Goal: Information Seeking & Learning: Learn about a topic

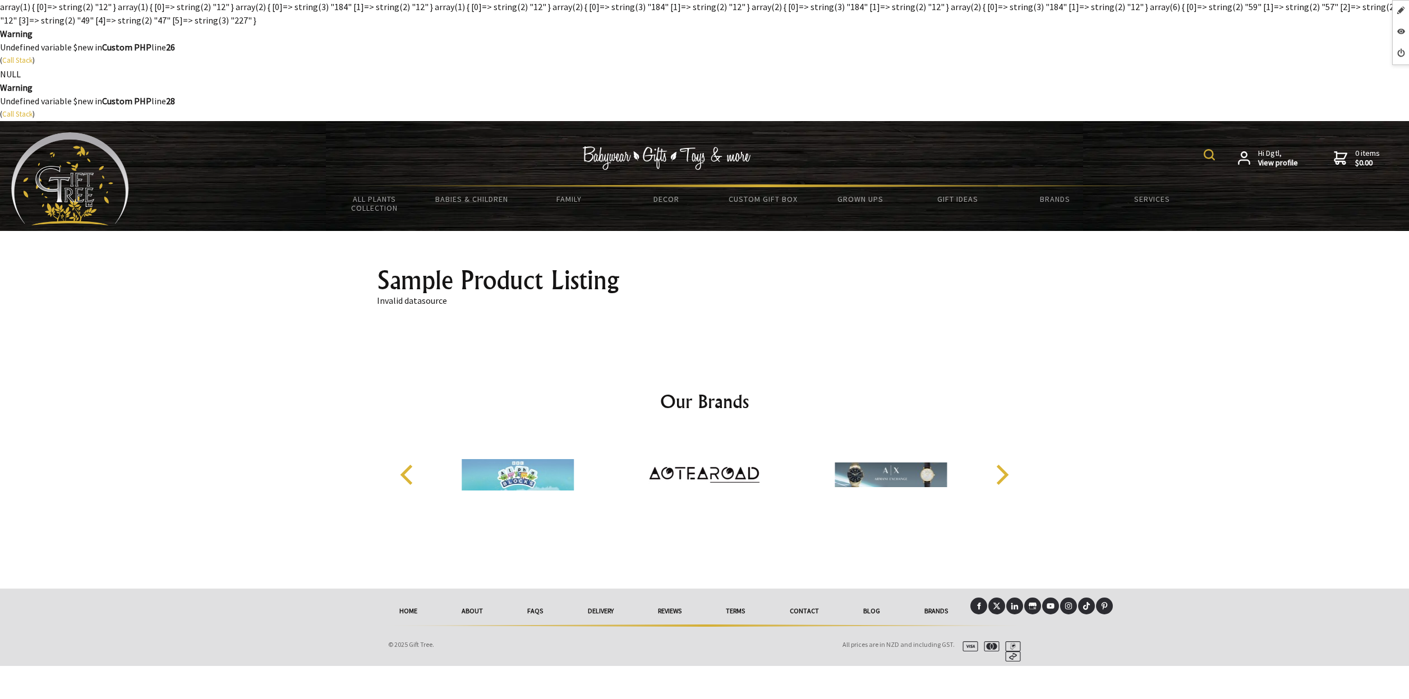
click at [848, 58] on body "array(1) { [0]=> string(2) "12" } array(1) { [0]=> string(2) "12" } array(2) { …" at bounding box center [704, 349] width 1409 height 699
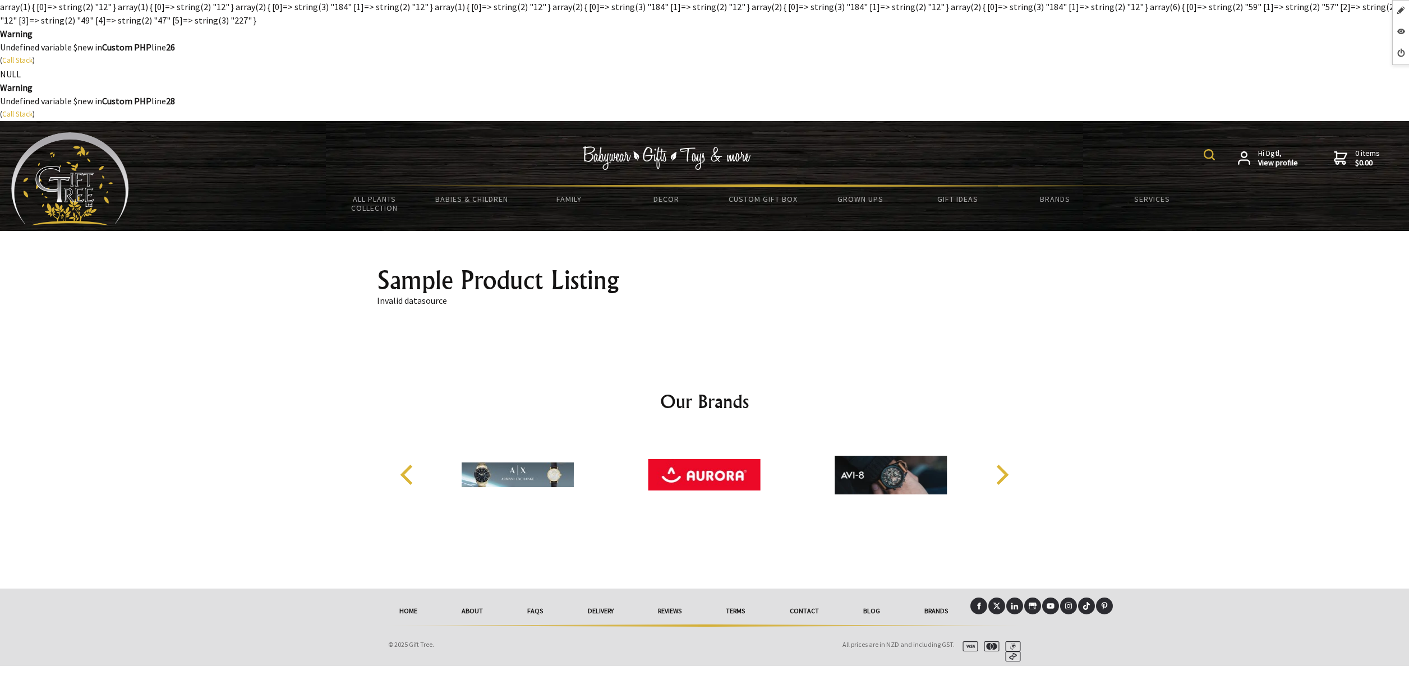
drag, startPoint x: 689, startPoint y: 81, endPoint x: 608, endPoint y: 13, distance: 105.9
click at [689, 81] on body "array(1) { [0]=> string(2) "12" } array(1) { [0]=> string(2) "12" } array(2) { …" at bounding box center [704, 349] width 1409 height 699
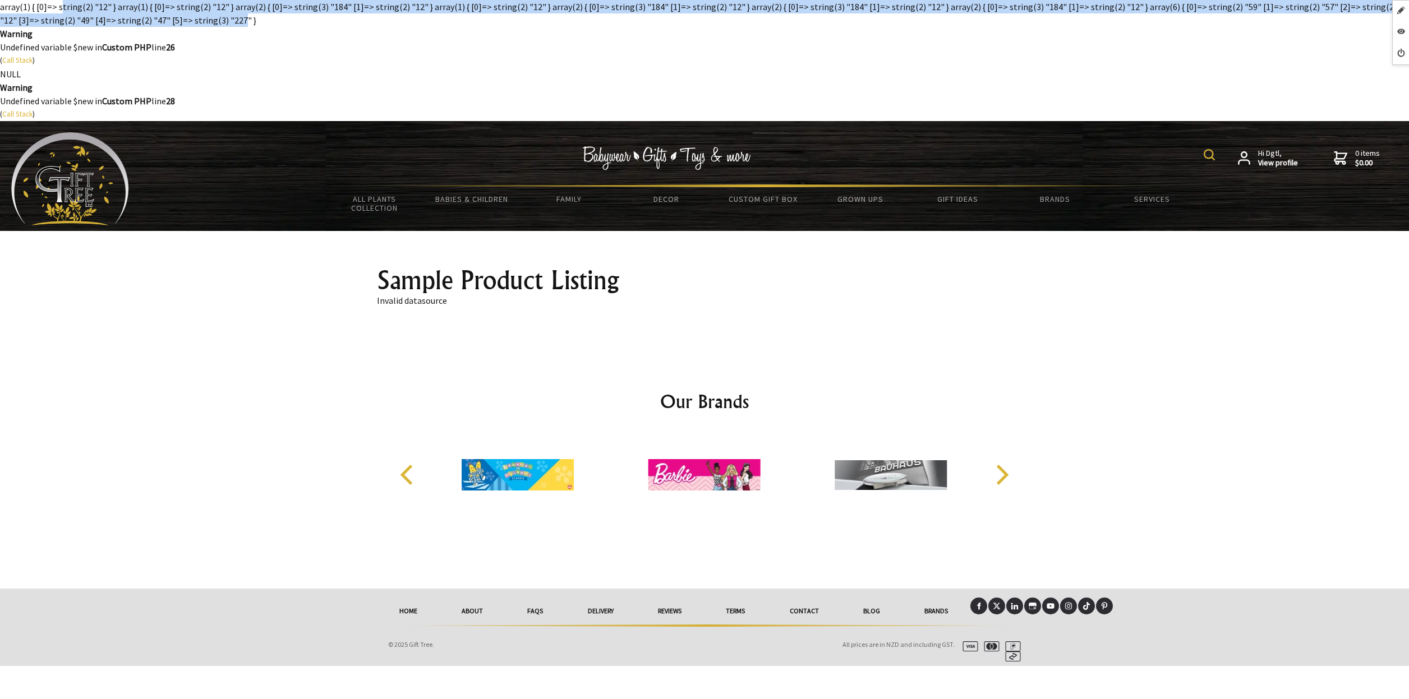
drag, startPoint x: 59, startPoint y: 8, endPoint x: 159, endPoint y: 15, distance: 100.1
click at [159, 15] on body "array(1) { [0]=> string(2) "12" } array(1) { [0]=> string(2) "12" } array(2) { …" at bounding box center [704, 349] width 1409 height 699
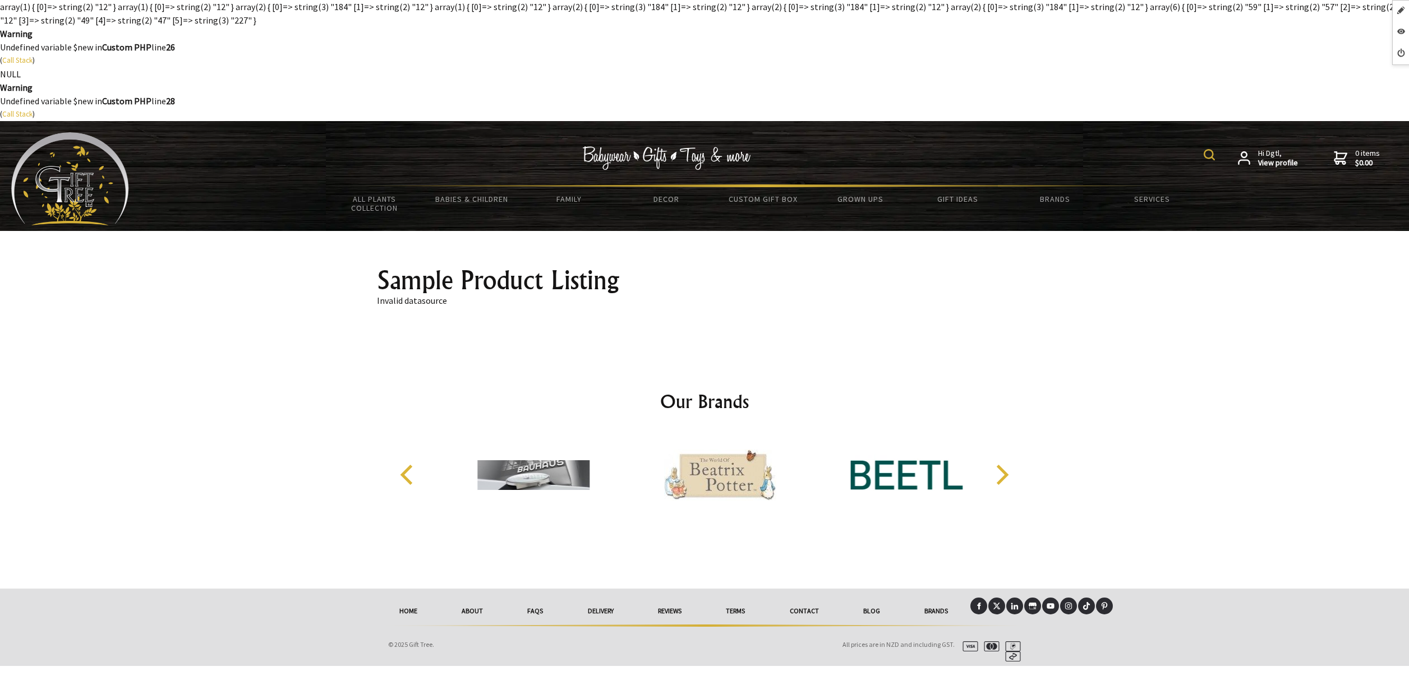
click at [803, 59] on body "array(1) { [0]=> string(2) "12" } array(1) { [0]=> string(2) "12" } array(2) { …" at bounding box center [704, 349] width 1409 height 699
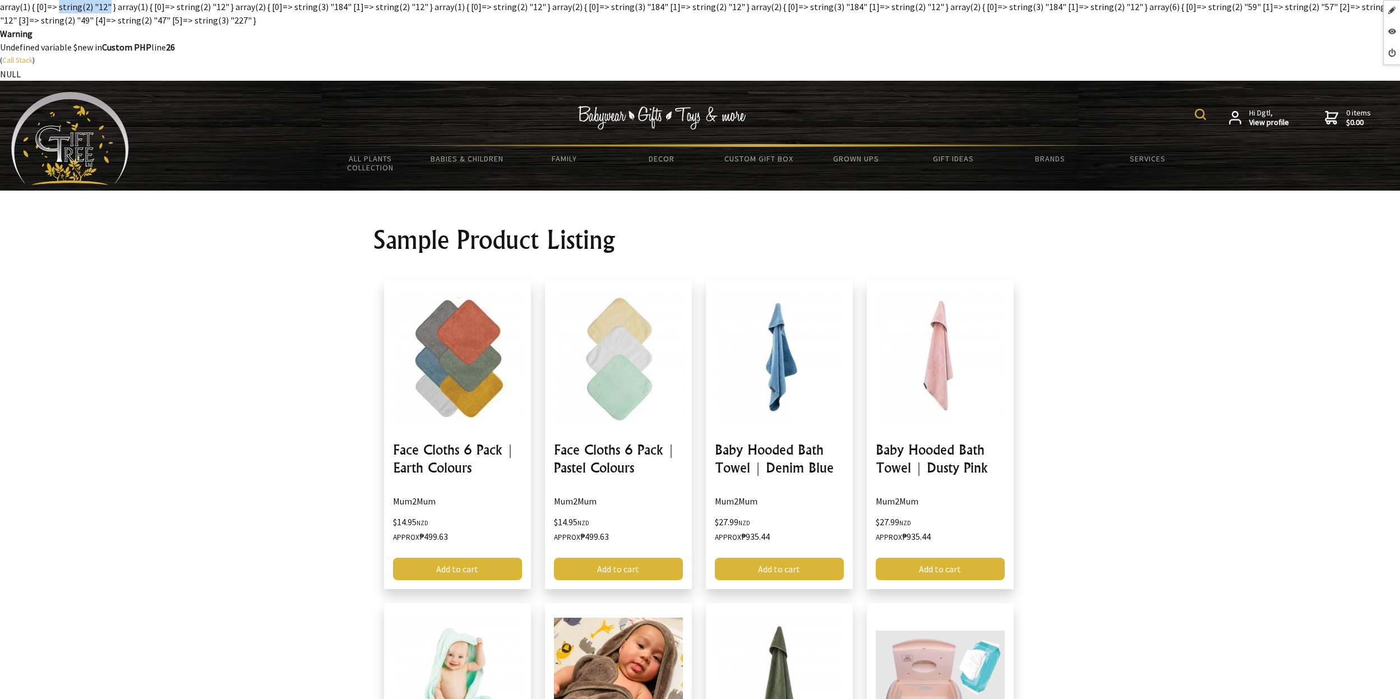
drag, startPoint x: 105, startPoint y: 6, endPoint x: 55, endPoint y: 4, distance: 50.0
click at [55, 4] on body "array(1) { [0]=> string(2) "12" } array(1) { [0]=> string(2) "12" } array(2) { …" at bounding box center [700, 642] width 1400 height 1285
click at [353, 22] on body "array(1) { [0]=> string(2) "12" } array(1) { [0]=> string(2) "12" } array(2) { …" at bounding box center [700, 642] width 1400 height 1285
drag, startPoint x: 1327, startPoint y: 10, endPoint x: 1158, endPoint y: 22, distance: 169.8
click at [1177, 9] on body "array(1) { [0]=> string(2) "12" } array(1) { [0]=> string(2) "12" } array(2) { …" at bounding box center [700, 642] width 1400 height 1285
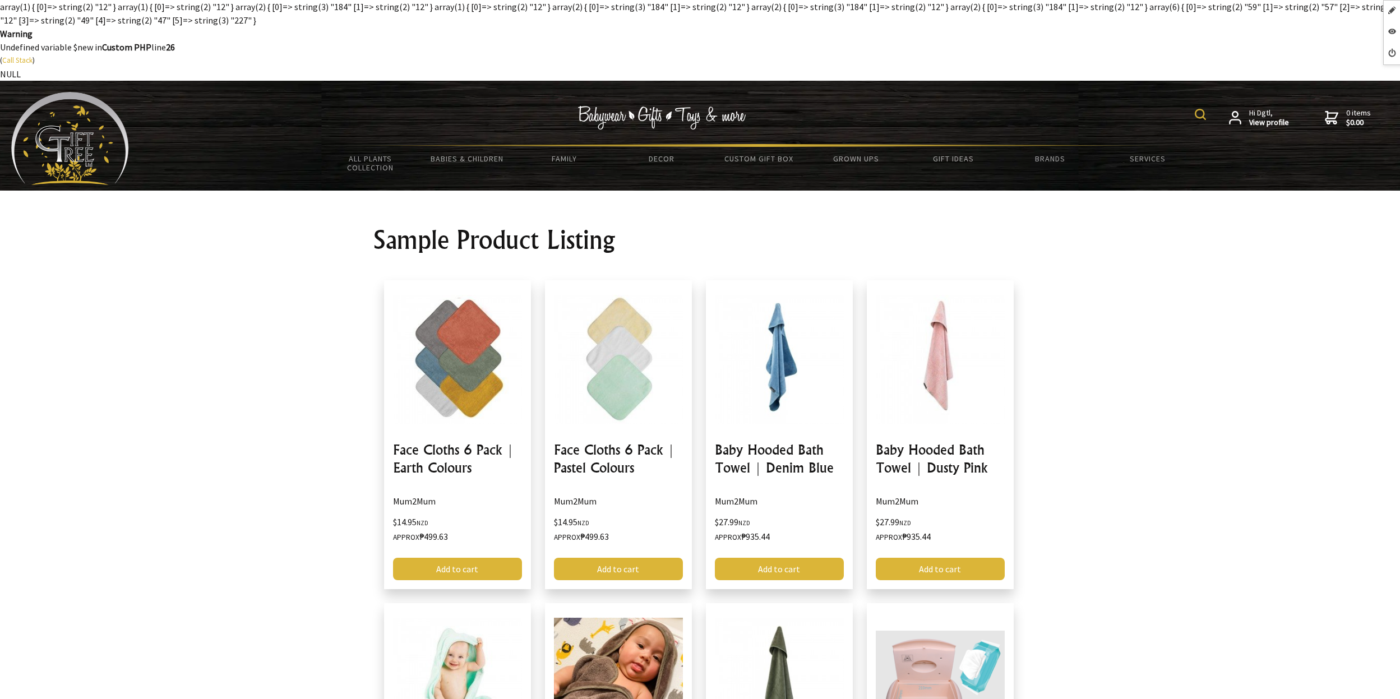
click at [330, 9] on body "array(1) { [0]=> string(2) "12" } array(1) { [0]=> string(2) "12" } array(2) { …" at bounding box center [700, 642] width 1400 height 1285
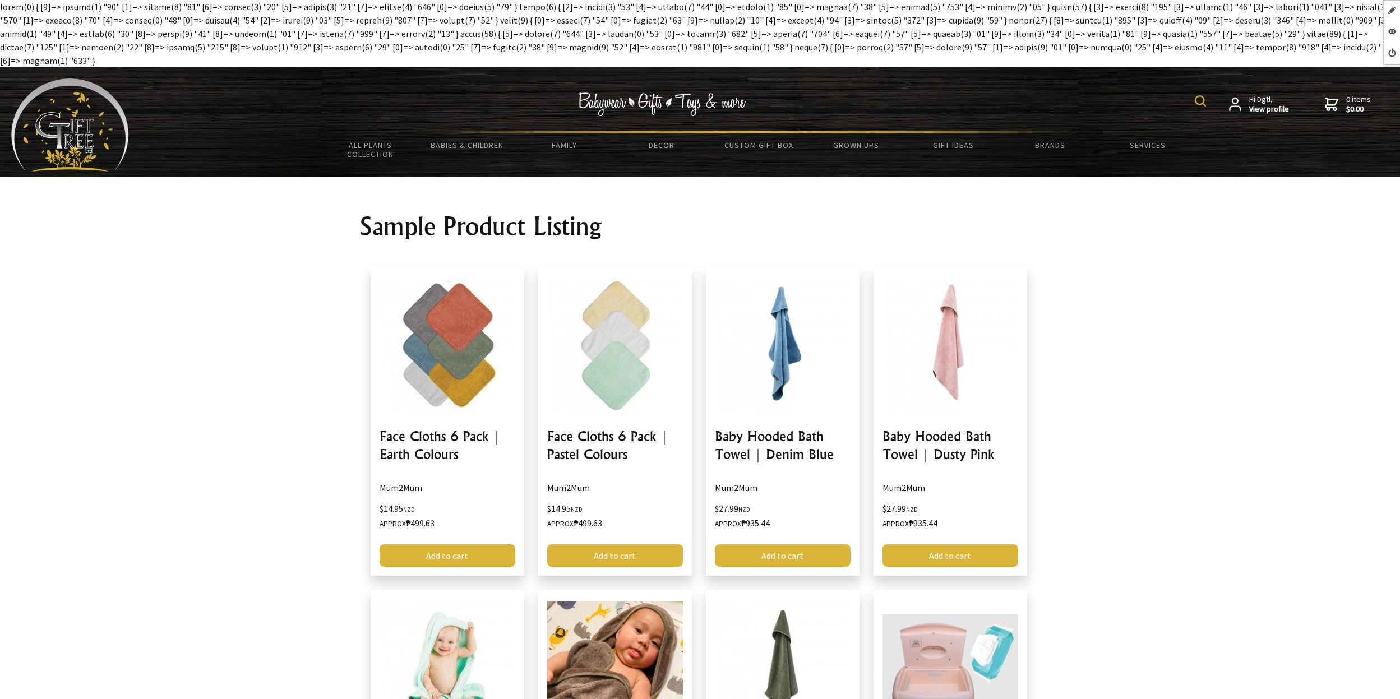
click at [1193, 336] on div at bounding box center [700, 563] width 1400 height 772
drag, startPoint x: 448, startPoint y: 29, endPoint x: 592, endPoint y: 27, distance: 144.1
click at [592, 27] on body "Gift Tree NZ - Babywear, Gifts, Toys and more! - Sample Product Listing Edit Pa…" at bounding box center [700, 633] width 1400 height 1266
click at [676, 29] on body "Gift Tree NZ - Babywear, Gifts, Toys and more! - Sample Product Listing Edit Pa…" at bounding box center [700, 633] width 1400 height 1266
click at [782, 39] on body "Gift Tree NZ - Babywear, Gifts, Toys and more! - Sample Product Listing Edit Pa…" at bounding box center [700, 633] width 1400 height 1266
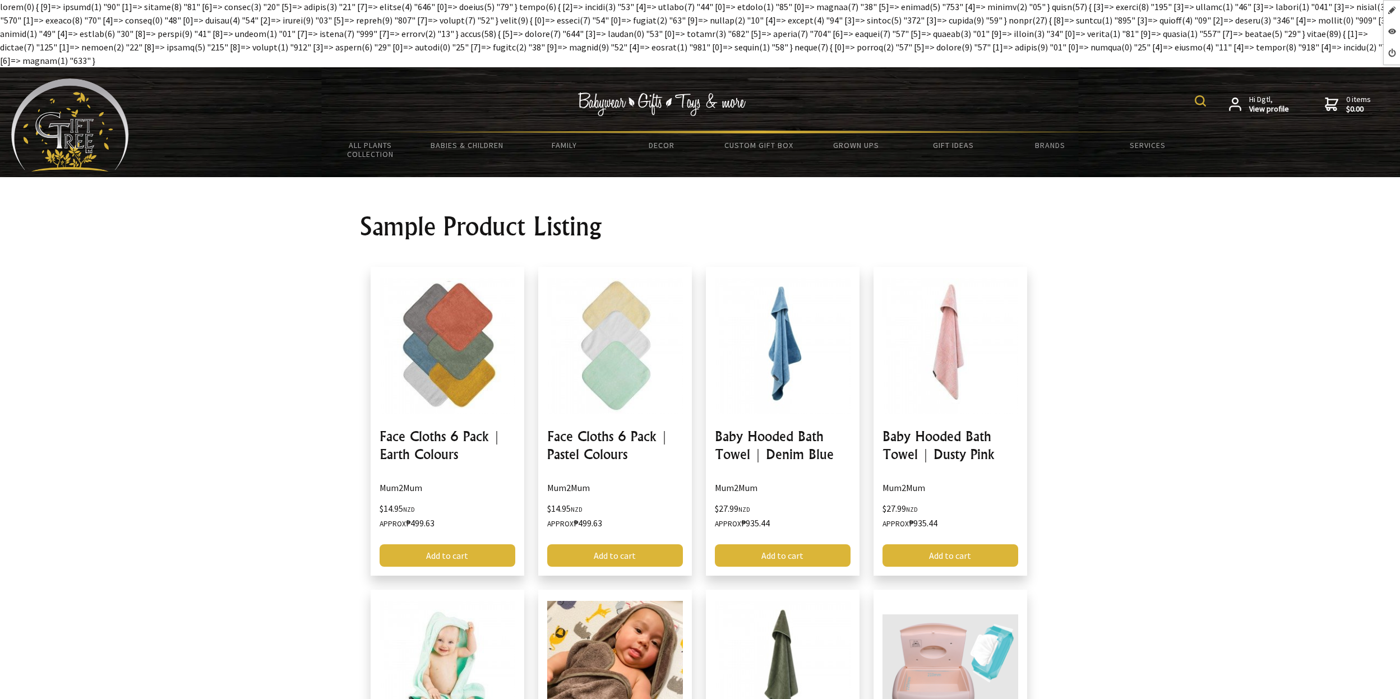
click at [559, 25] on body "Gift Tree NZ - Babywear, Gifts, Toys and more! - Sample Product Listing Edit Pa…" at bounding box center [700, 633] width 1400 height 1266
click at [497, 25] on body "Gift Tree NZ - Babywear, Gifts, Toys and more! - Sample Product Listing Edit Pa…" at bounding box center [700, 633] width 1400 height 1266
drag, startPoint x: 92, startPoint y: 10, endPoint x: 462, endPoint y: 10, distance: 369.6
click at [462, 10] on body "Gift Tree NZ - Babywear, Gifts, Toys and more! - Sample Product Listing Edit Pa…" at bounding box center [700, 633] width 1400 height 1266
click at [543, 28] on body "Gift Tree NZ - Babywear, Gifts, Toys and more! - Sample Product Listing Edit Pa…" at bounding box center [700, 633] width 1400 height 1266
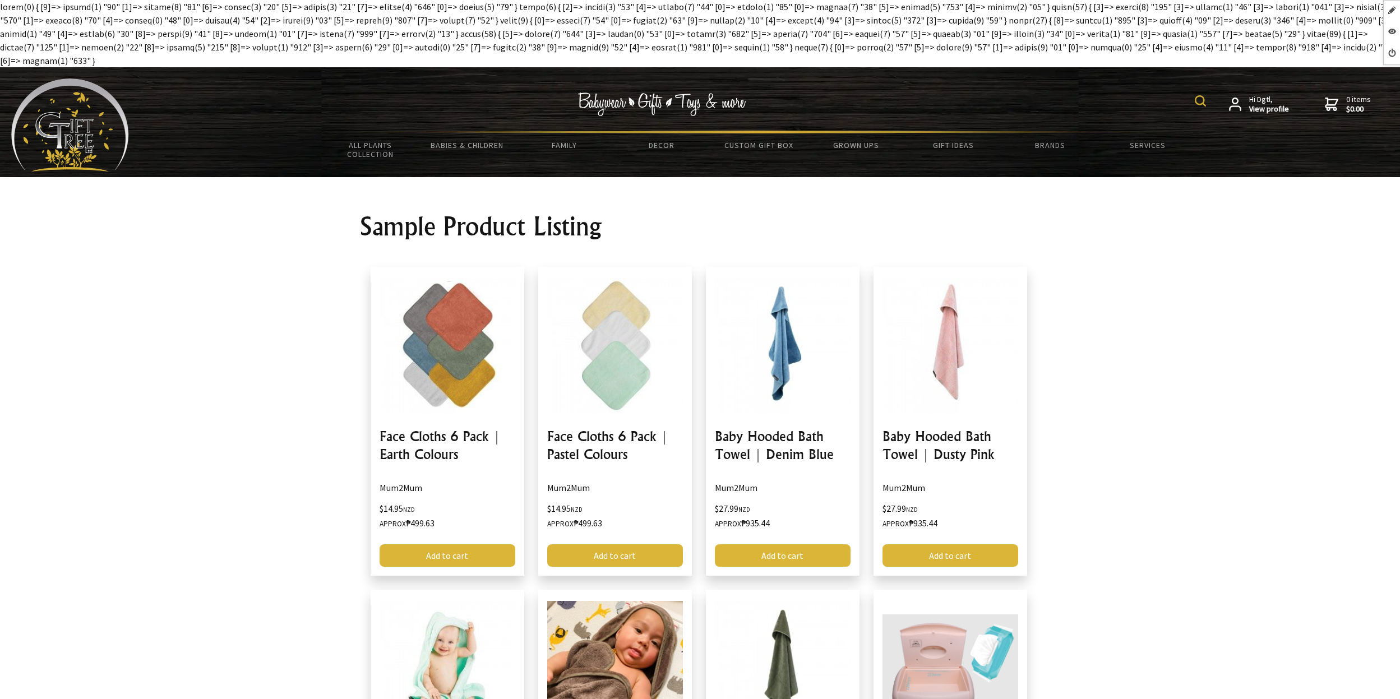
click at [638, 41] on body "Gift Tree NZ - Babywear, Gifts, Toys and more! - Sample Product Listing Edit Pa…" at bounding box center [700, 633] width 1400 height 1266
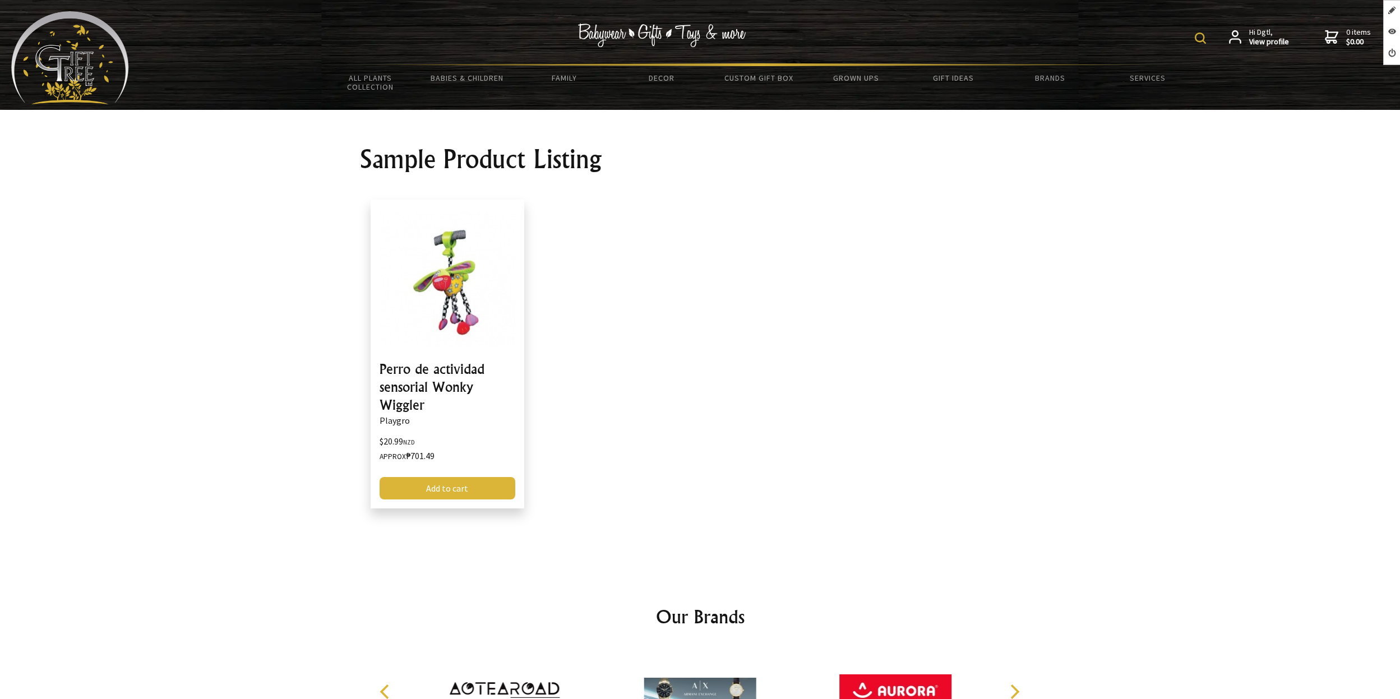
click at [56, 66] on img at bounding box center [70, 57] width 118 height 93
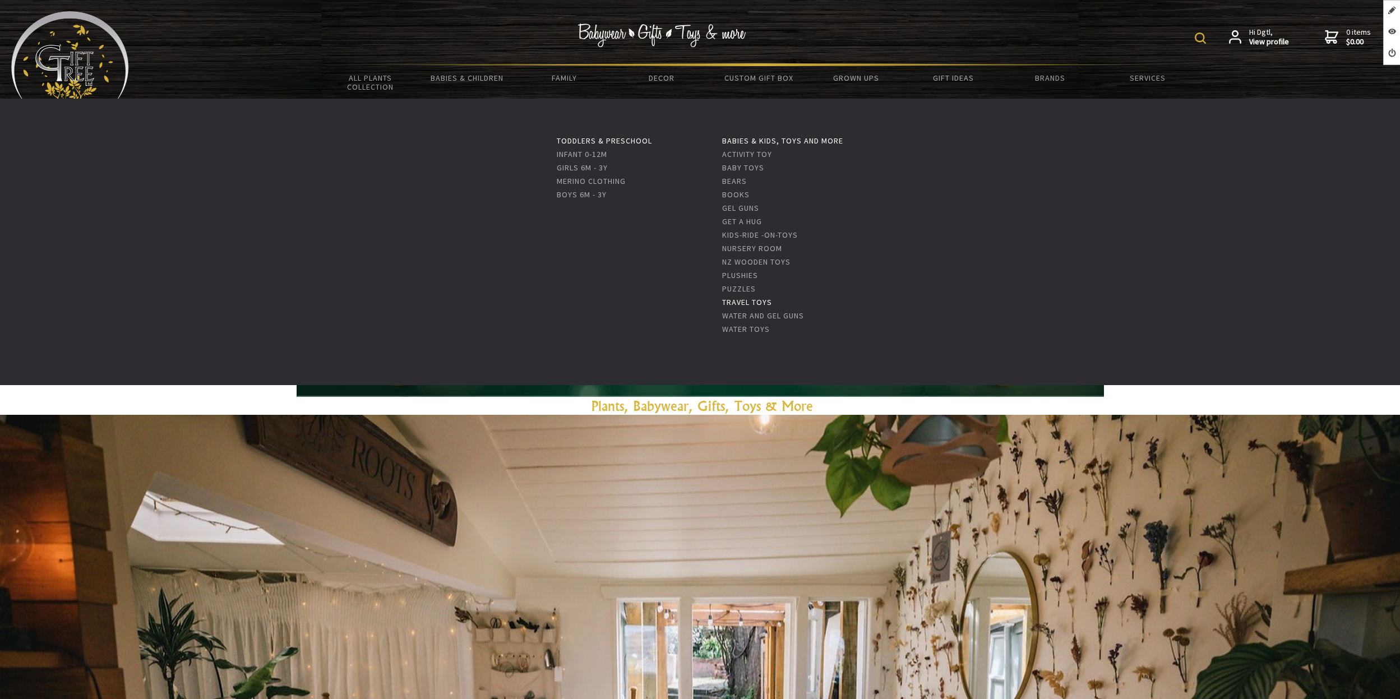
click at [746, 301] on link "Travel Toys" at bounding box center [747, 302] width 50 height 10
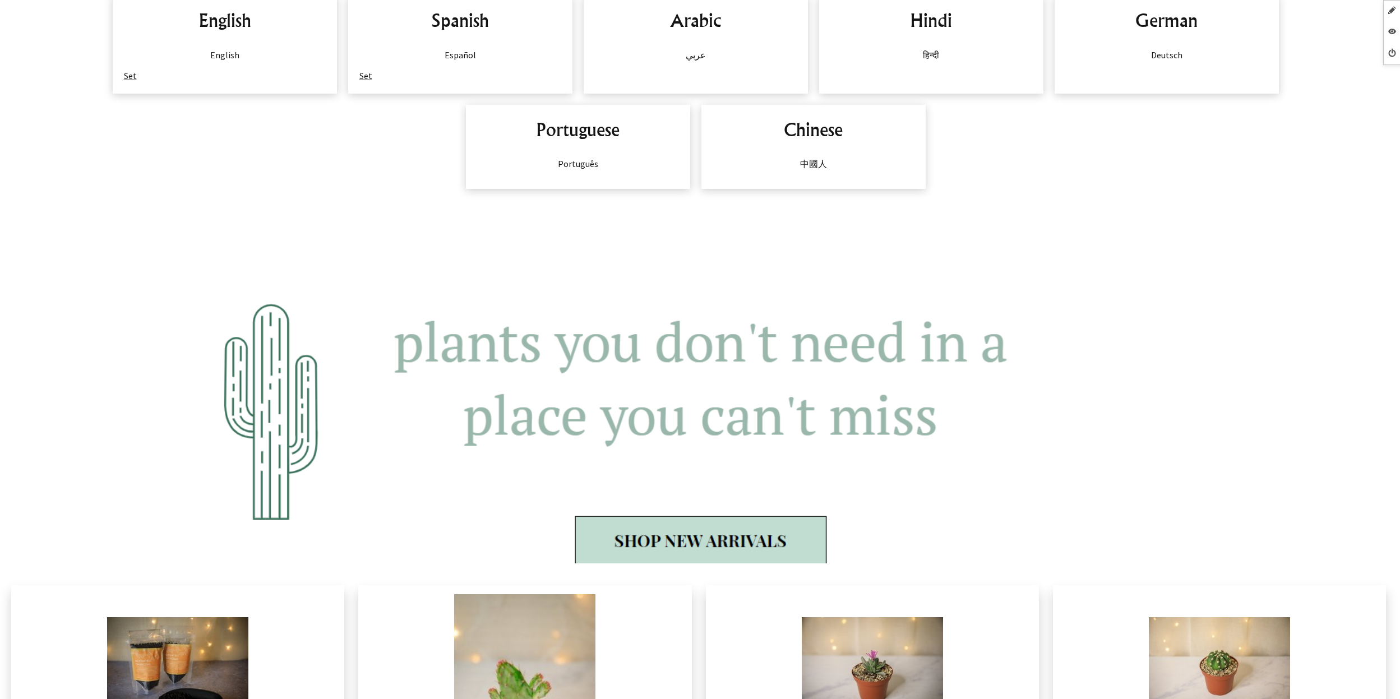
scroll to position [965, 0]
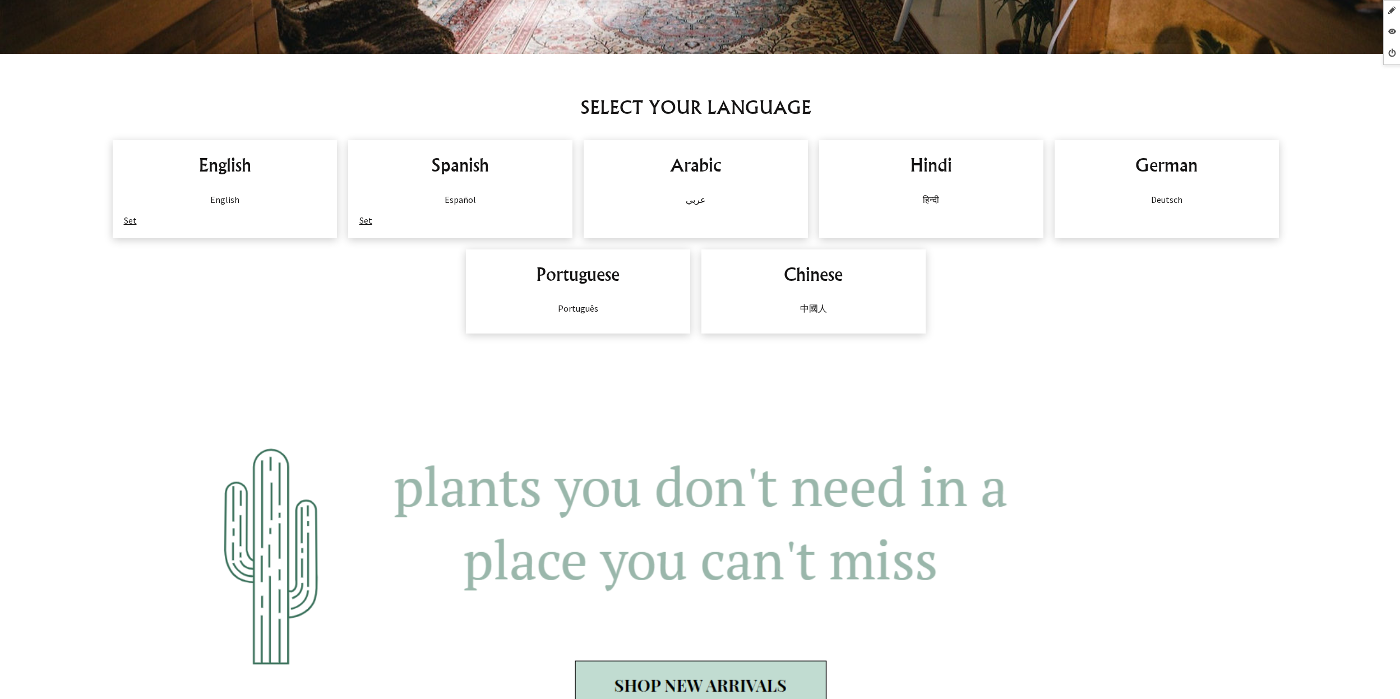
click at [366, 220] on link "Set" at bounding box center [365, 220] width 13 height 11
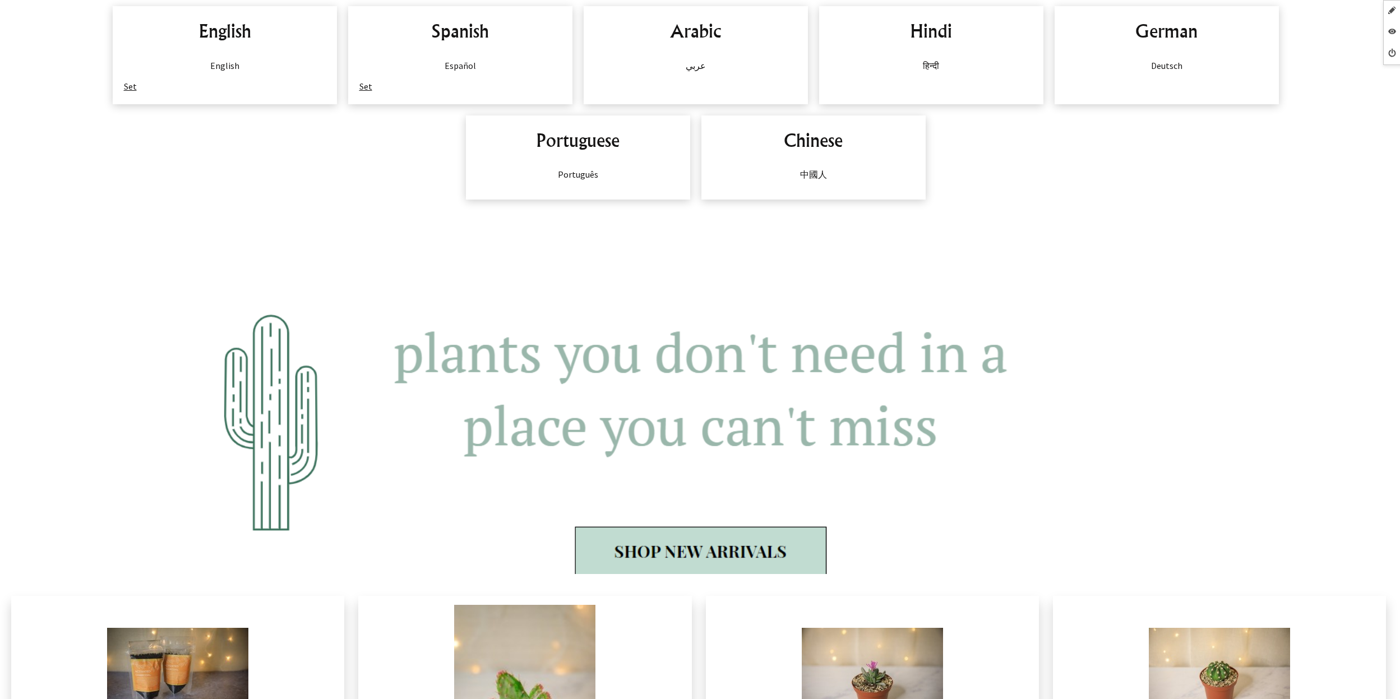
scroll to position [1452, 0]
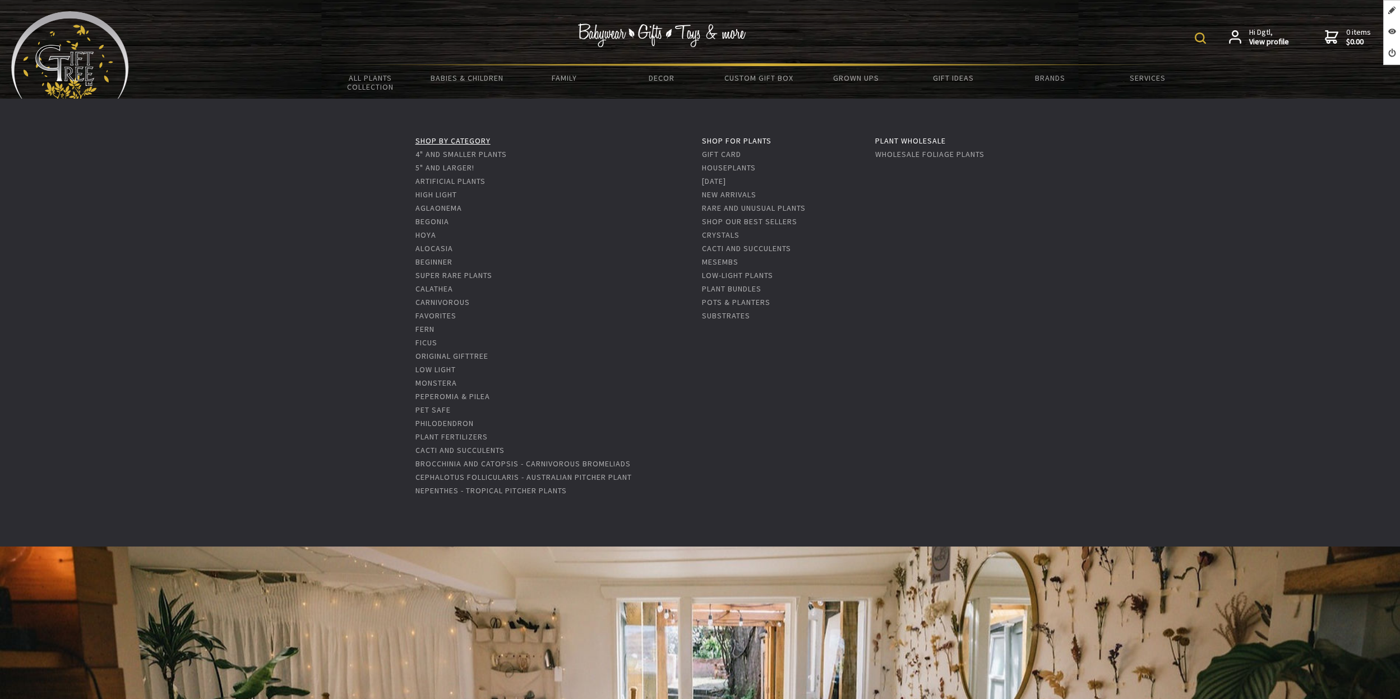
click at [435, 138] on link "Shop by Category" at bounding box center [453, 141] width 75 height 10
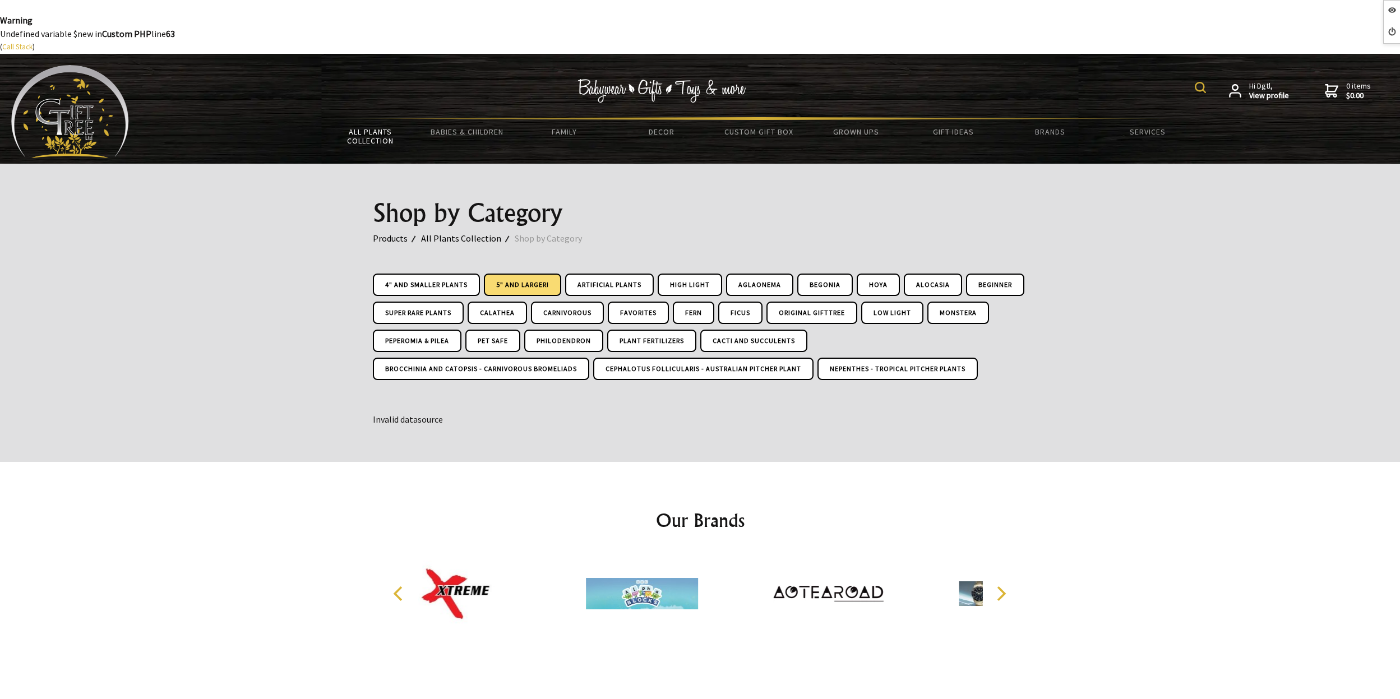
click at [520, 287] on link "5" and Larger!" at bounding box center [522, 285] width 77 height 22
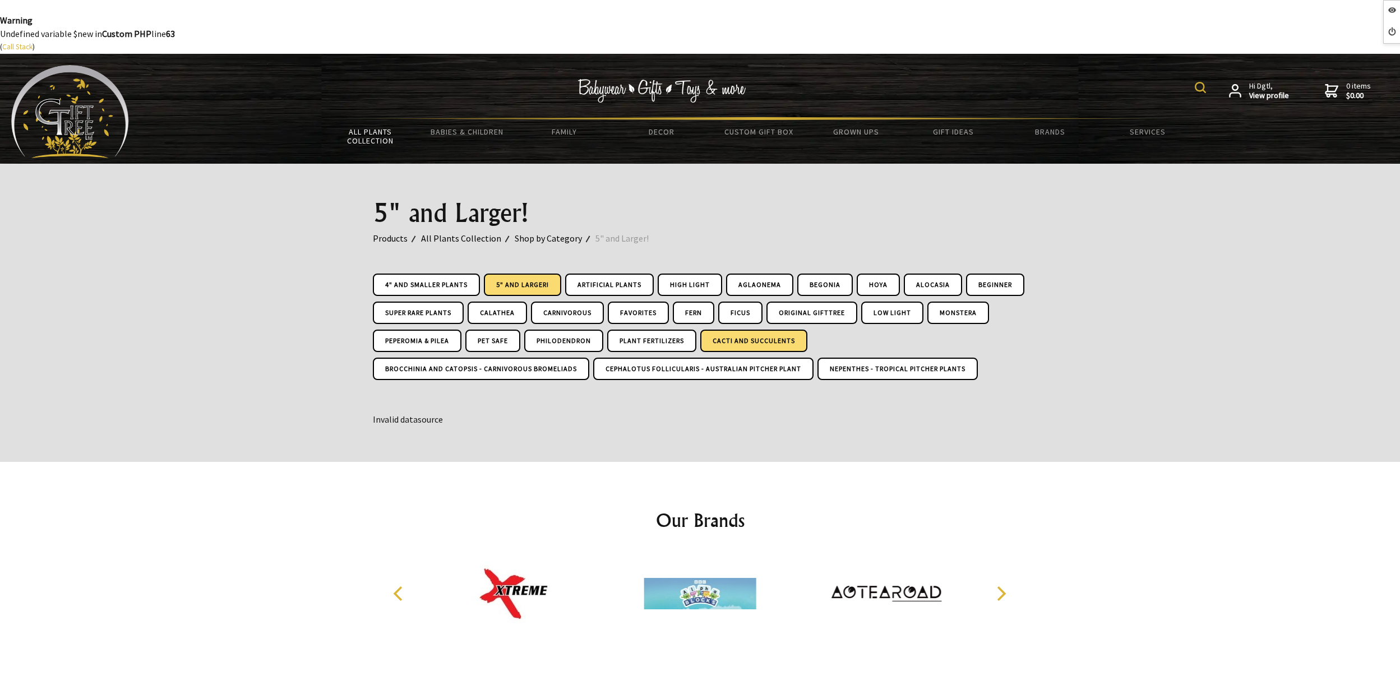
click at [722, 340] on link "Cacti and Succulents" at bounding box center [753, 341] width 107 height 22
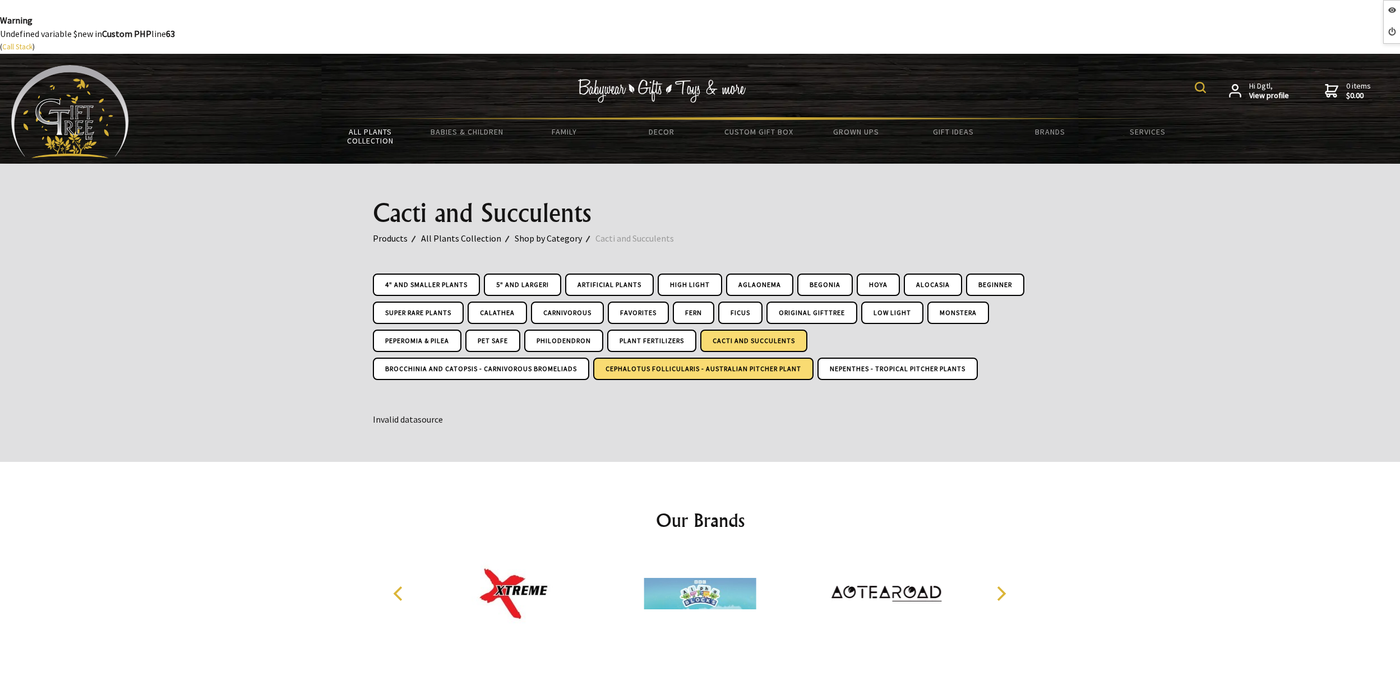
click at [699, 371] on link "Cephalotus Follicularis - Australian Pitcher Plant" at bounding box center [703, 369] width 220 height 22
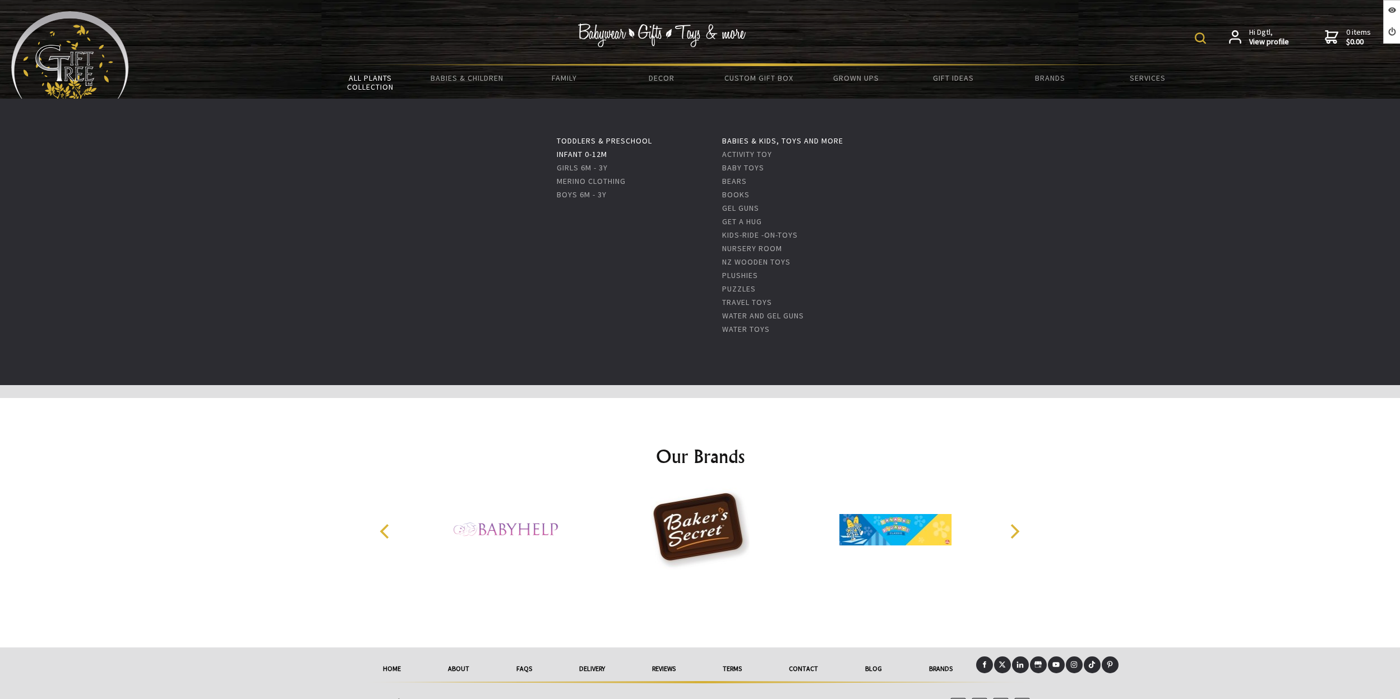
click at [593, 154] on link "Infant 0-12m" at bounding box center [582, 154] width 50 height 10
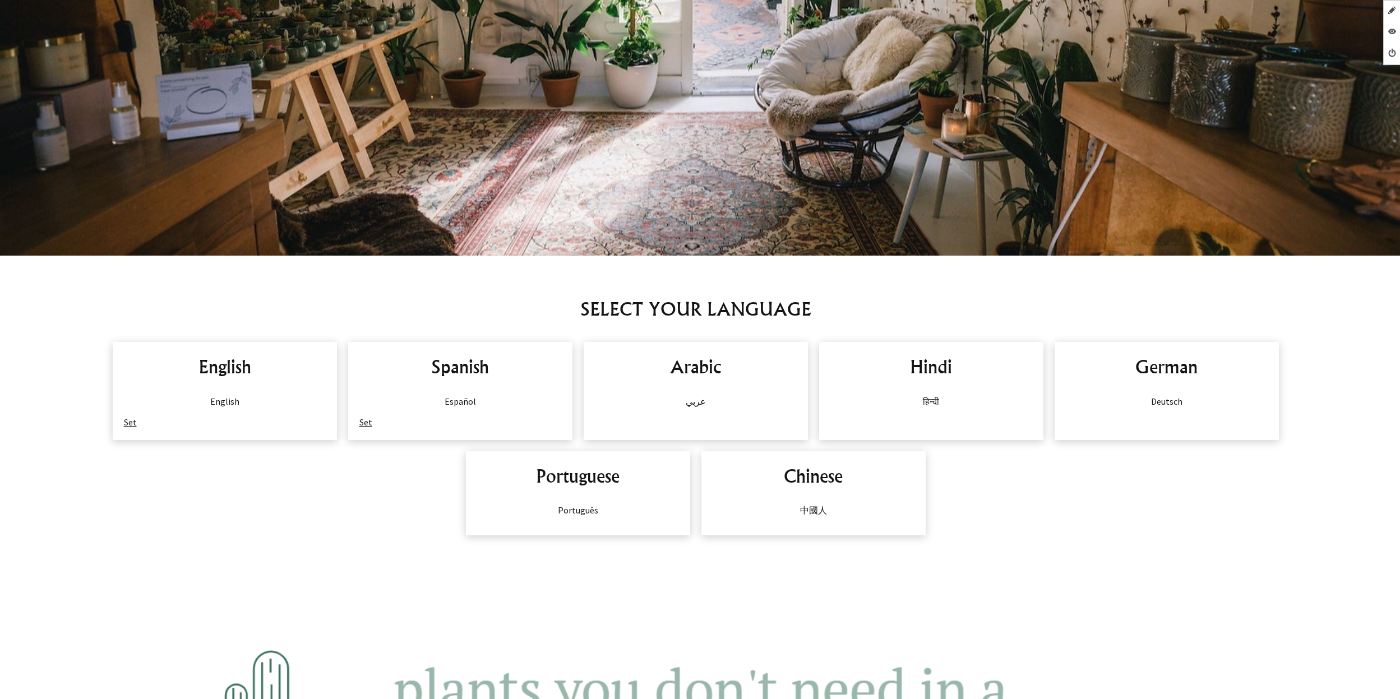
scroll to position [815, 0]
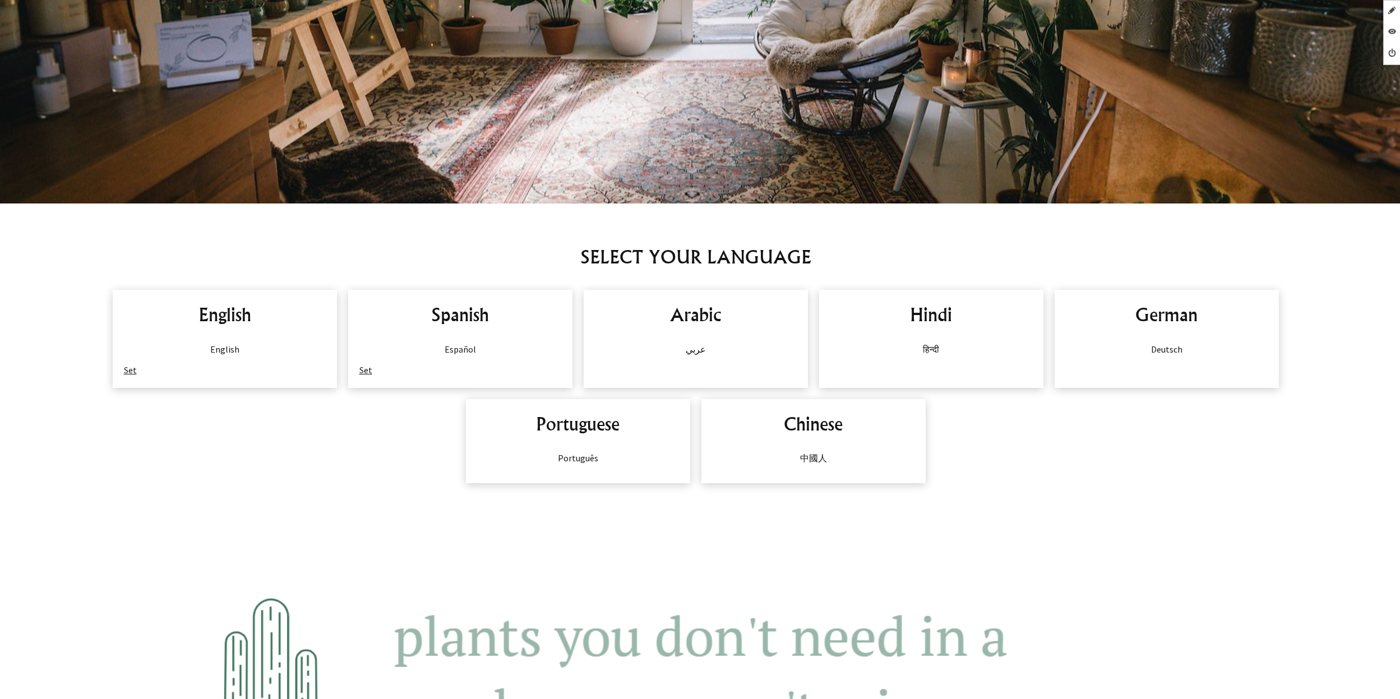
click at [128, 370] on link "Set" at bounding box center [130, 370] width 13 height 11
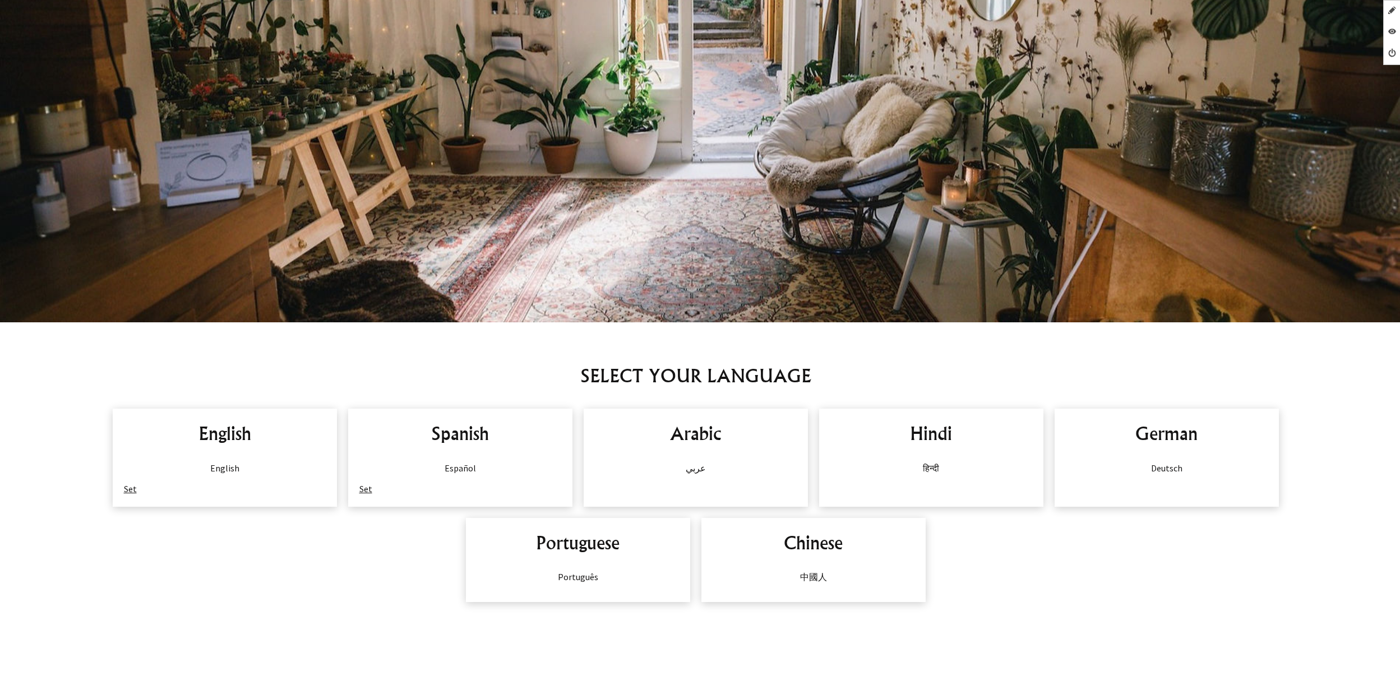
scroll to position [704, 0]
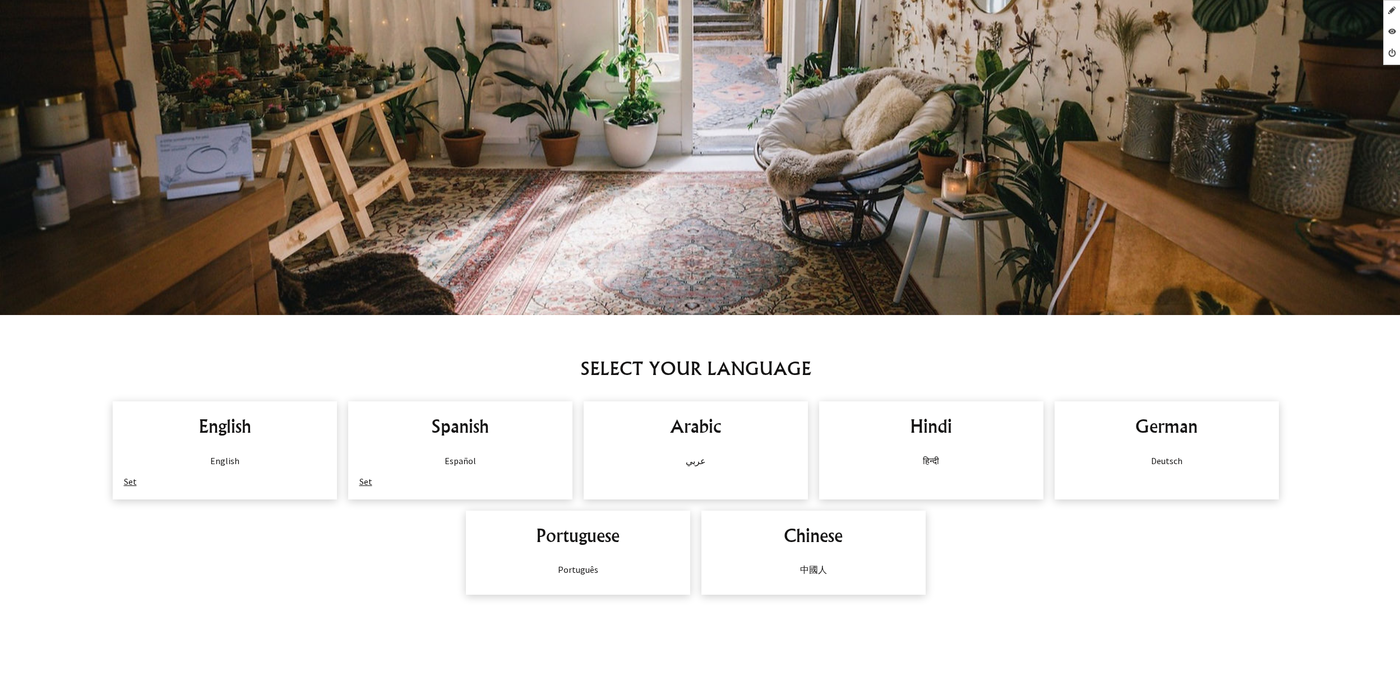
click at [364, 479] on link "Set" at bounding box center [365, 481] width 13 height 11
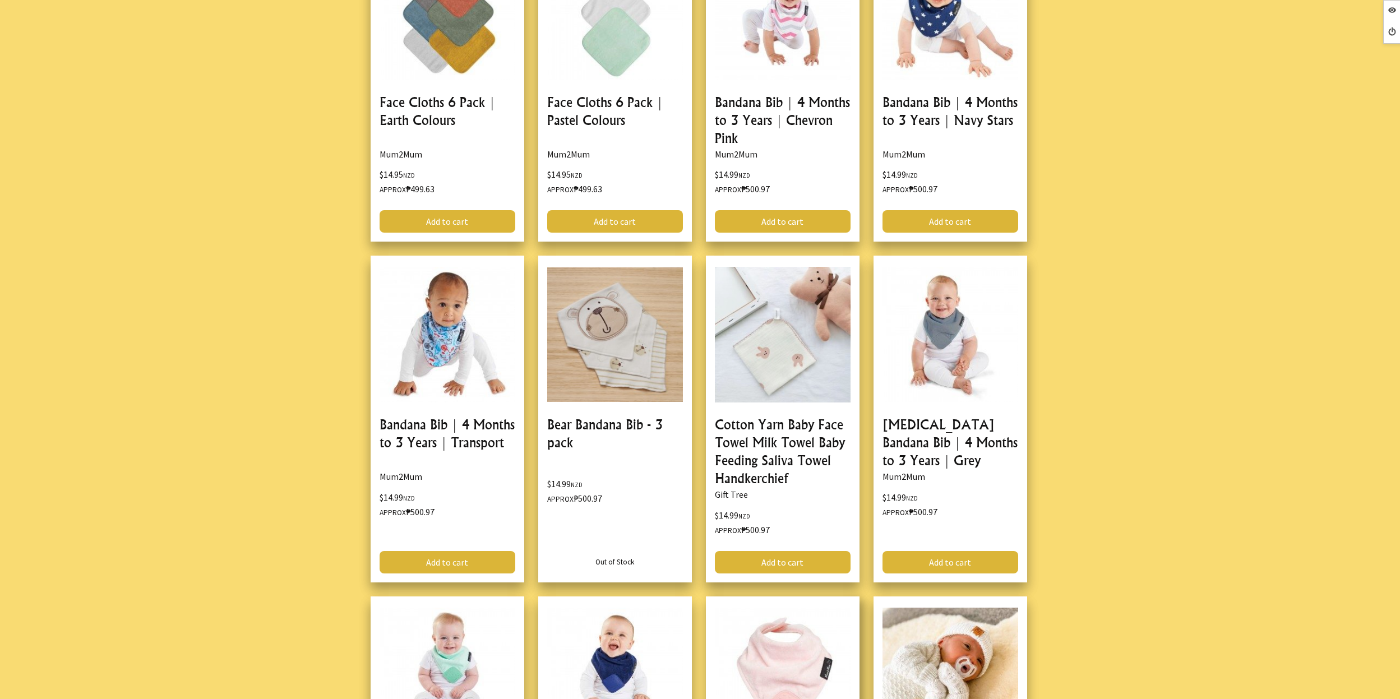
scroll to position [3275, 0]
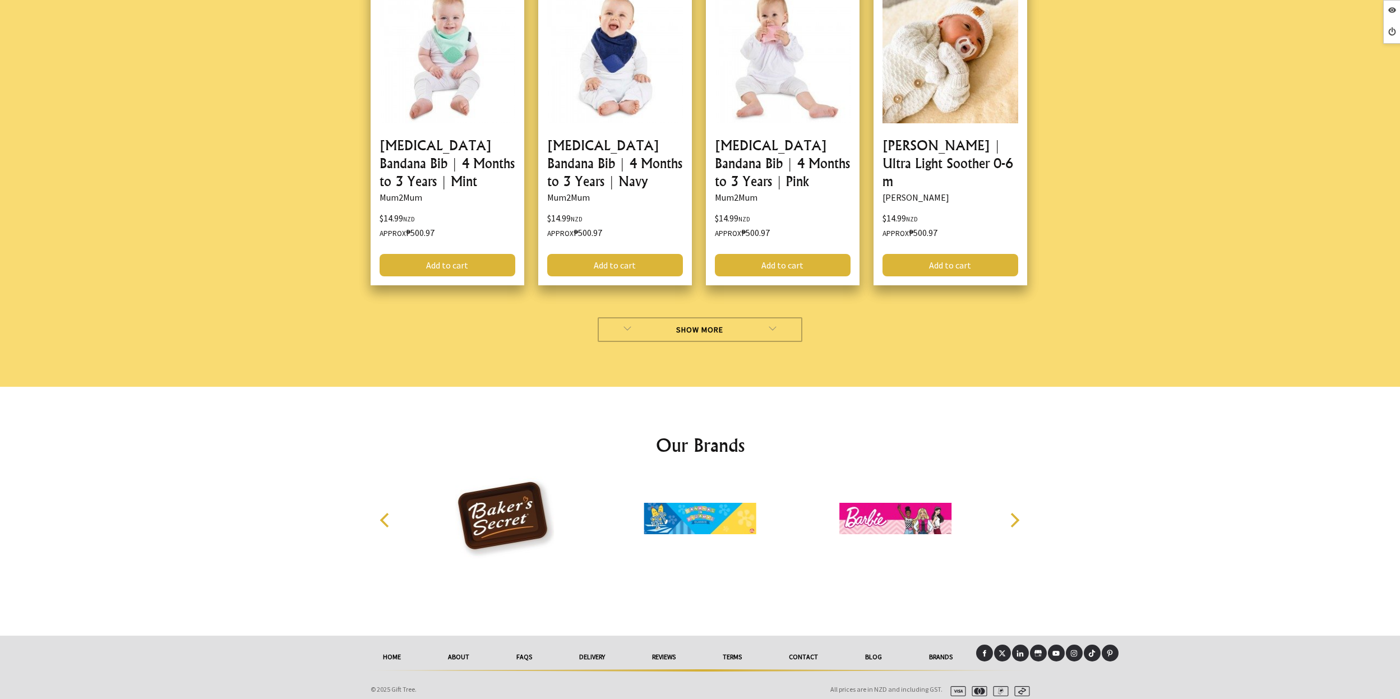
click at [726, 320] on link "Show More" at bounding box center [700, 329] width 205 height 25
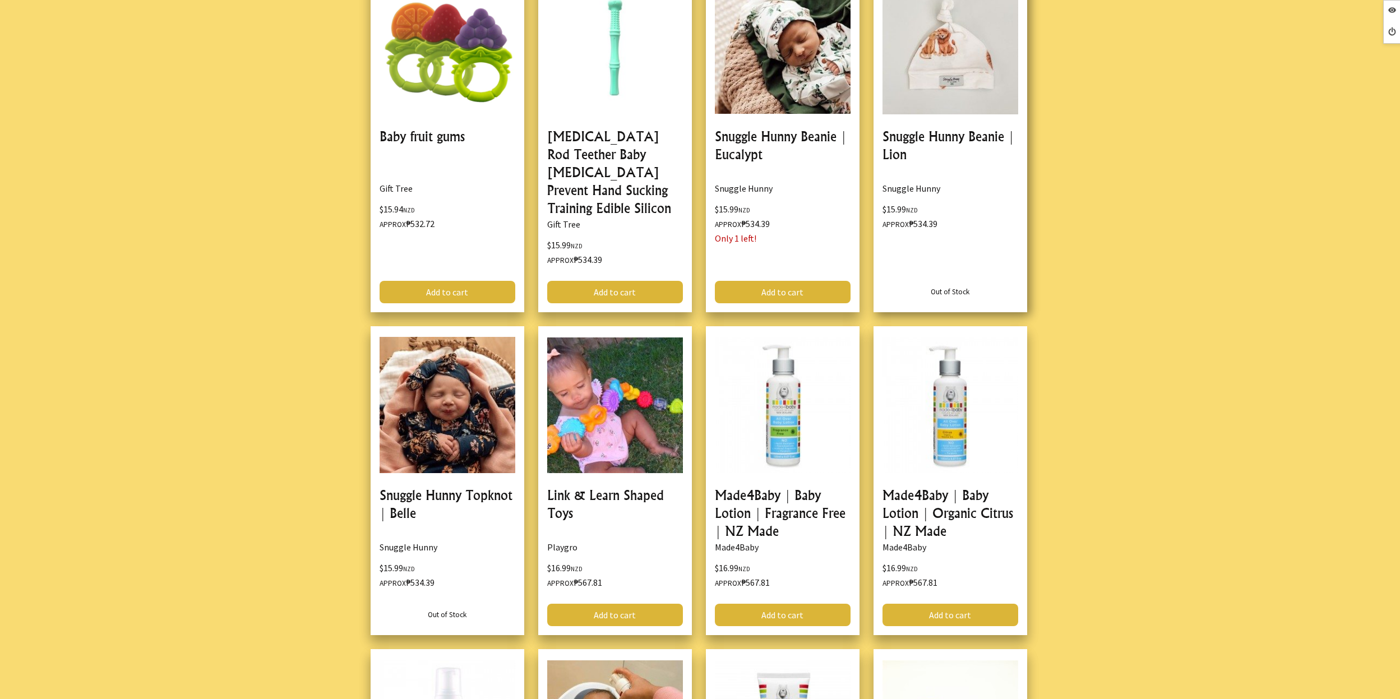
scroll to position [3593, 0]
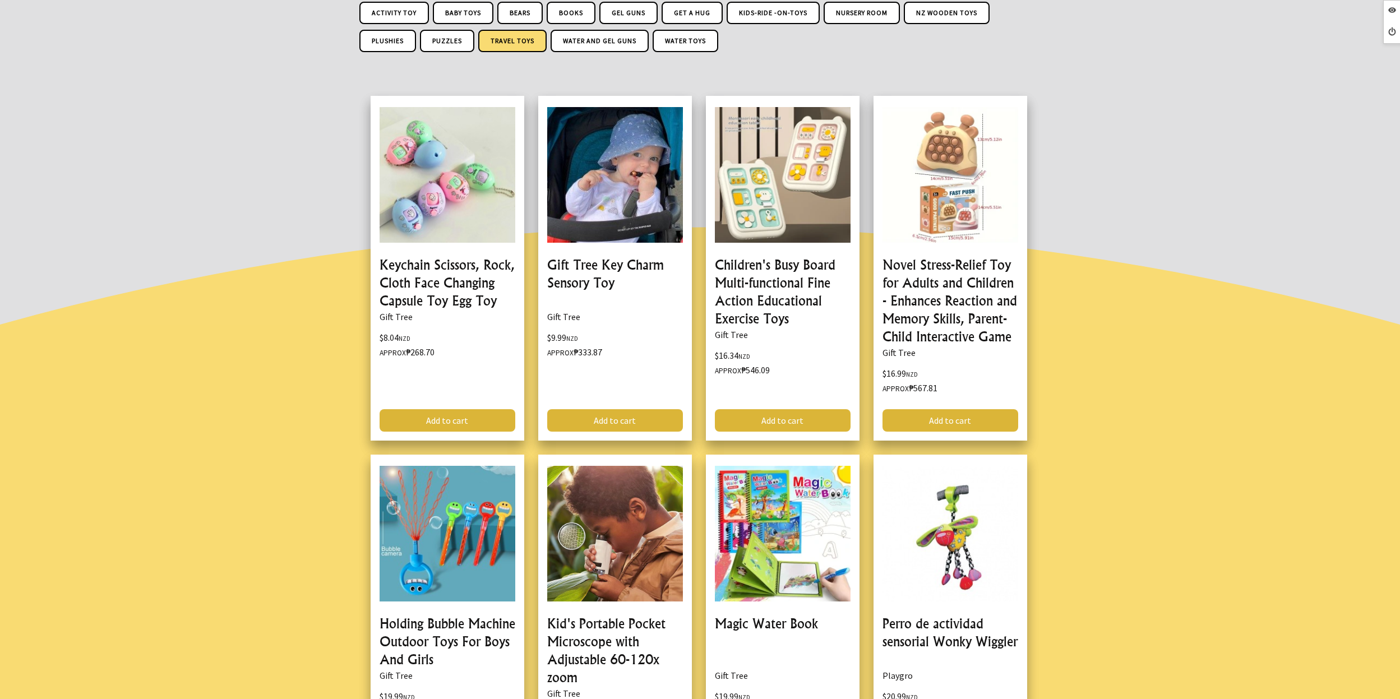
scroll to position [189, 0]
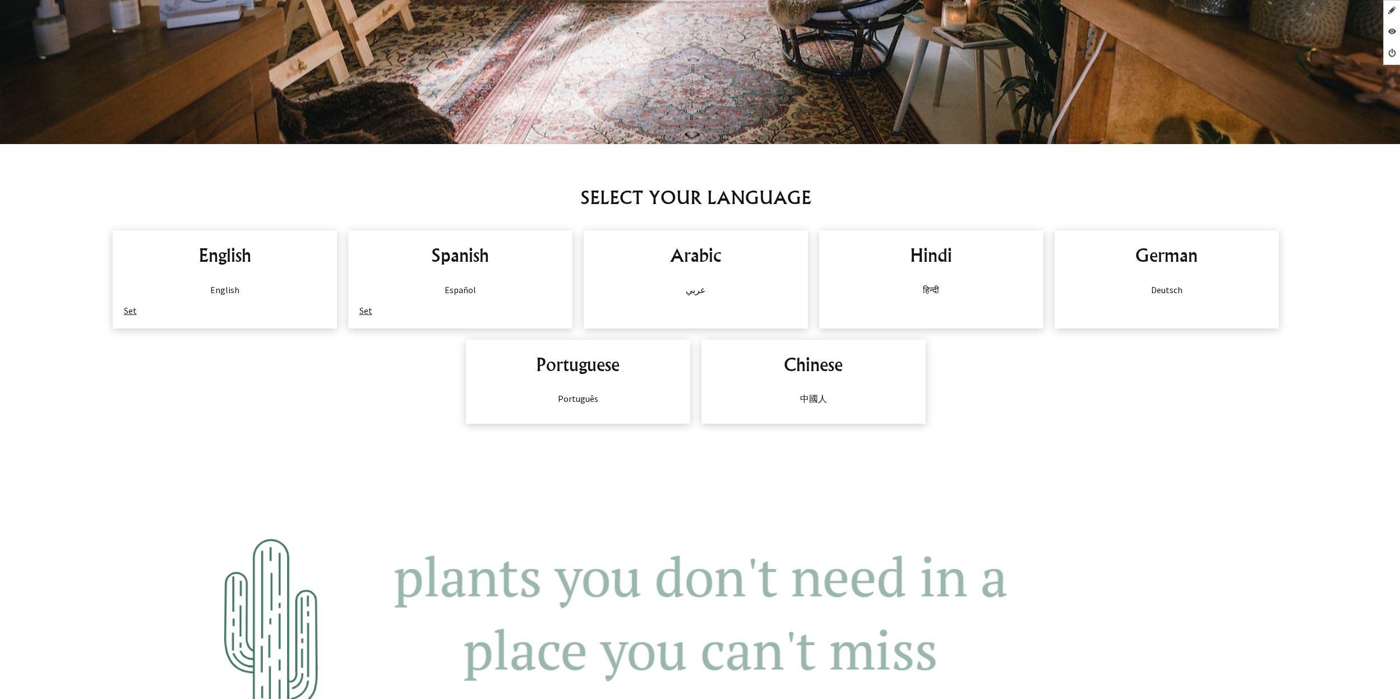
scroll to position [990, 0]
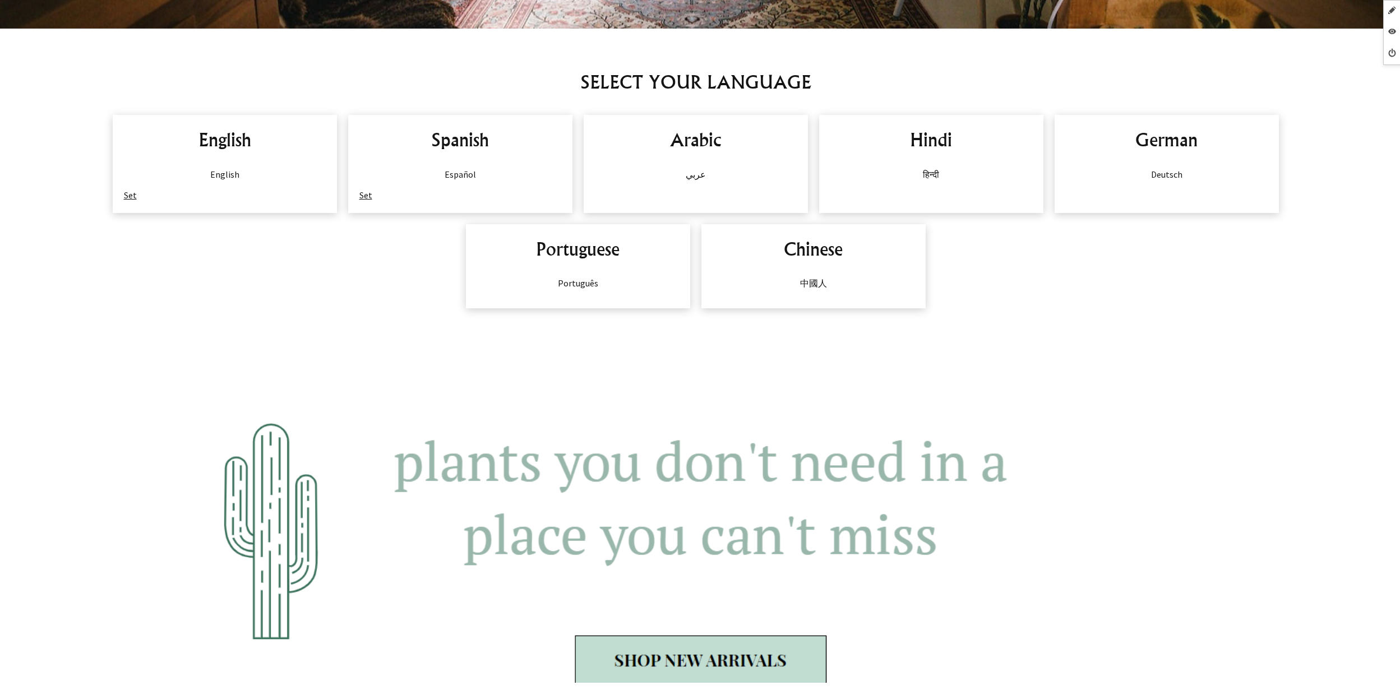
click at [131, 199] on link "Set" at bounding box center [130, 195] width 13 height 11
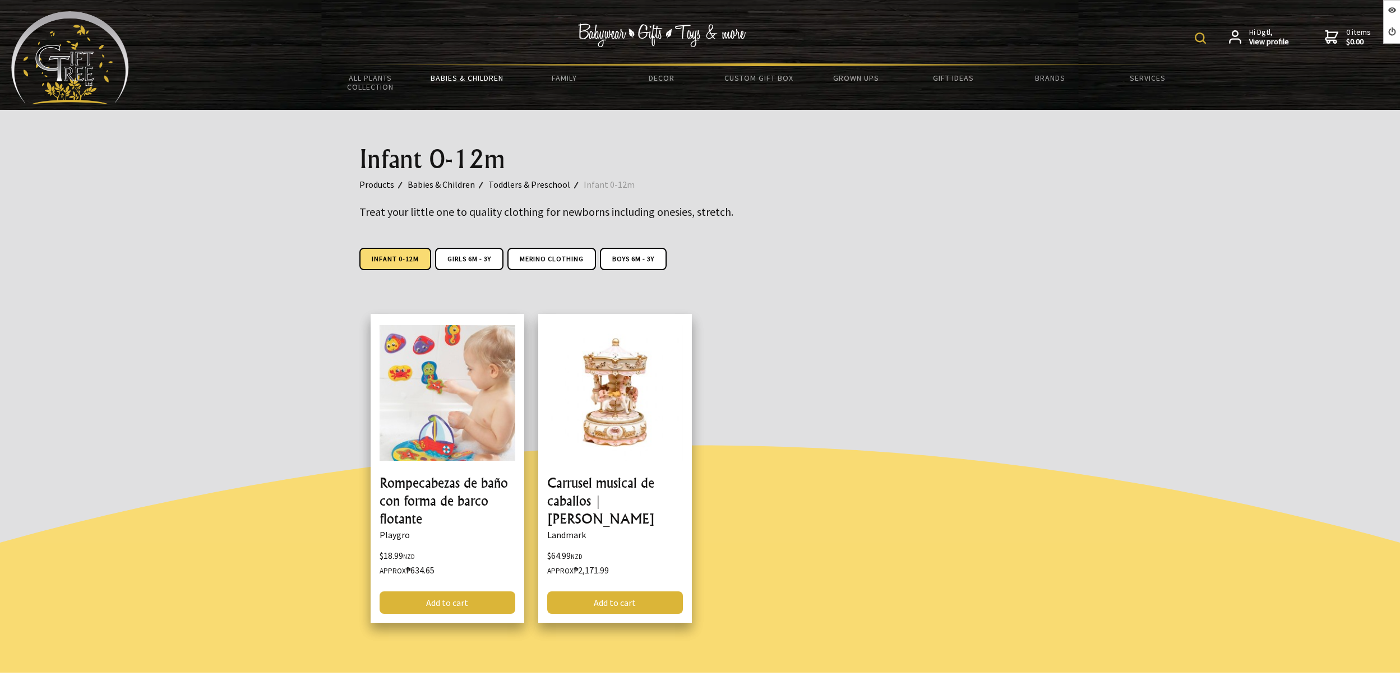
click at [994, 276] on div "Infant 0-12m Products Babies & Children Toddlers & Preschool Infant 0-12m Treat…" at bounding box center [701, 197] width 700 height 175
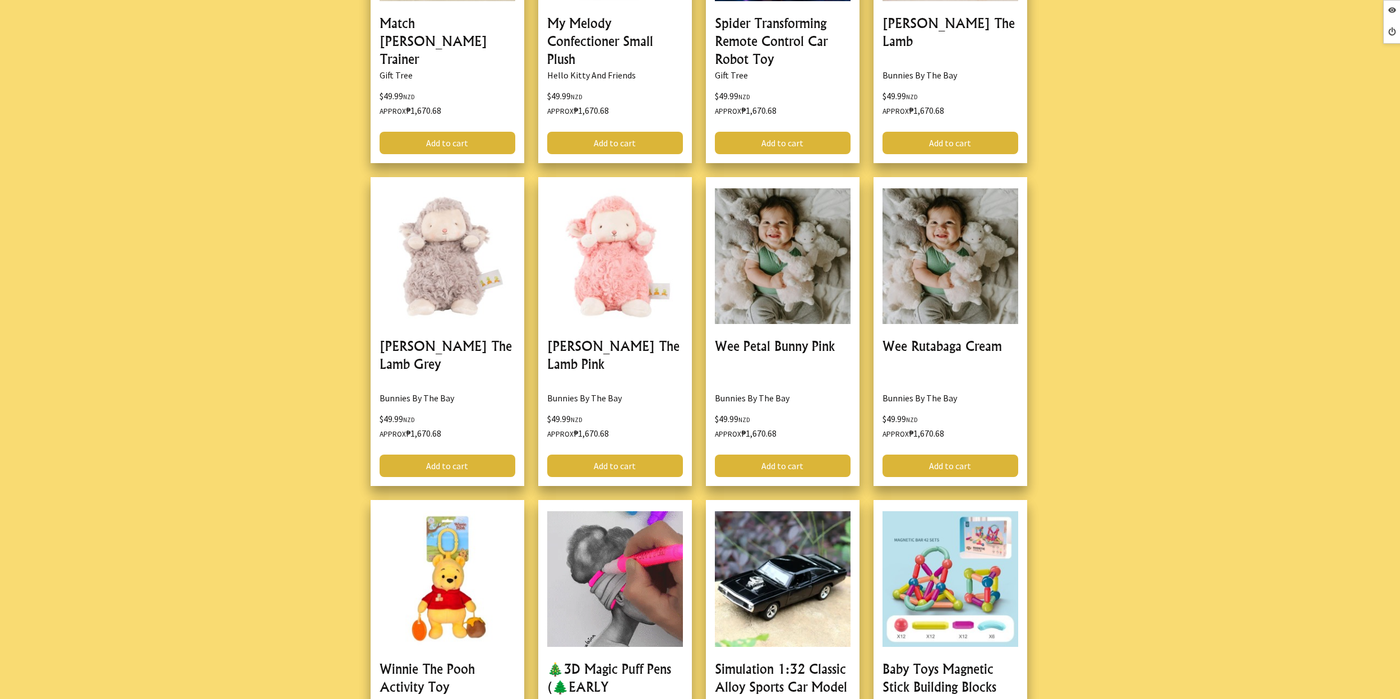
scroll to position [6591, 0]
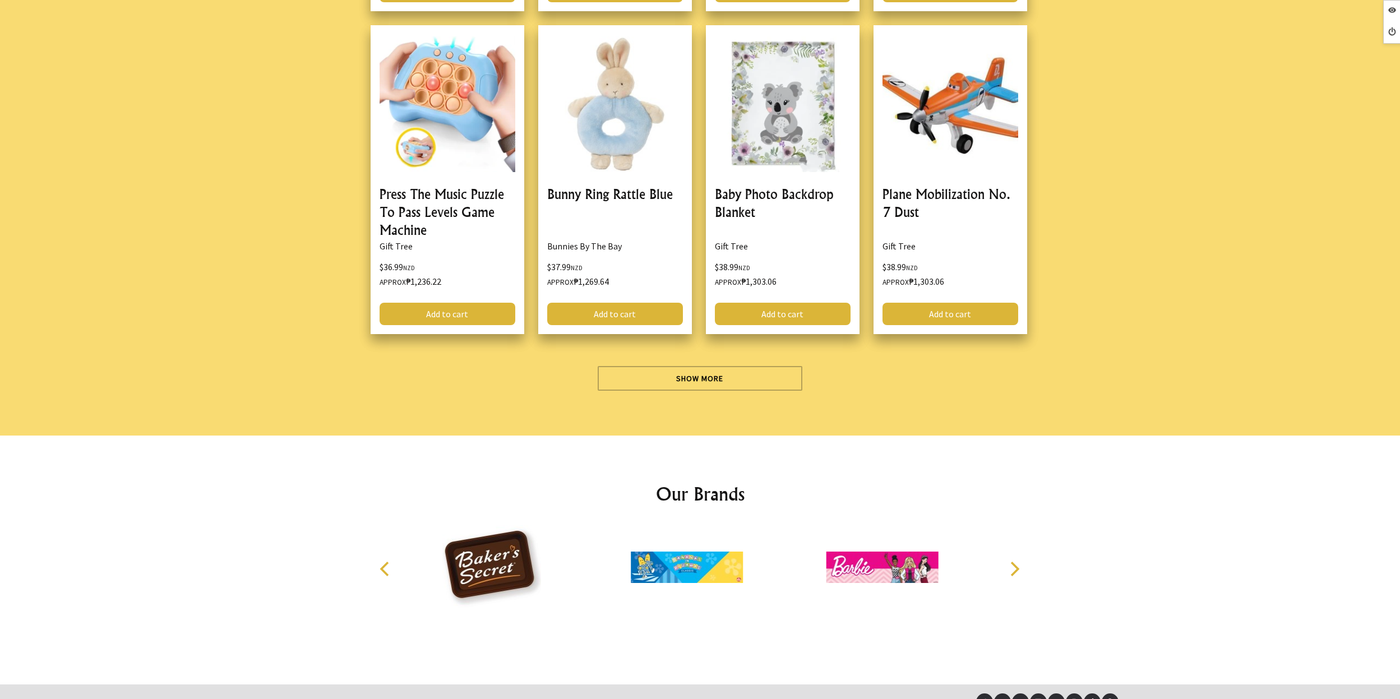
scroll to position [3537, 0]
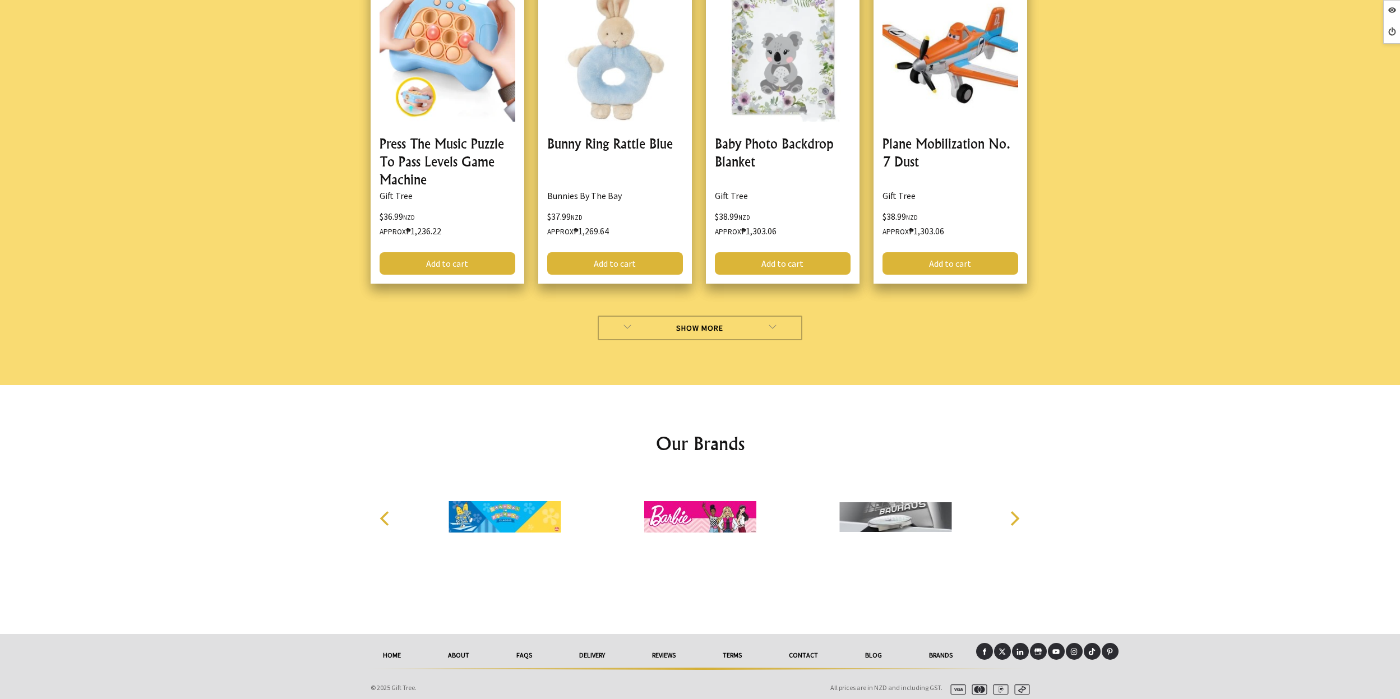
click at [711, 325] on link "Show More" at bounding box center [700, 328] width 205 height 25
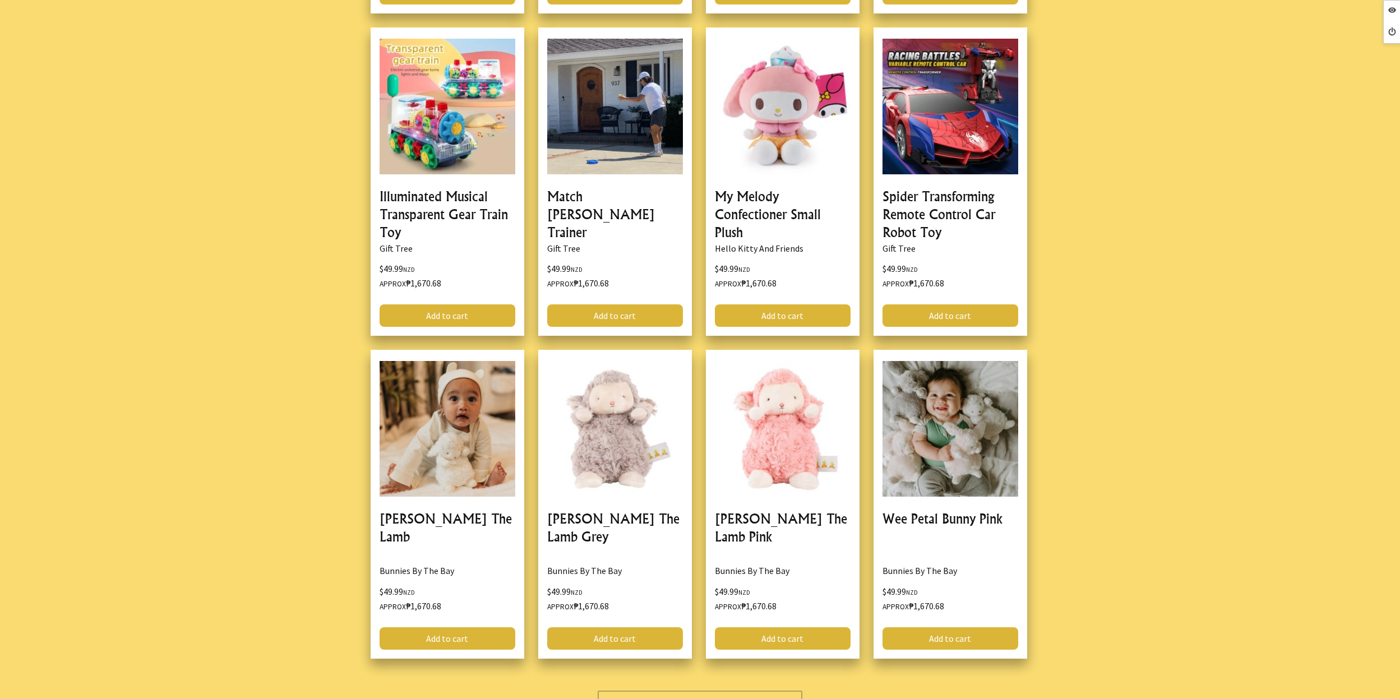
scroll to position [6525, 0]
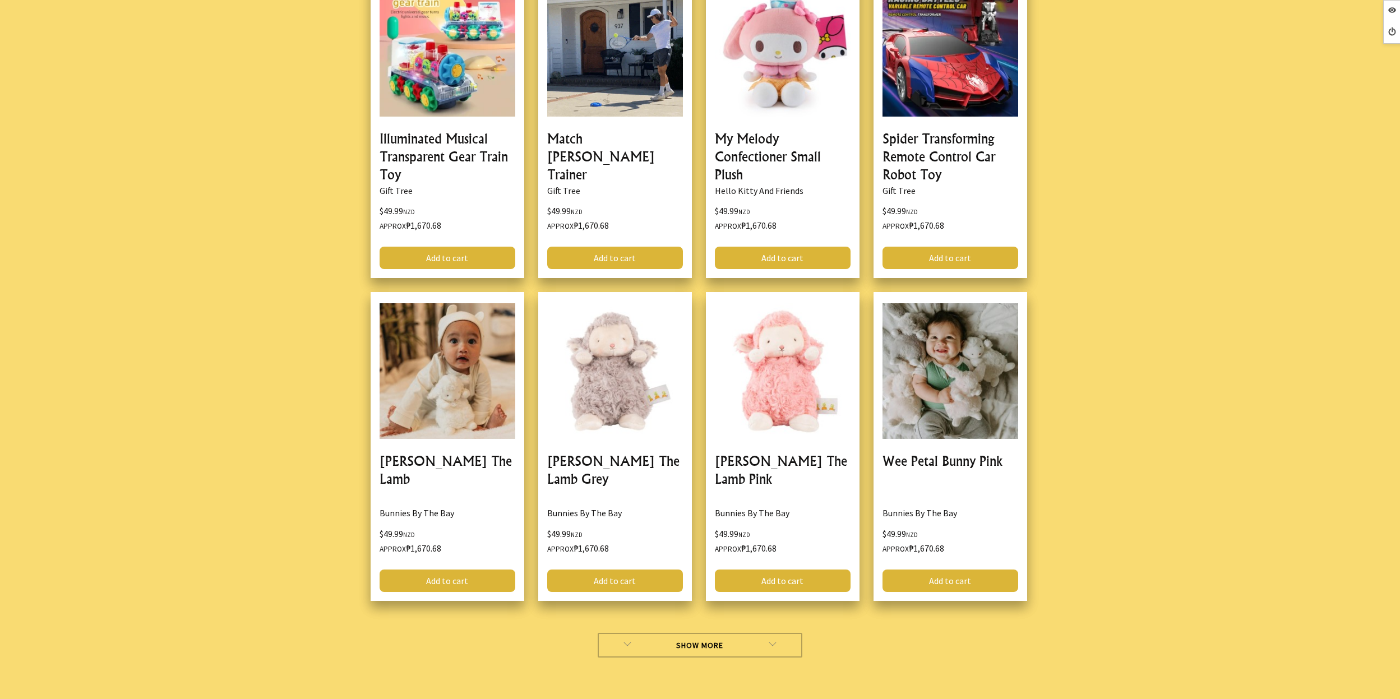
click at [718, 633] on link "Show More" at bounding box center [700, 645] width 205 height 25
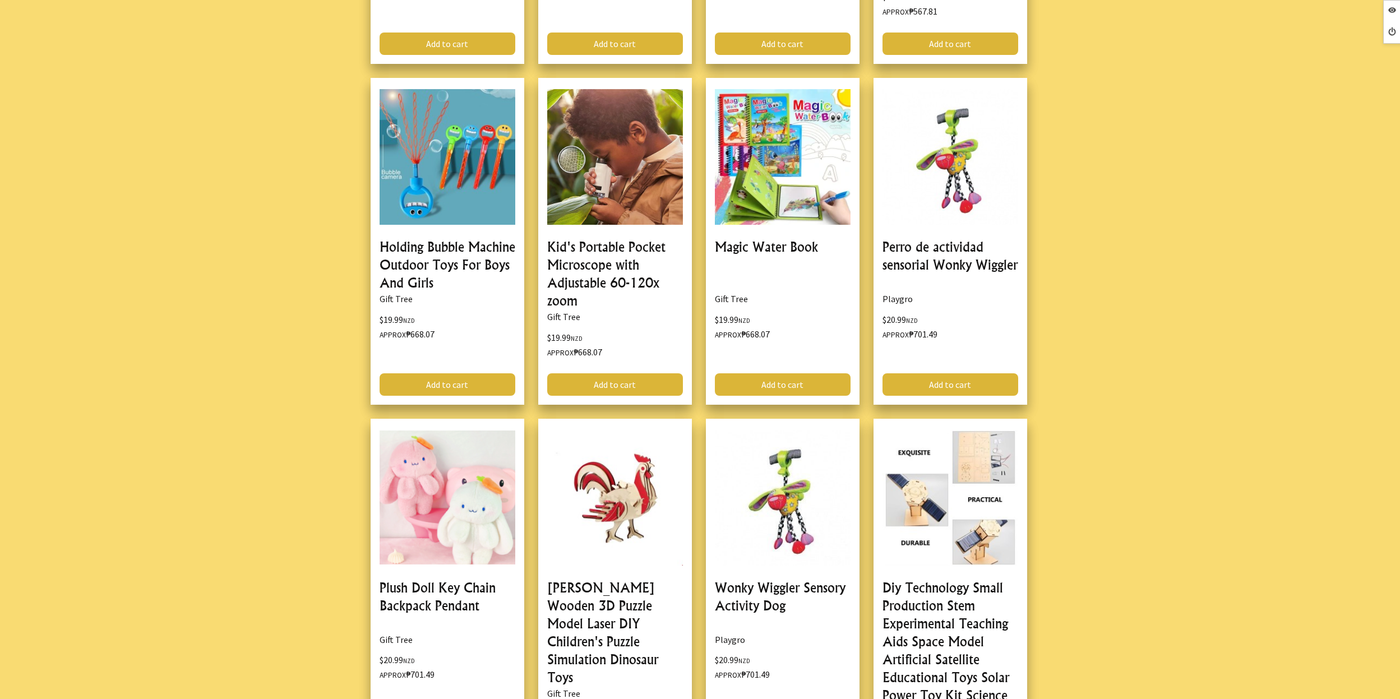
scroll to position [508, 0]
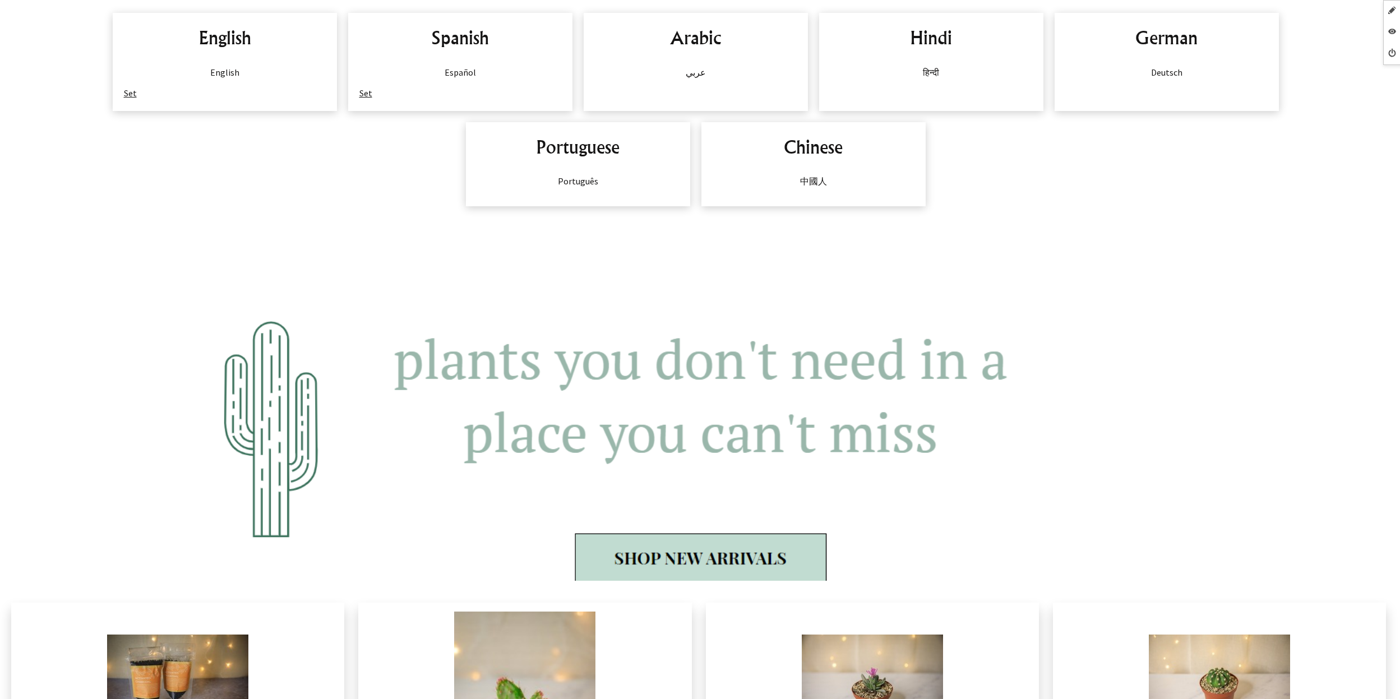
scroll to position [920, 0]
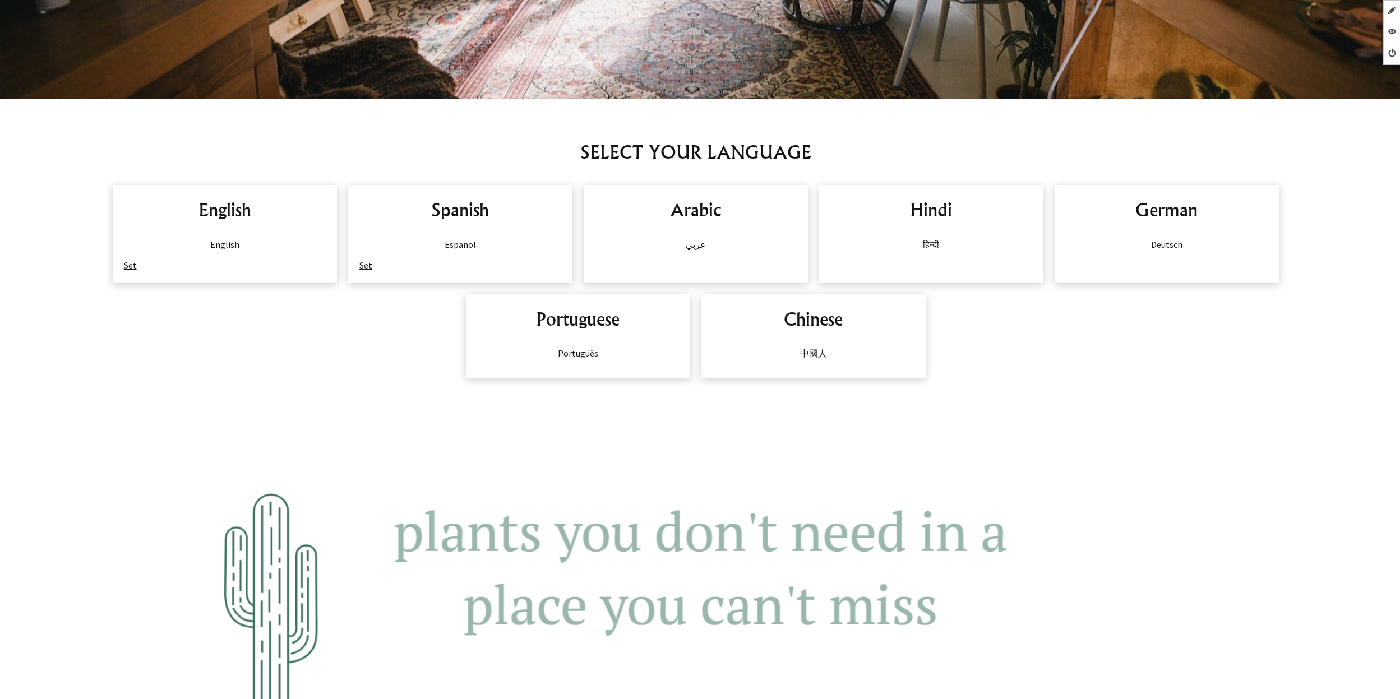
click at [368, 265] on link "Set" at bounding box center [365, 265] width 13 height 11
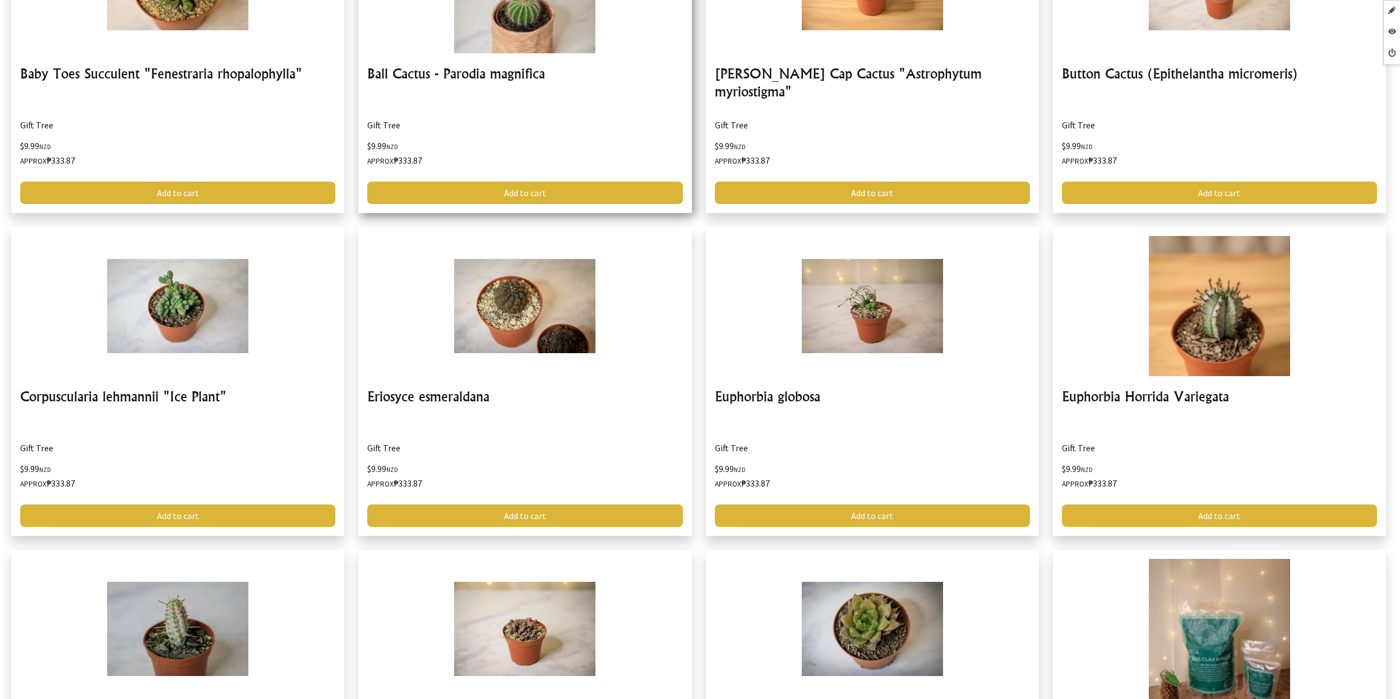
scroll to position [2172, 0]
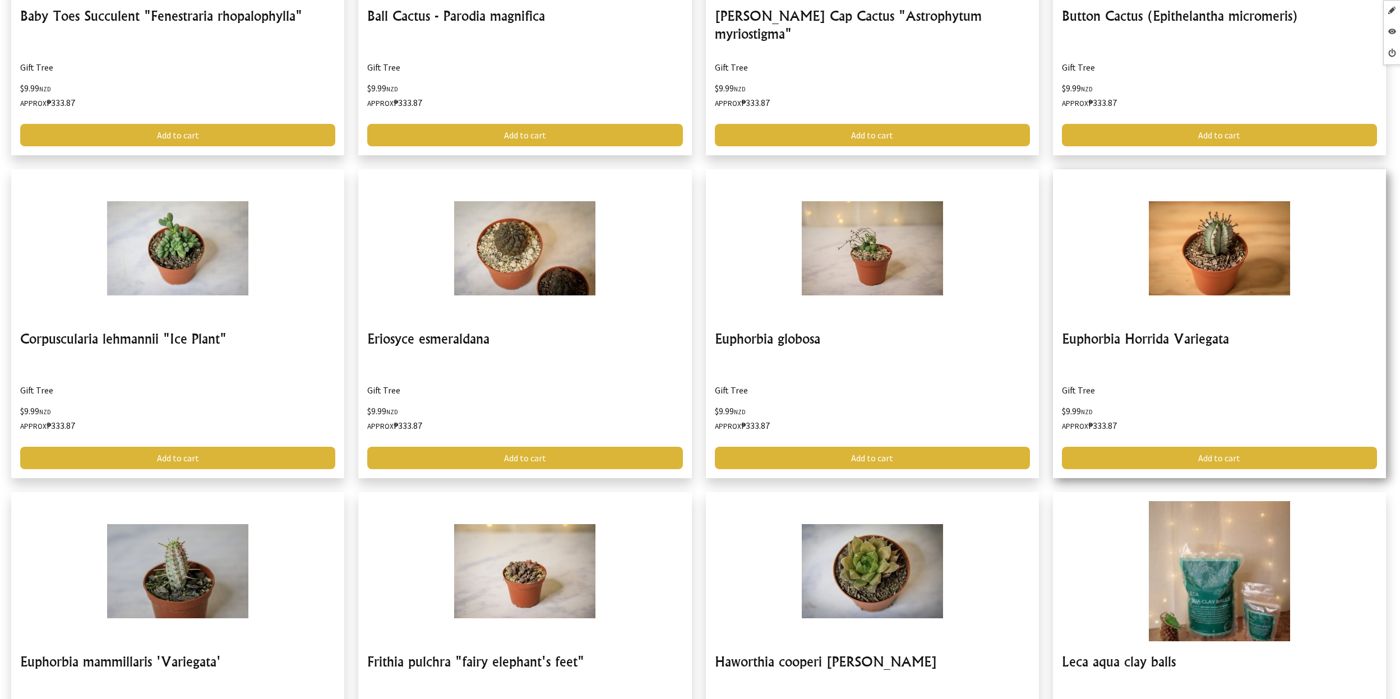
click at [1156, 271] on link at bounding box center [1219, 323] width 333 height 309
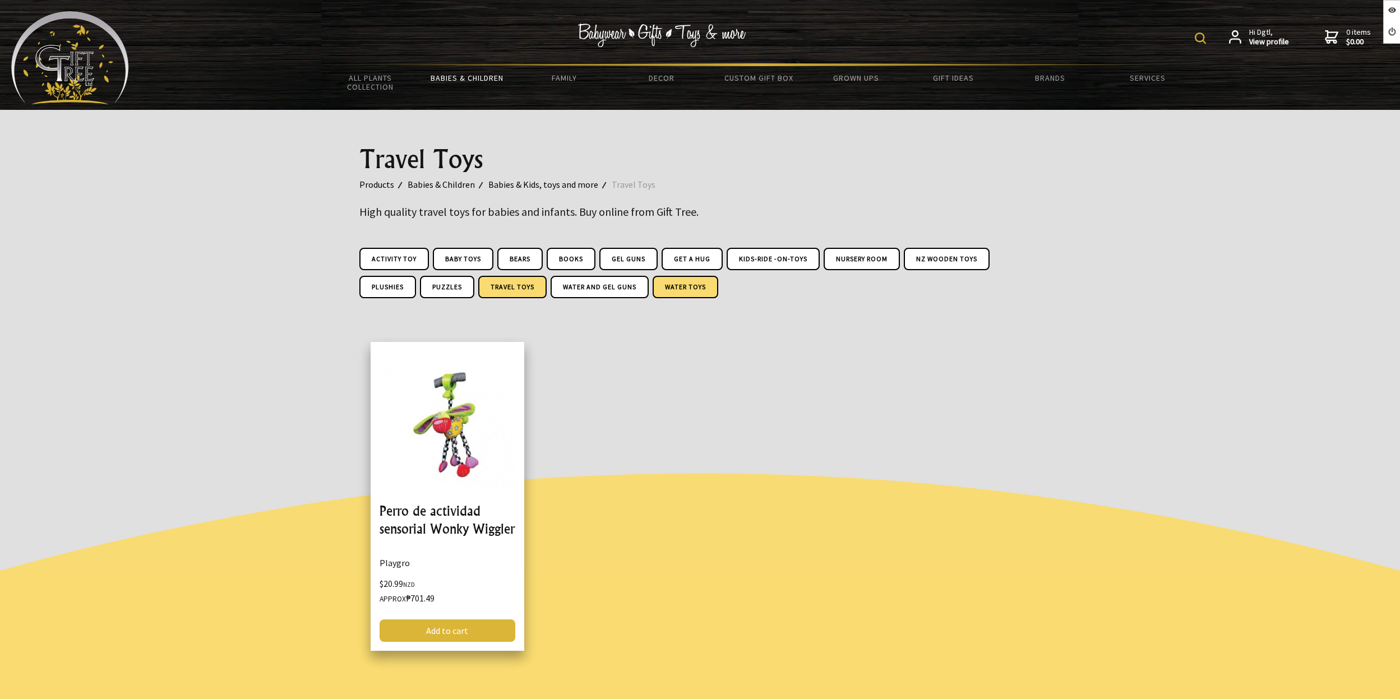
scroll to position [191, 0]
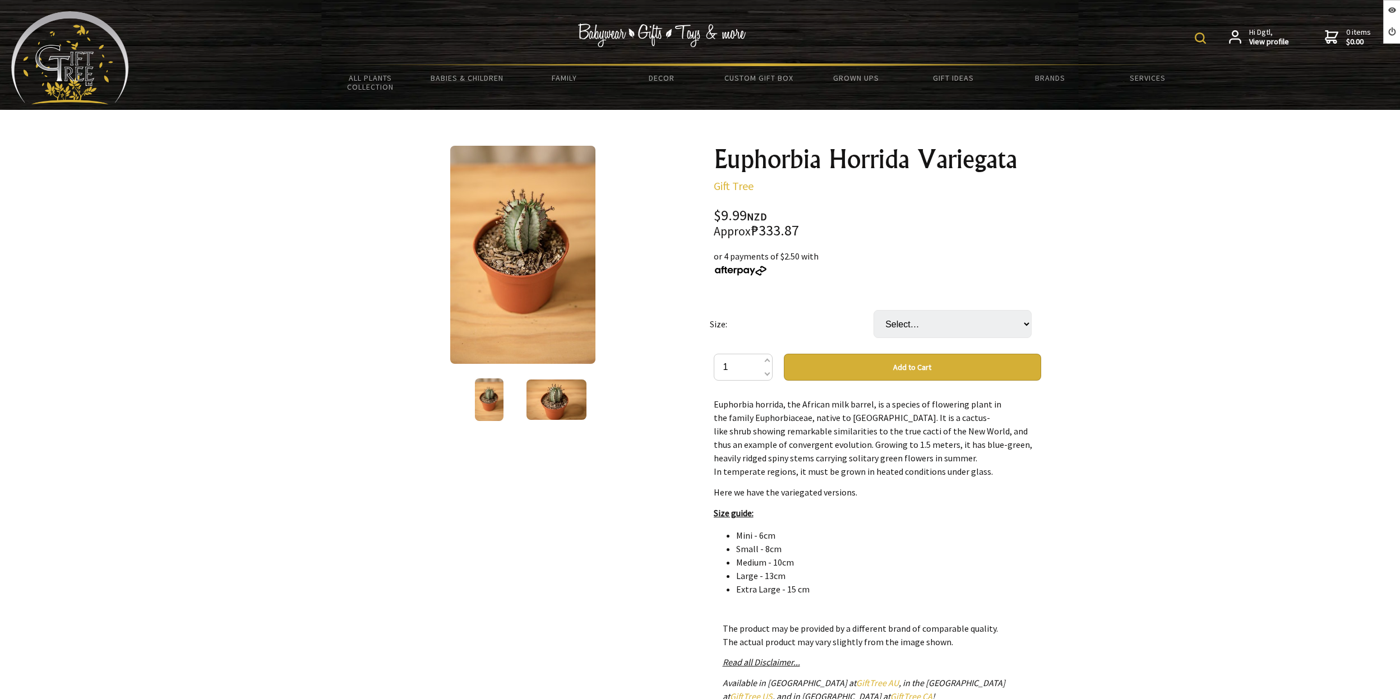
click at [72, 52] on img at bounding box center [70, 57] width 118 height 93
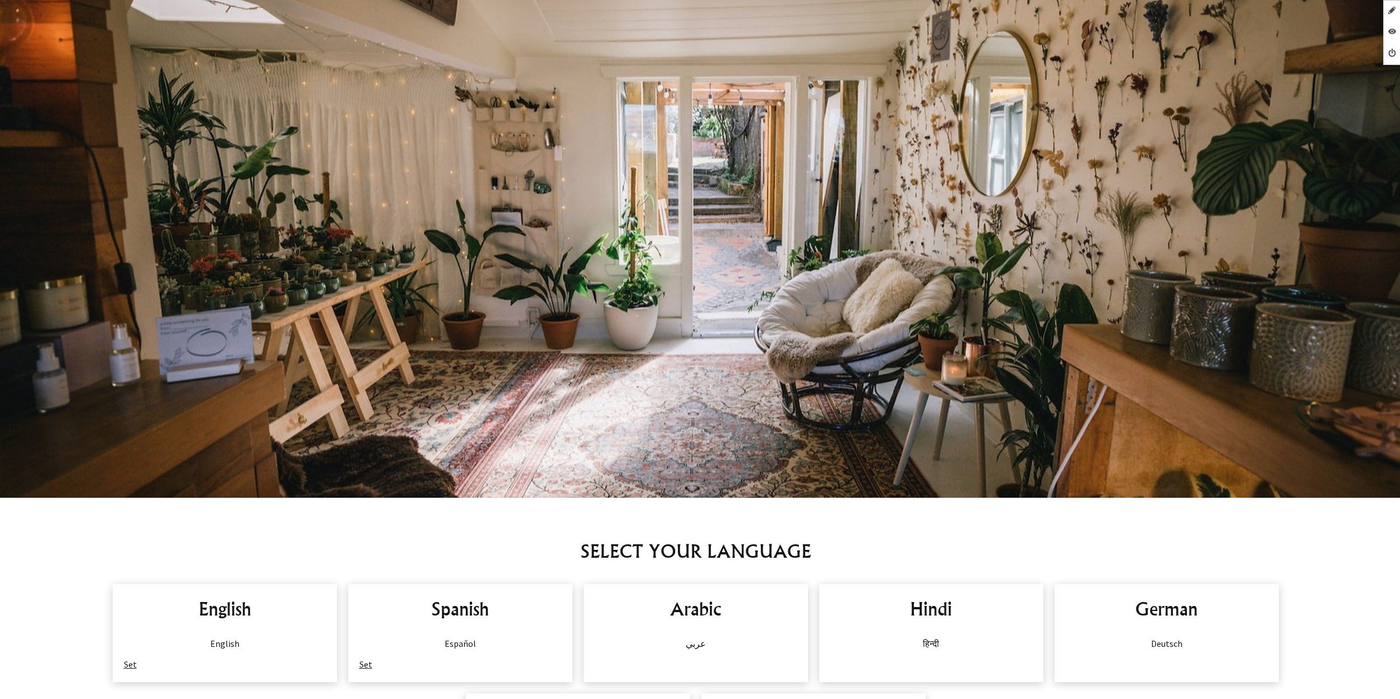
scroll to position [759, 0]
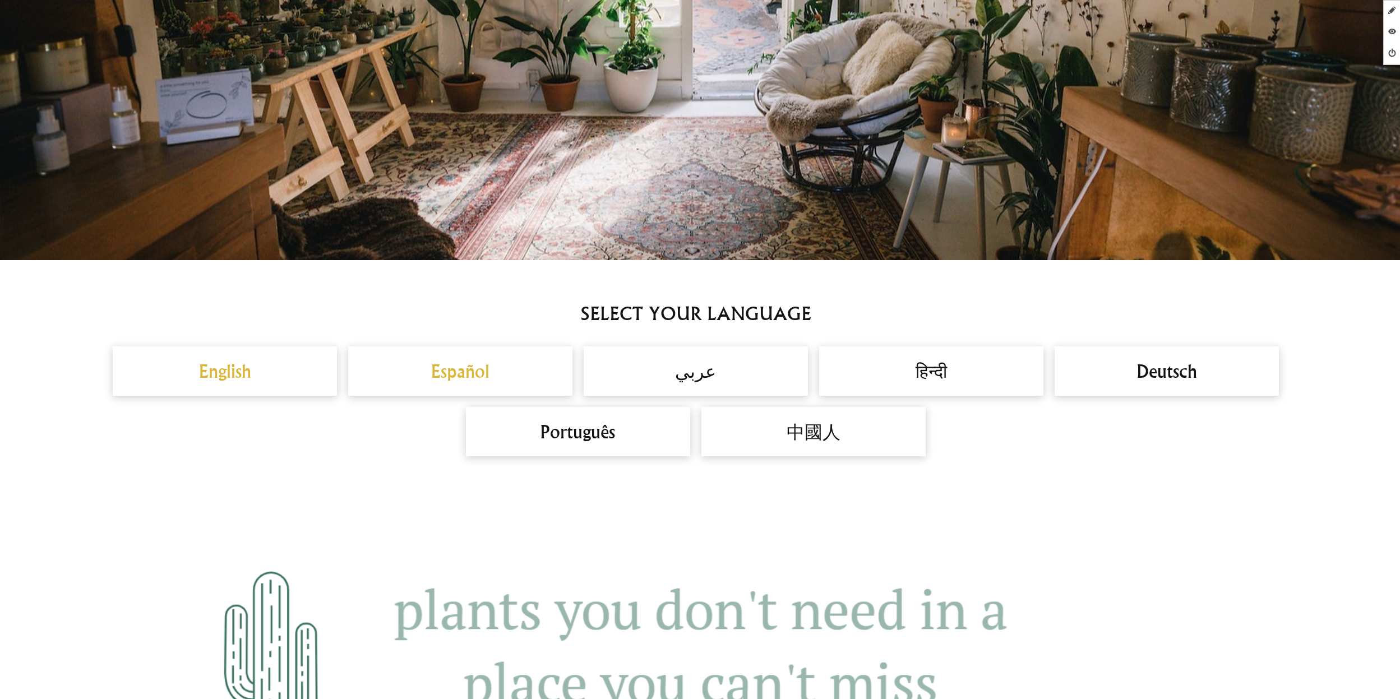
click at [213, 376] on h2 "English" at bounding box center [225, 371] width 202 height 27
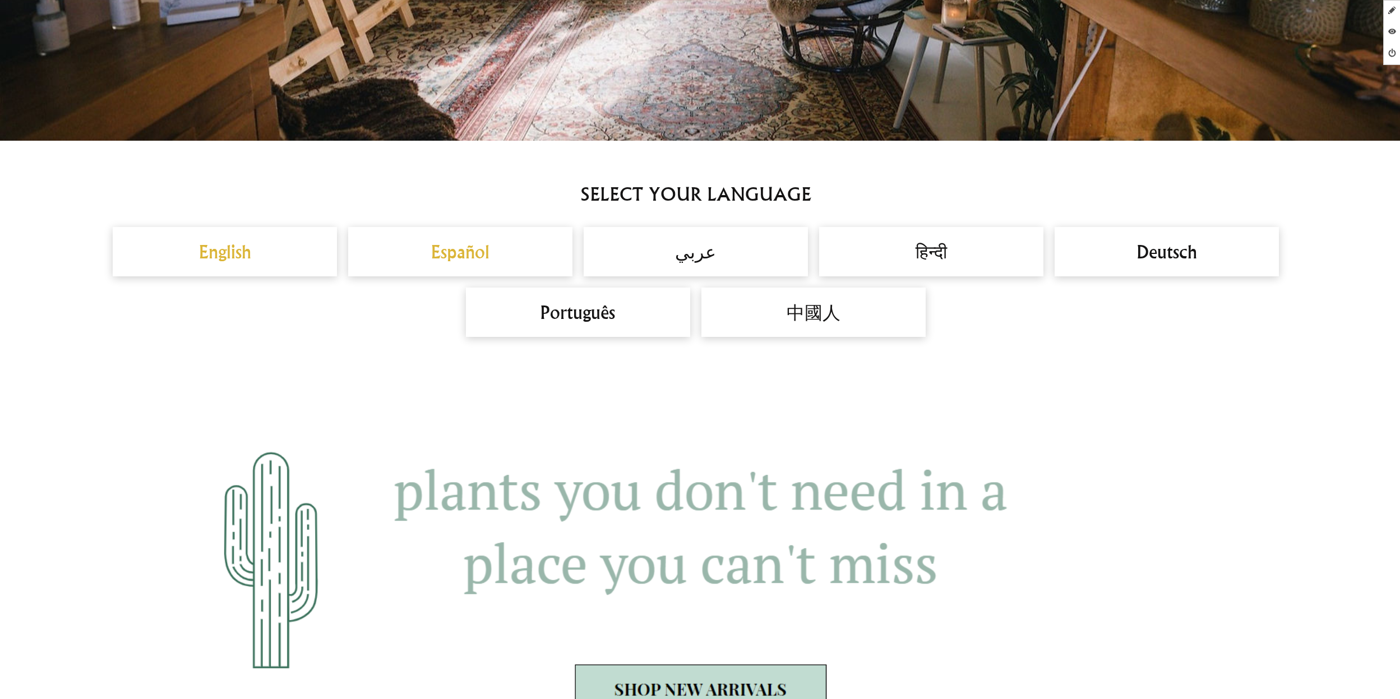
scroll to position [936, 0]
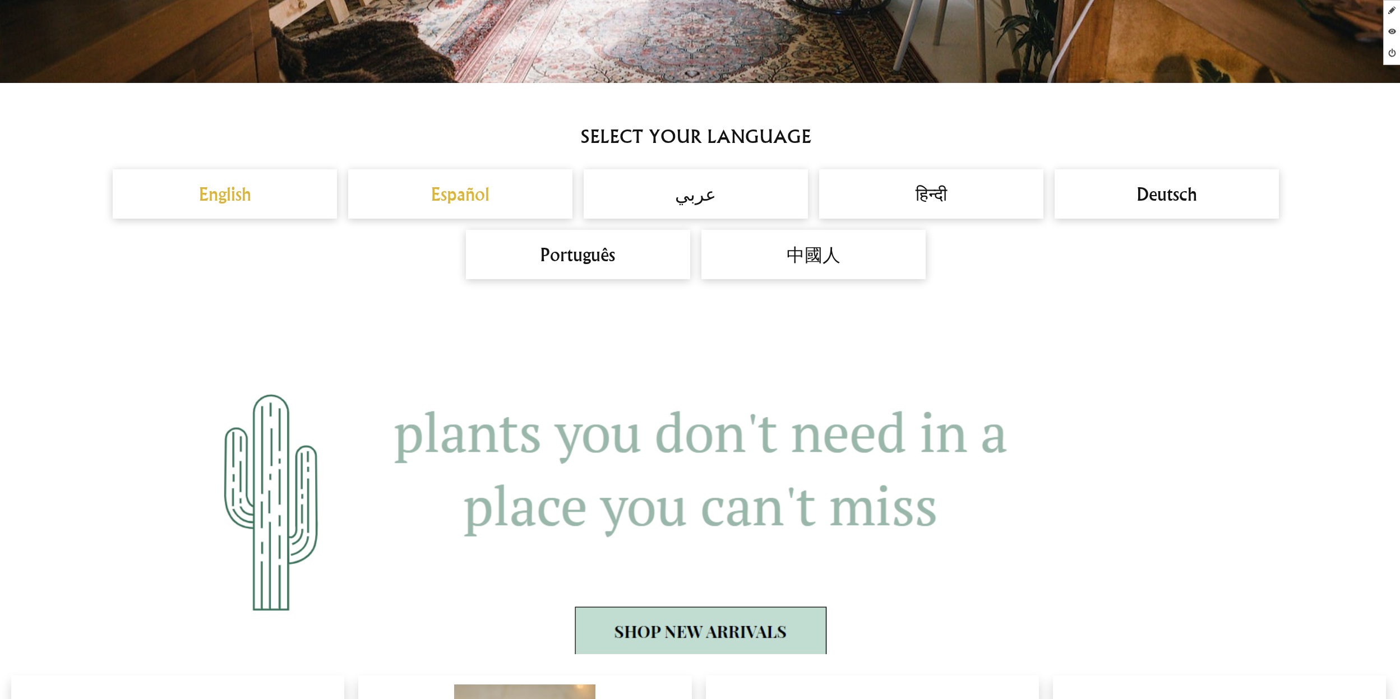
click at [457, 197] on h2 "Español" at bounding box center [460, 194] width 202 height 27
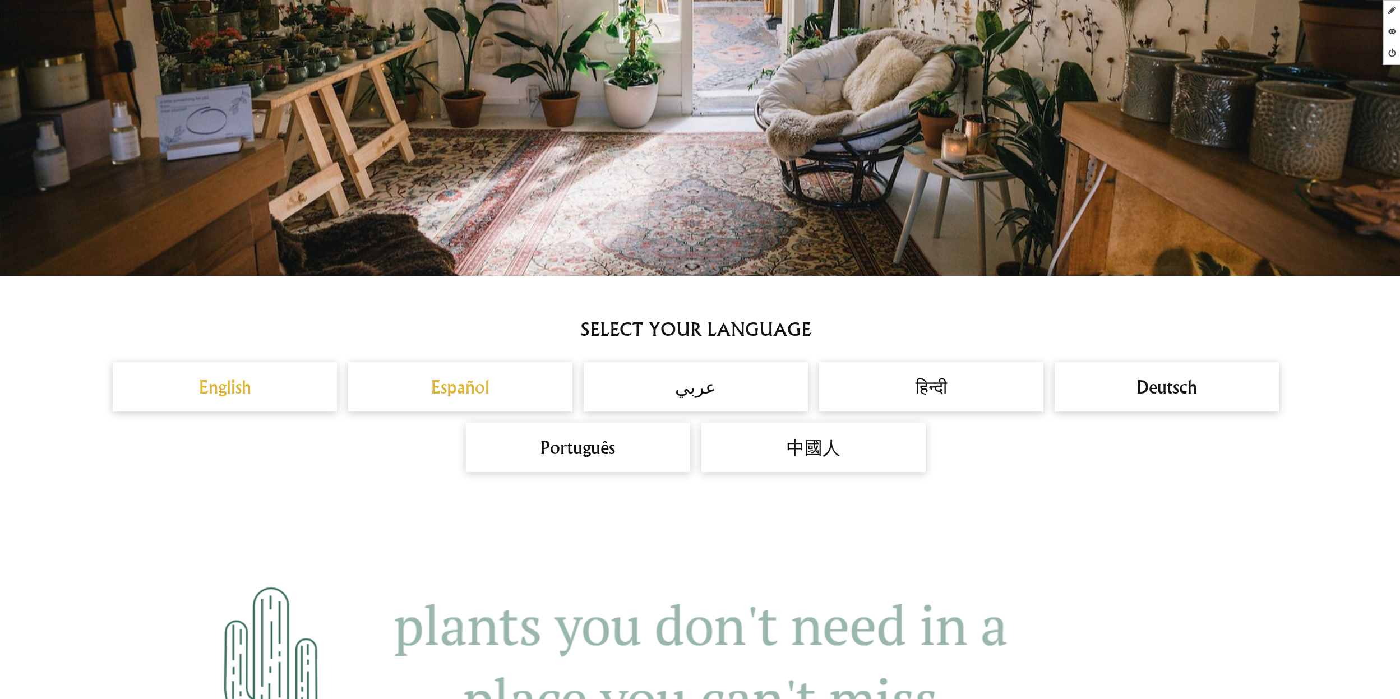
scroll to position [1046, 0]
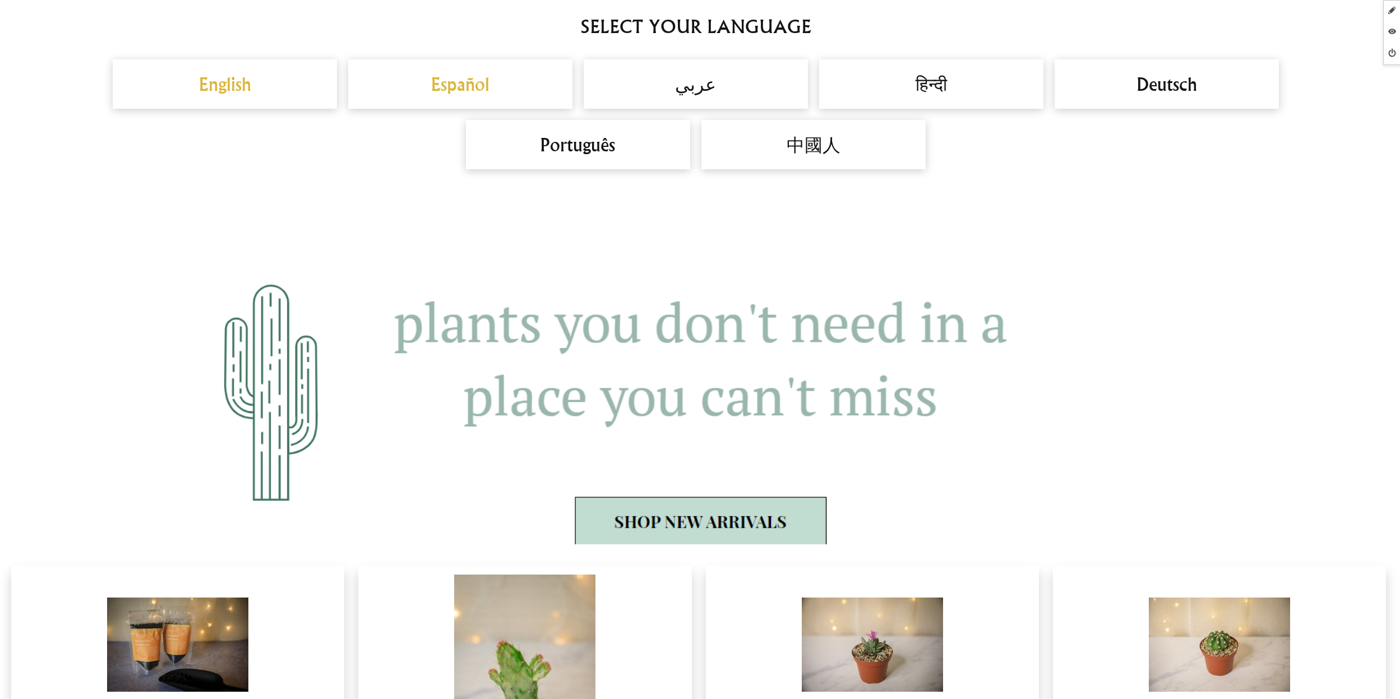
click at [248, 79] on h2 "English" at bounding box center [225, 84] width 202 height 27
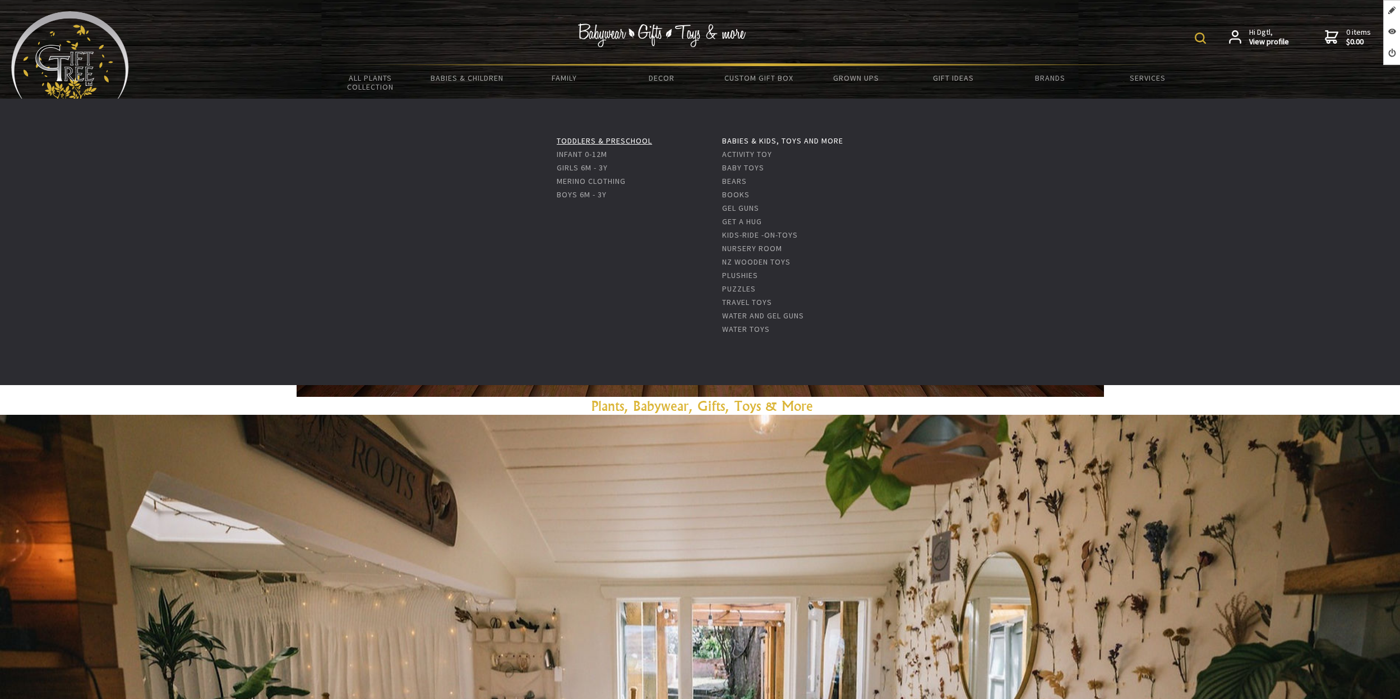
click at [582, 140] on link "Toddlers & Preschool" at bounding box center [604, 141] width 95 height 10
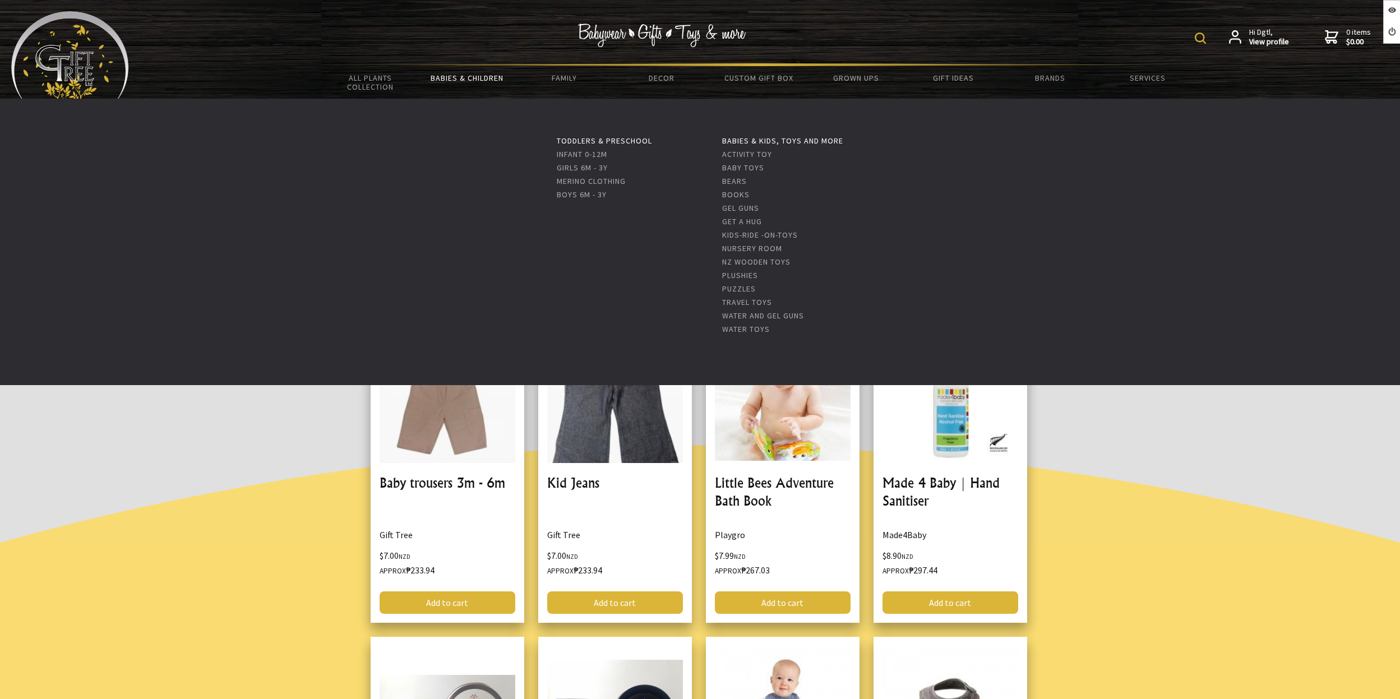
click at [464, 78] on link "Babies & Children" at bounding box center [467, 78] width 97 height 24
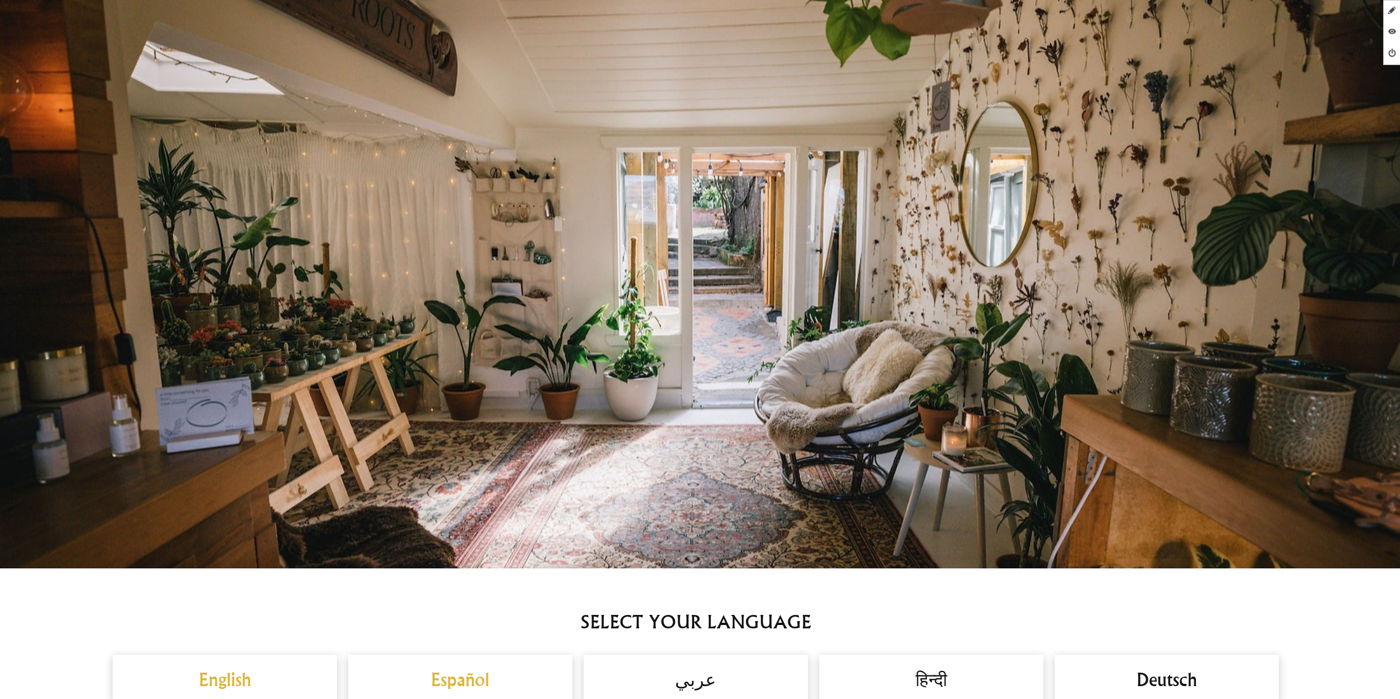
scroll to position [753, 0]
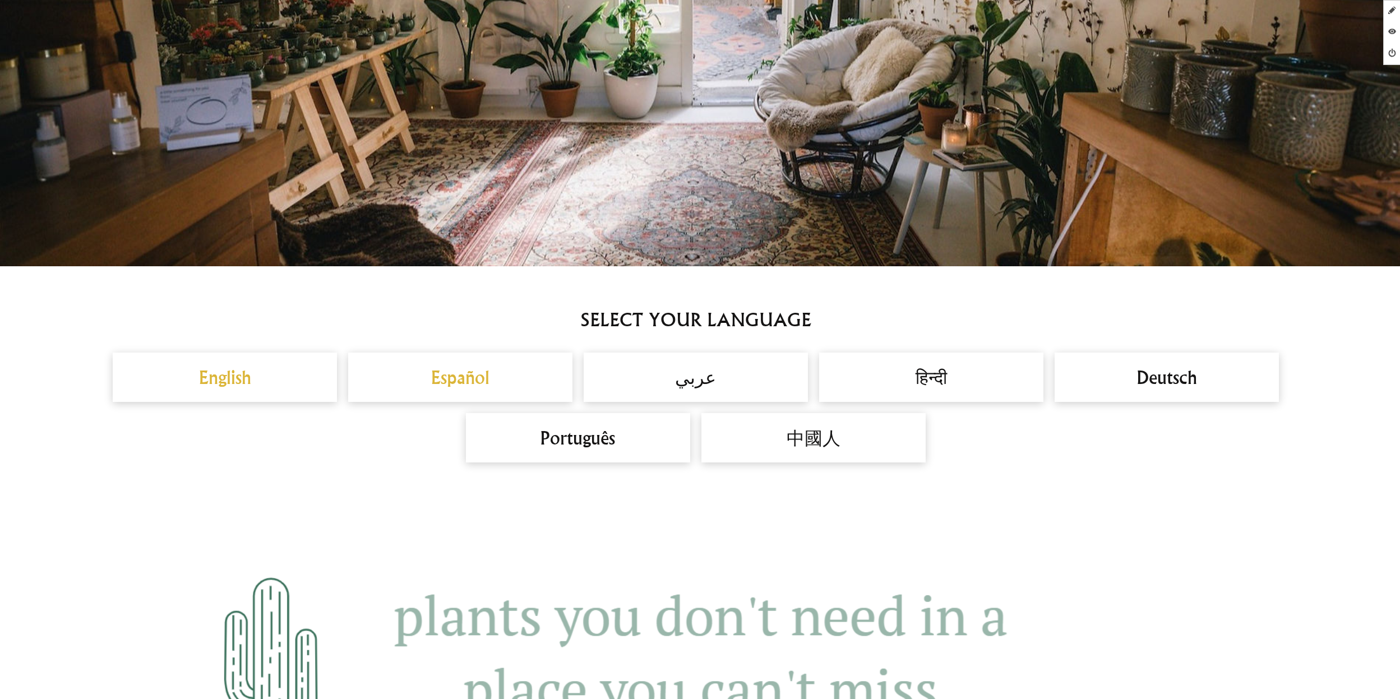
click at [476, 378] on h2 "Español" at bounding box center [460, 377] width 202 height 27
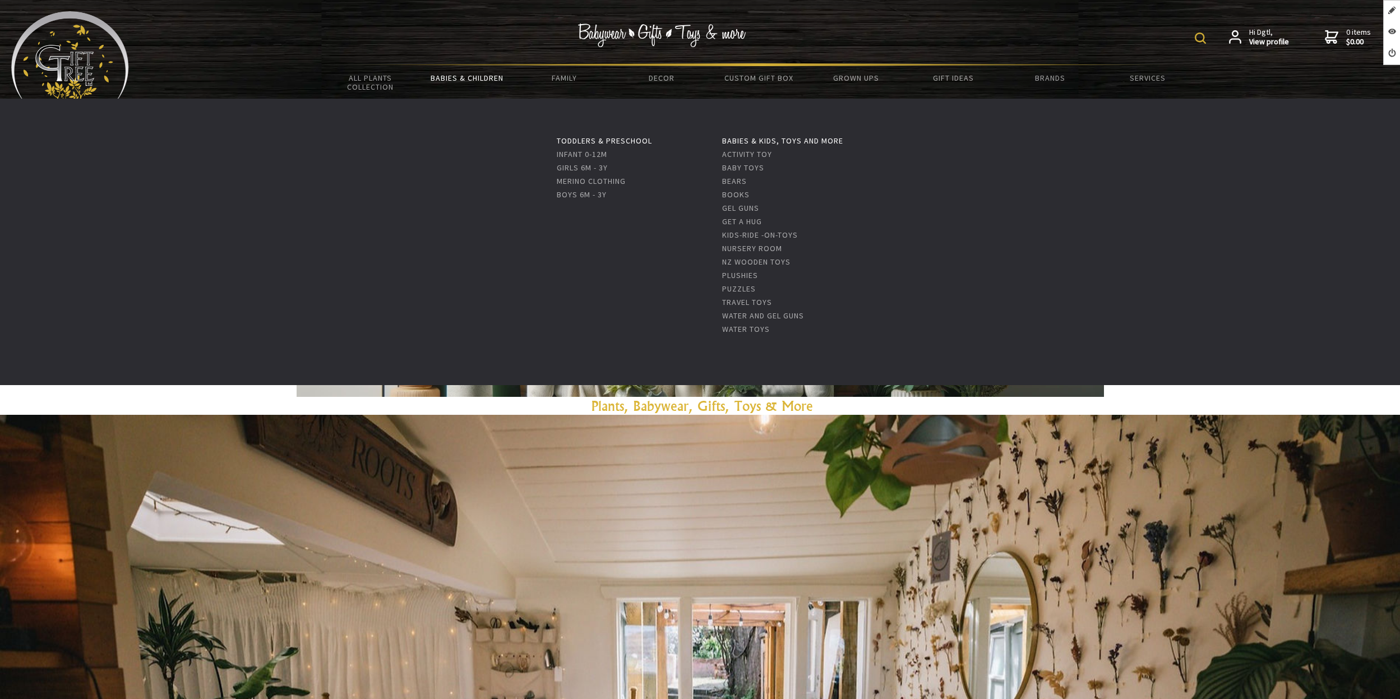
click at [465, 79] on link "Babies & Children" at bounding box center [467, 78] width 97 height 24
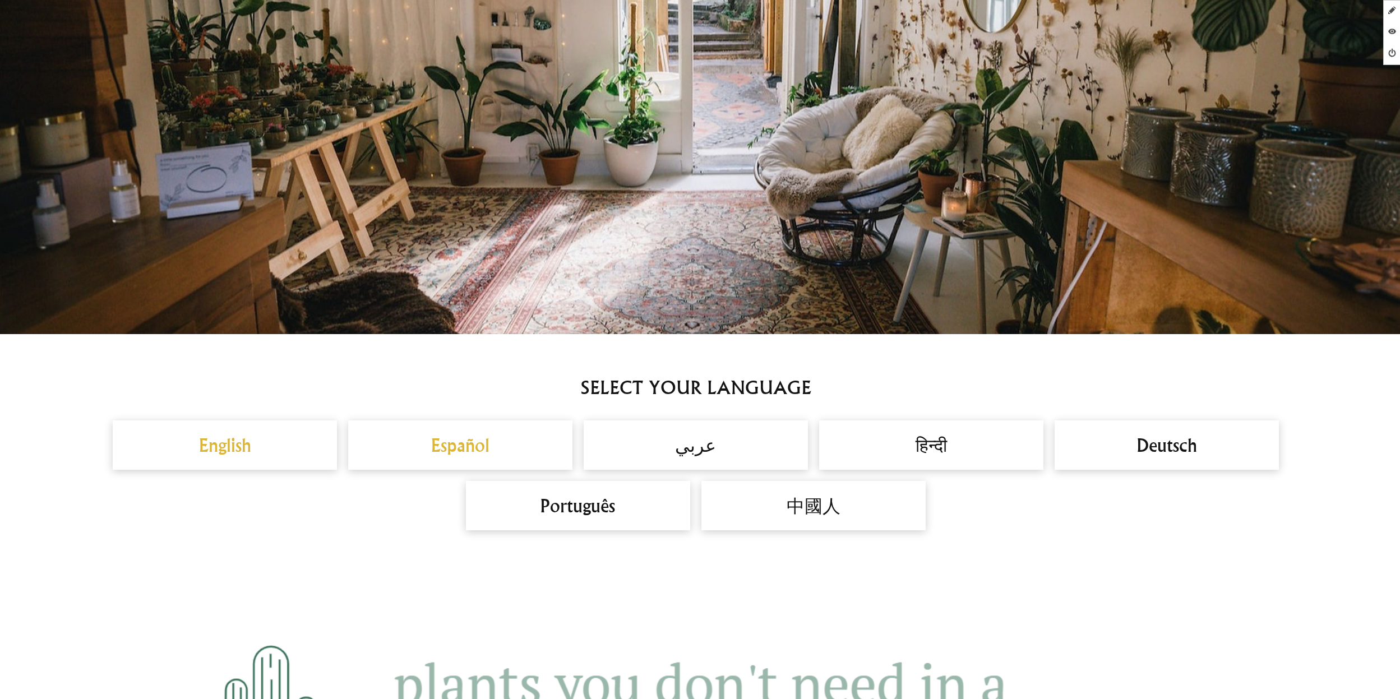
scroll to position [742, 0]
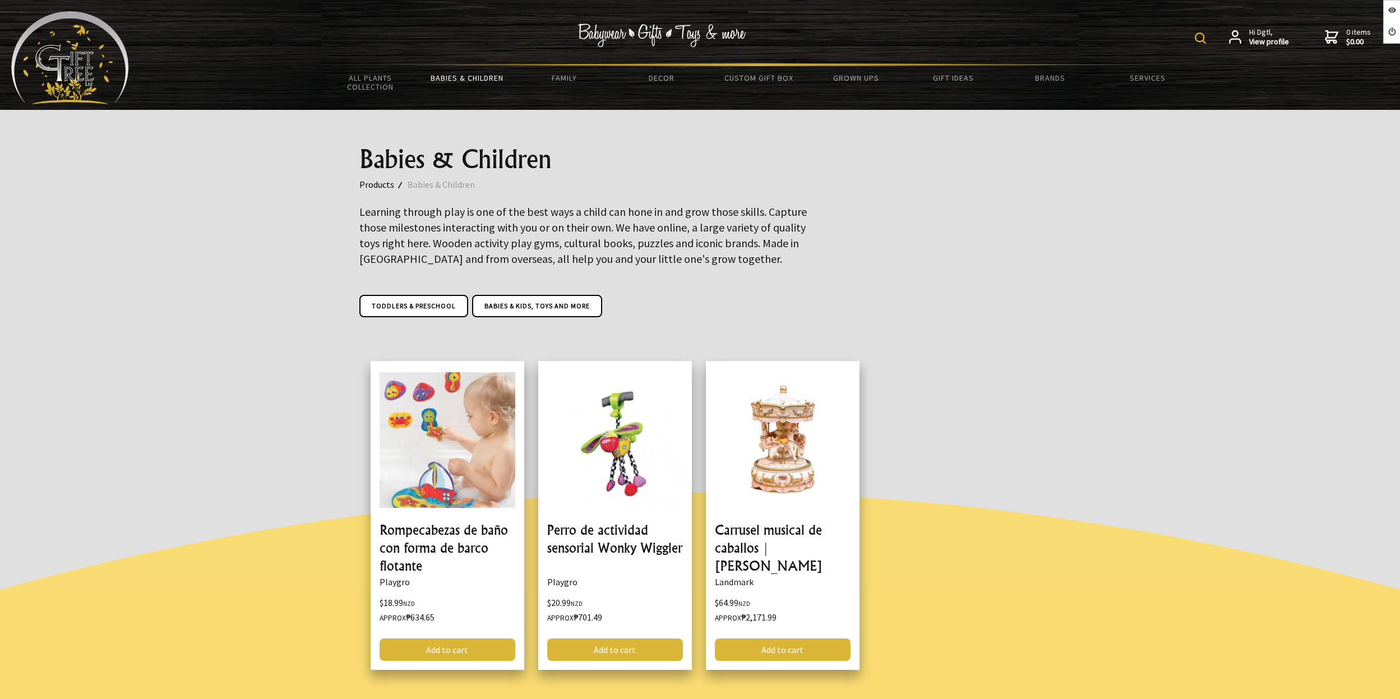
click at [1070, 477] on div at bounding box center [700, 526] width 1400 height 388
click at [683, 39] on img at bounding box center [662, 36] width 168 height 24
click at [702, 33] on img at bounding box center [662, 36] width 168 height 24
drag, startPoint x: 998, startPoint y: 217, endPoint x: 845, endPoint y: 158, distance: 163.5
click at [995, 218] on div "Babies & Children Products Babies & Children Learning through play is one of th…" at bounding box center [701, 221] width 700 height 222
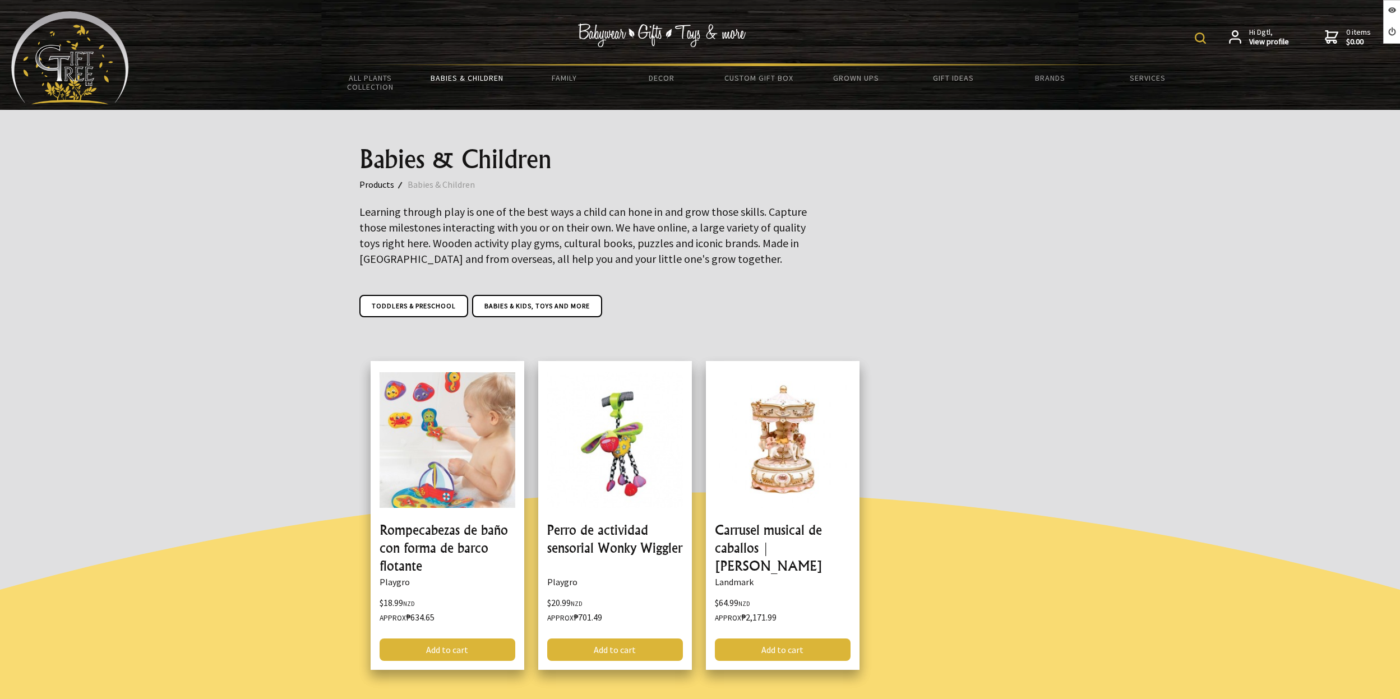
click at [39, 73] on img at bounding box center [70, 57] width 118 height 93
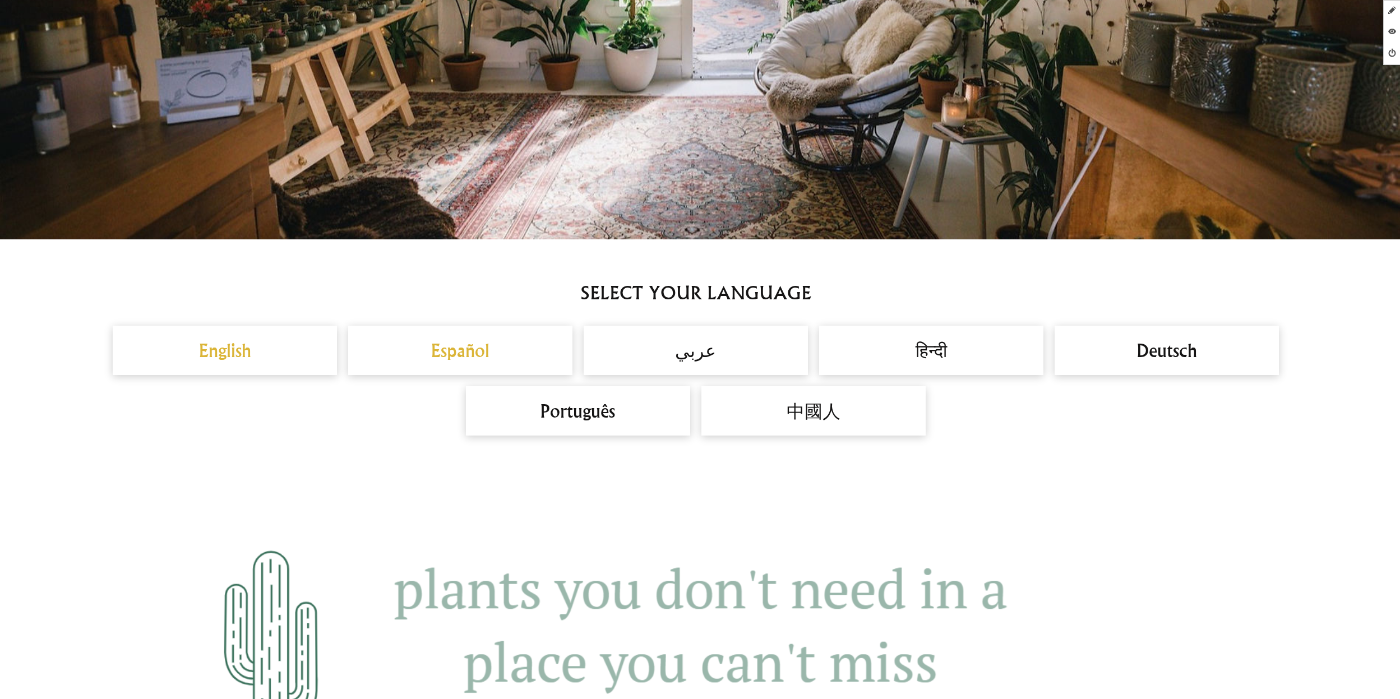
scroll to position [837, 0]
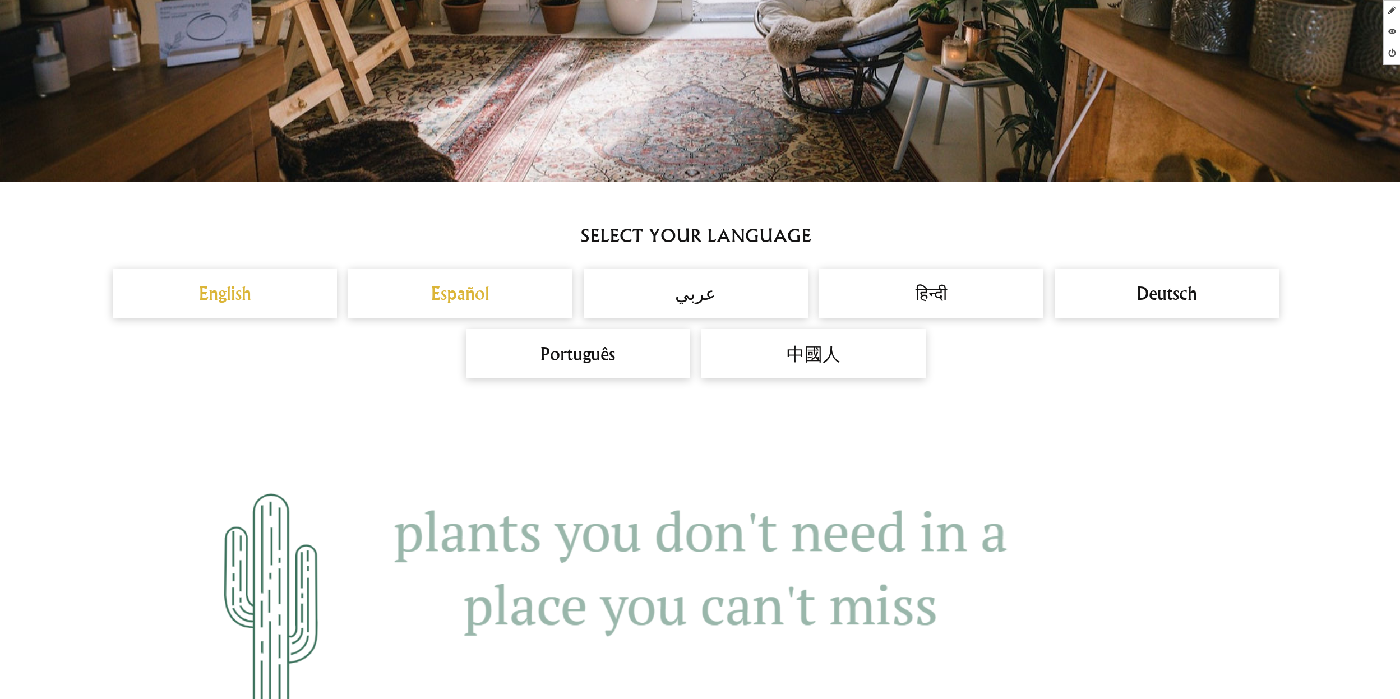
click at [229, 292] on h2 "English" at bounding box center [225, 293] width 202 height 27
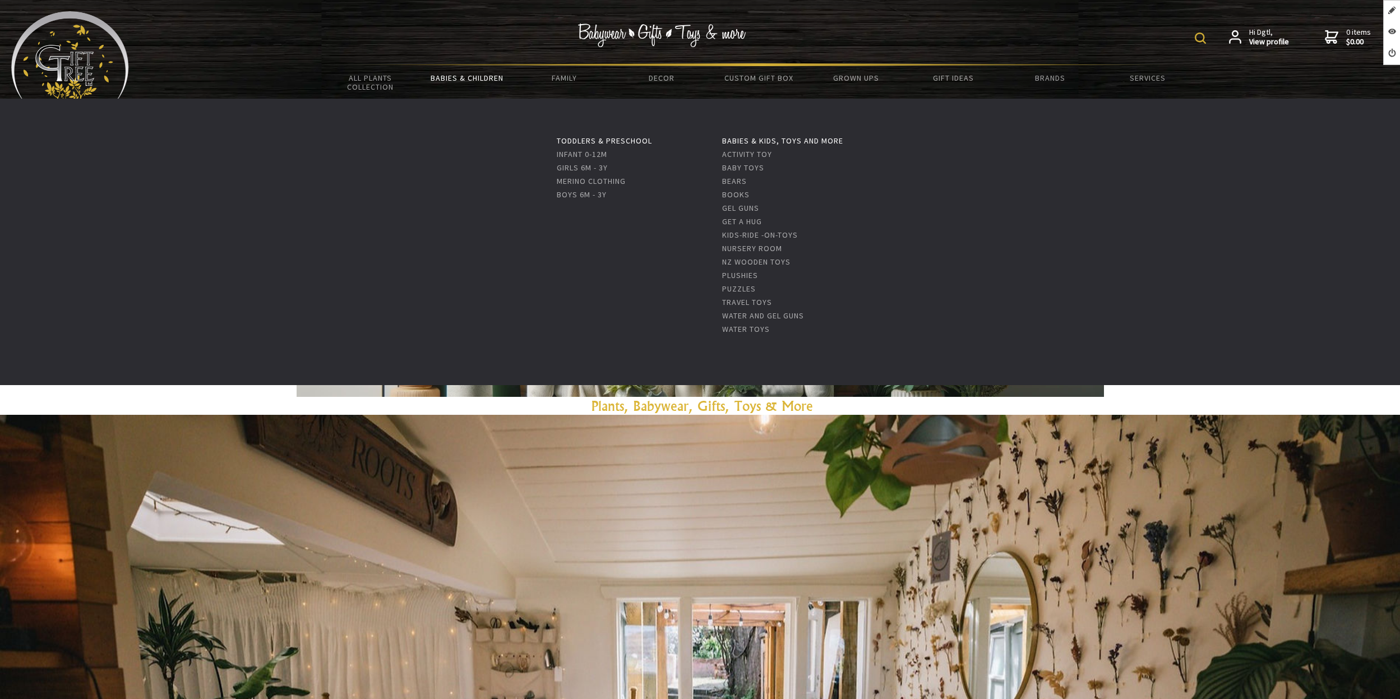
click at [450, 75] on link "Babies & Children" at bounding box center [467, 78] width 97 height 24
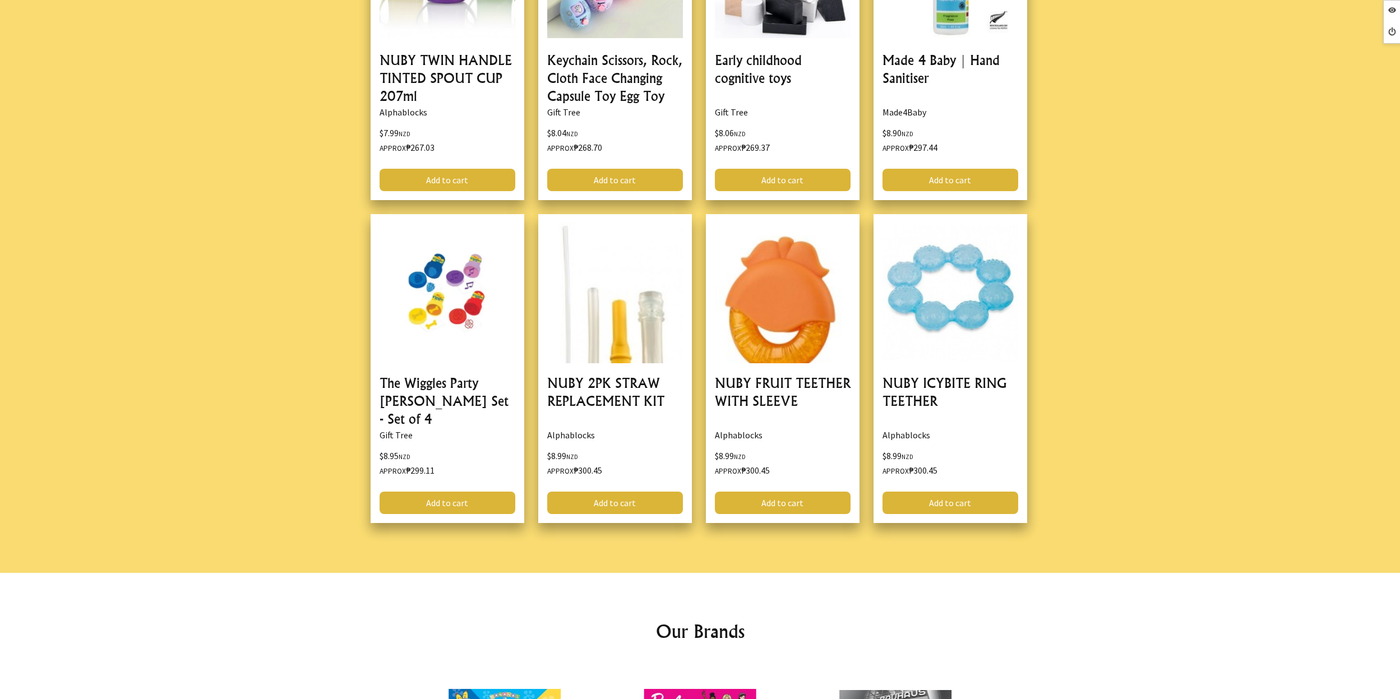
scroll to position [1629, 0]
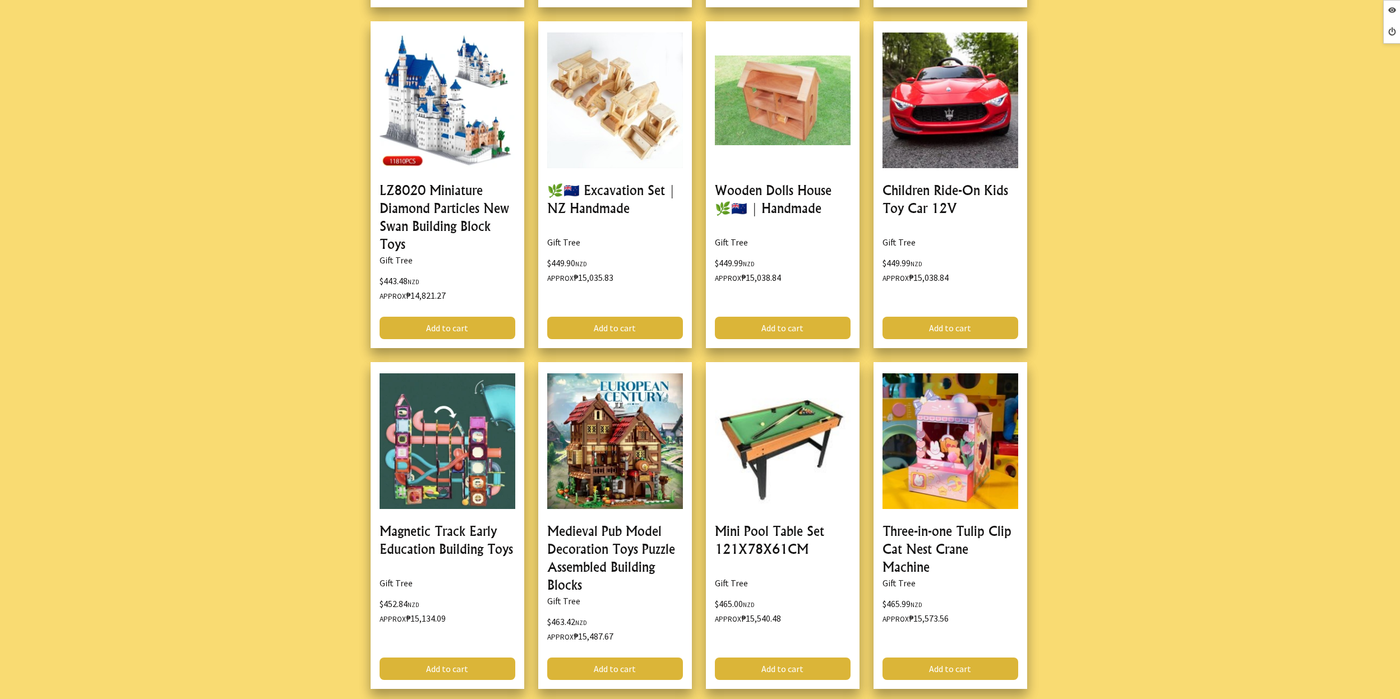
scroll to position [490671, 0]
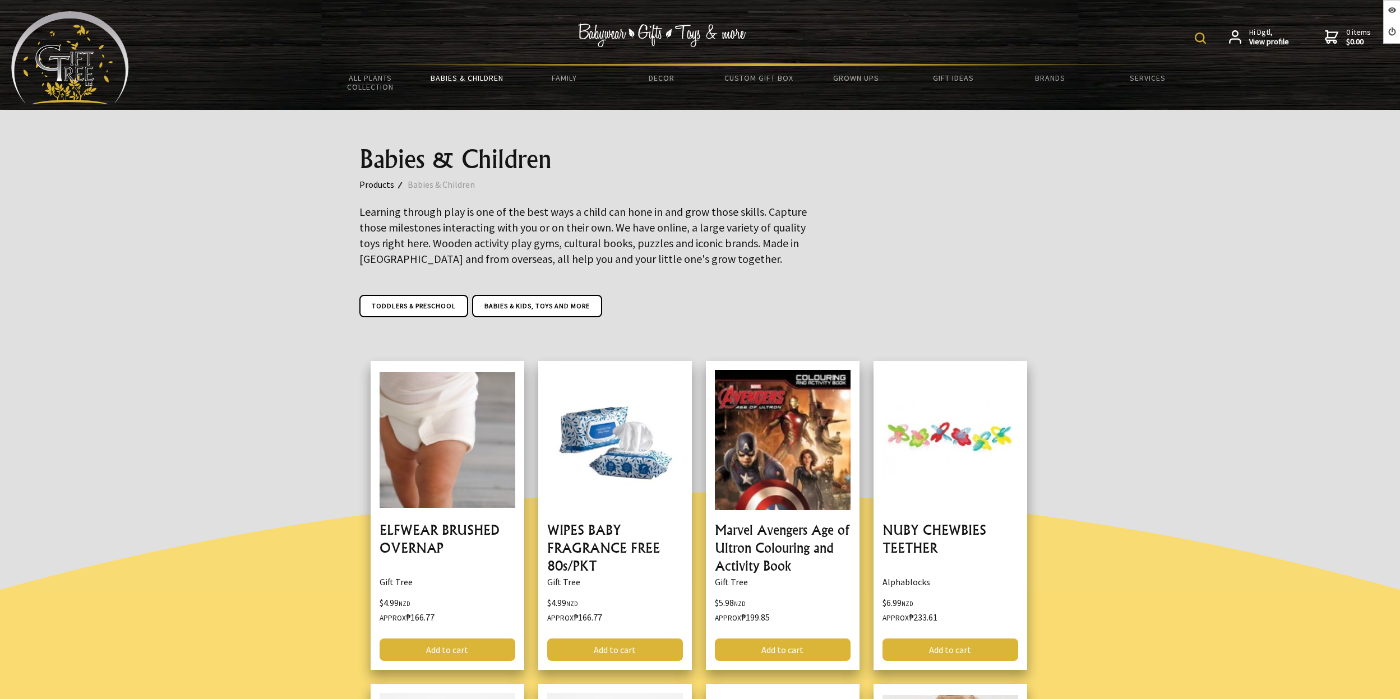
click at [667, 215] on big "Learning through play is one of the best ways a child can hone in and grow thos…" at bounding box center [583, 235] width 448 height 61
click at [518, 319] on div "Toddlers & Preschool Babies & Kids, toys and more" at bounding box center [700, 309] width 682 height 28
click at [535, 304] on link "Babies & Kids, toys and more" at bounding box center [537, 306] width 130 height 22
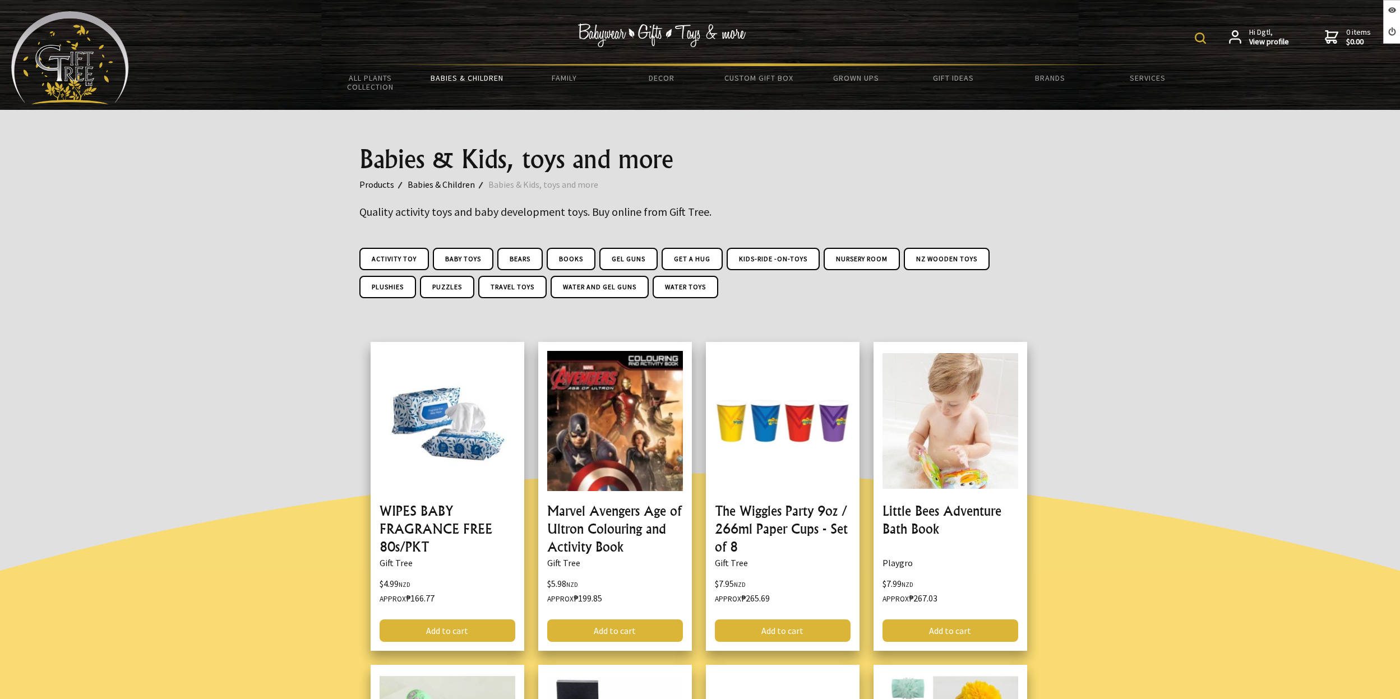
scroll to position [7, 0]
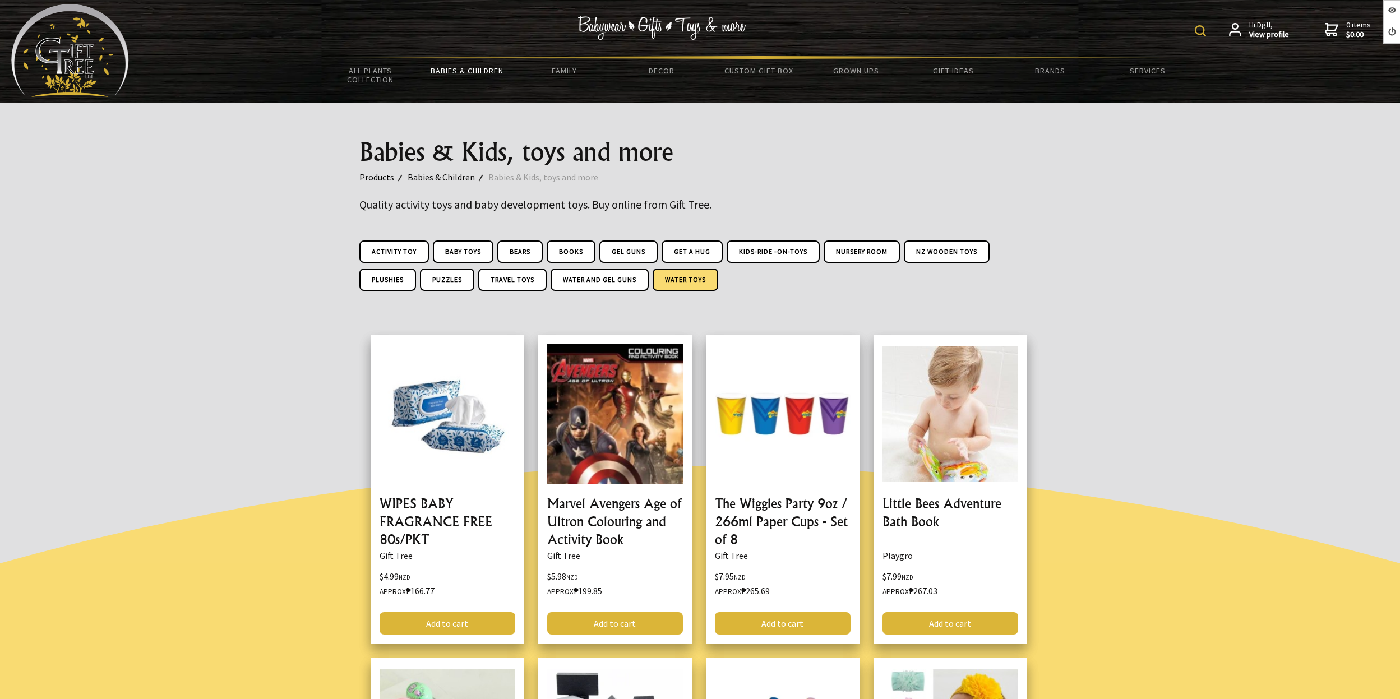
click at [679, 280] on link "Water Toys" at bounding box center [686, 280] width 66 height 22
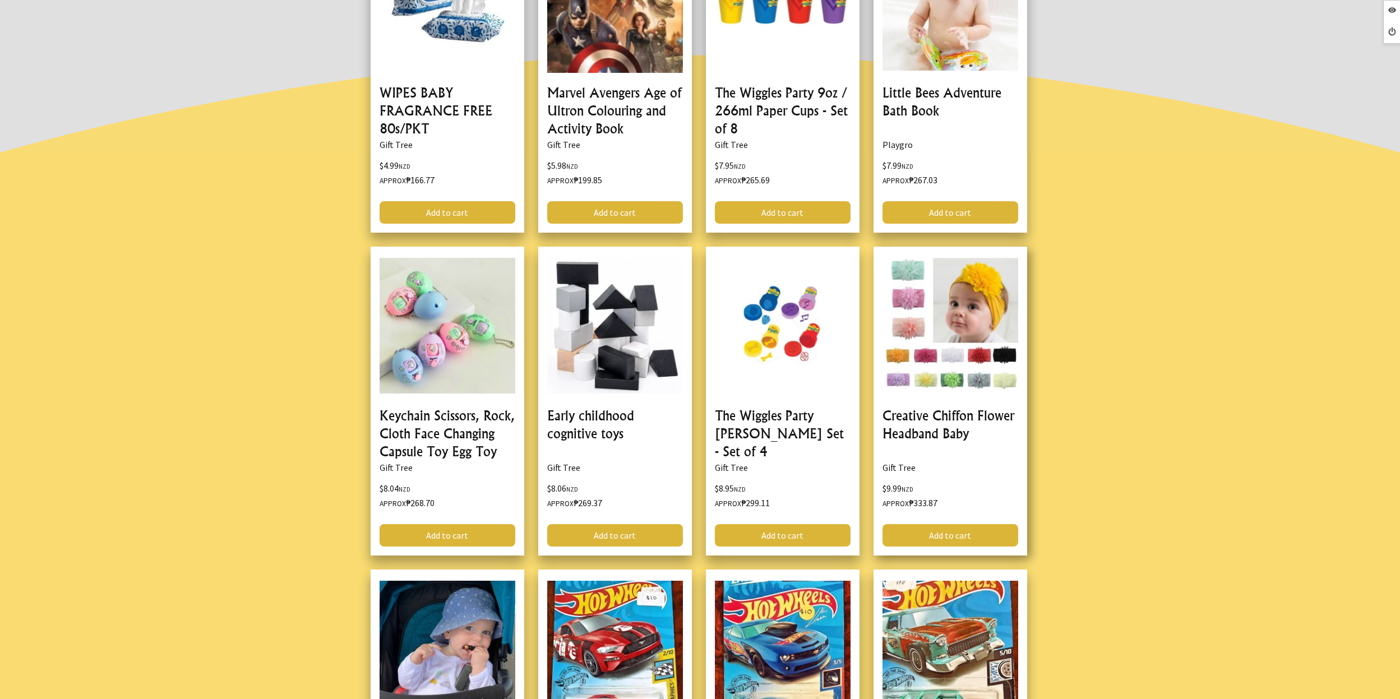
scroll to position [483, 0]
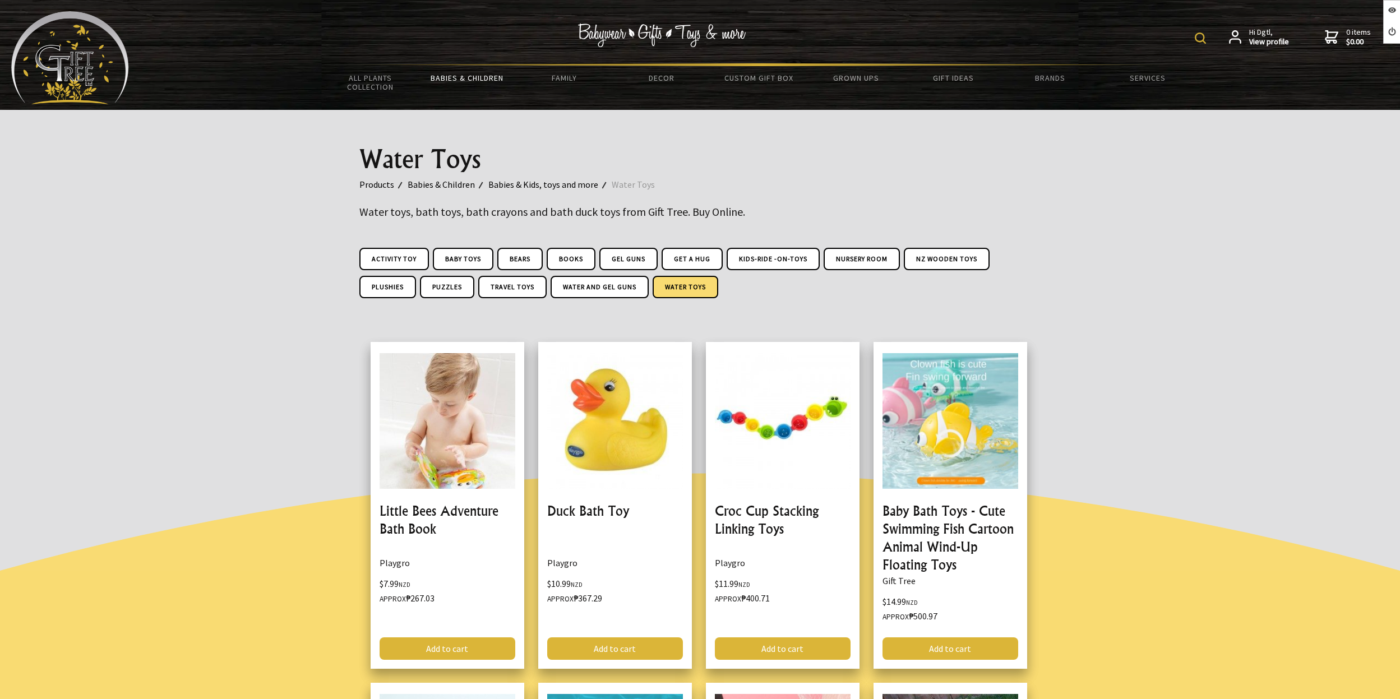
click at [630, 29] on img at bounding box center [662, 36] width 168 height 24
click at [684, 38] on img at bounding box center [662, 36] width 168 height 24
click at [77, 60] on img at bounding box center [70, 57] width 118 height 93
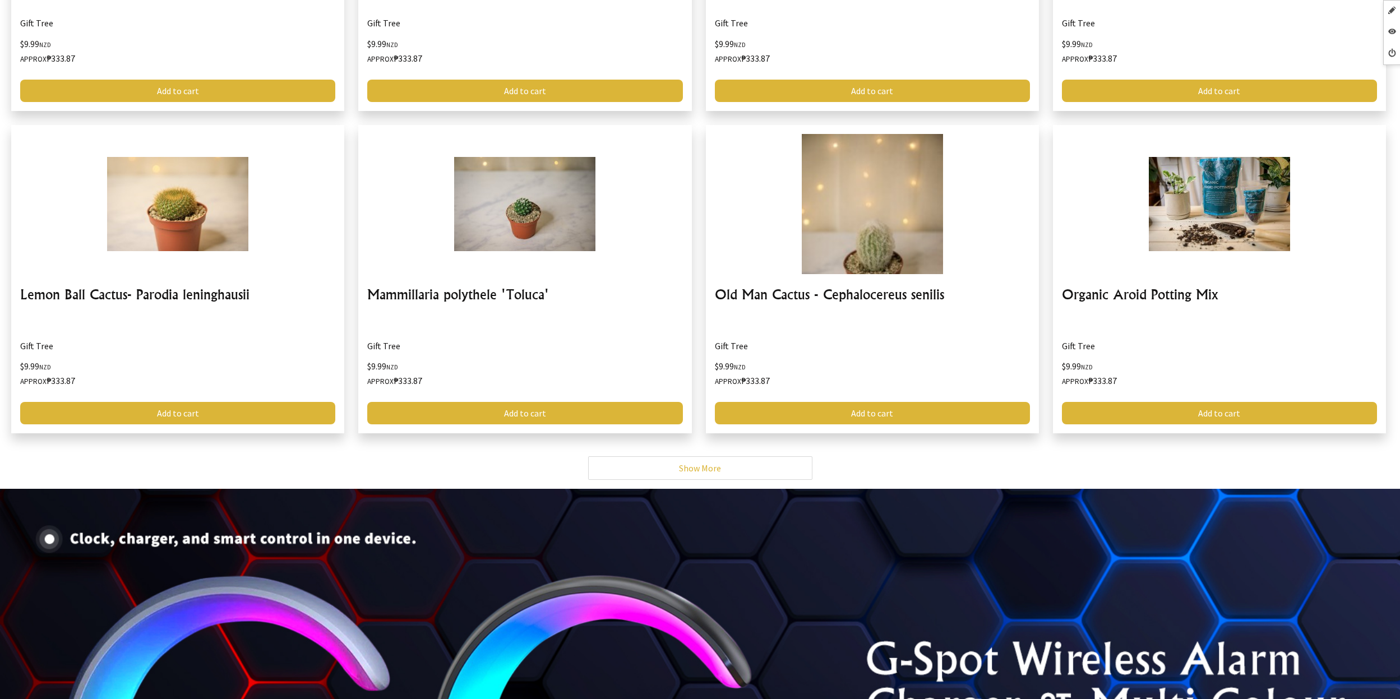
scroll to position [2764, 0]
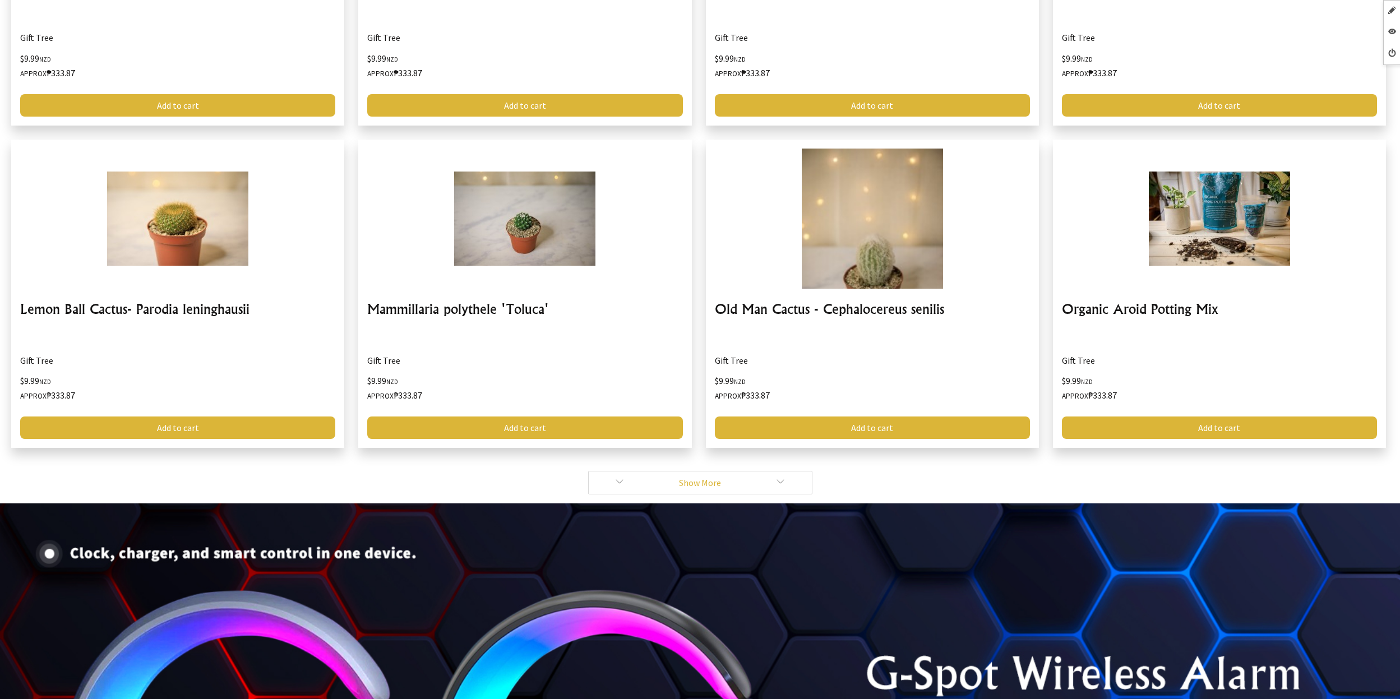
click at [719, 481] on link "Show More" at bounding box center [700, 483] width 224 height 24
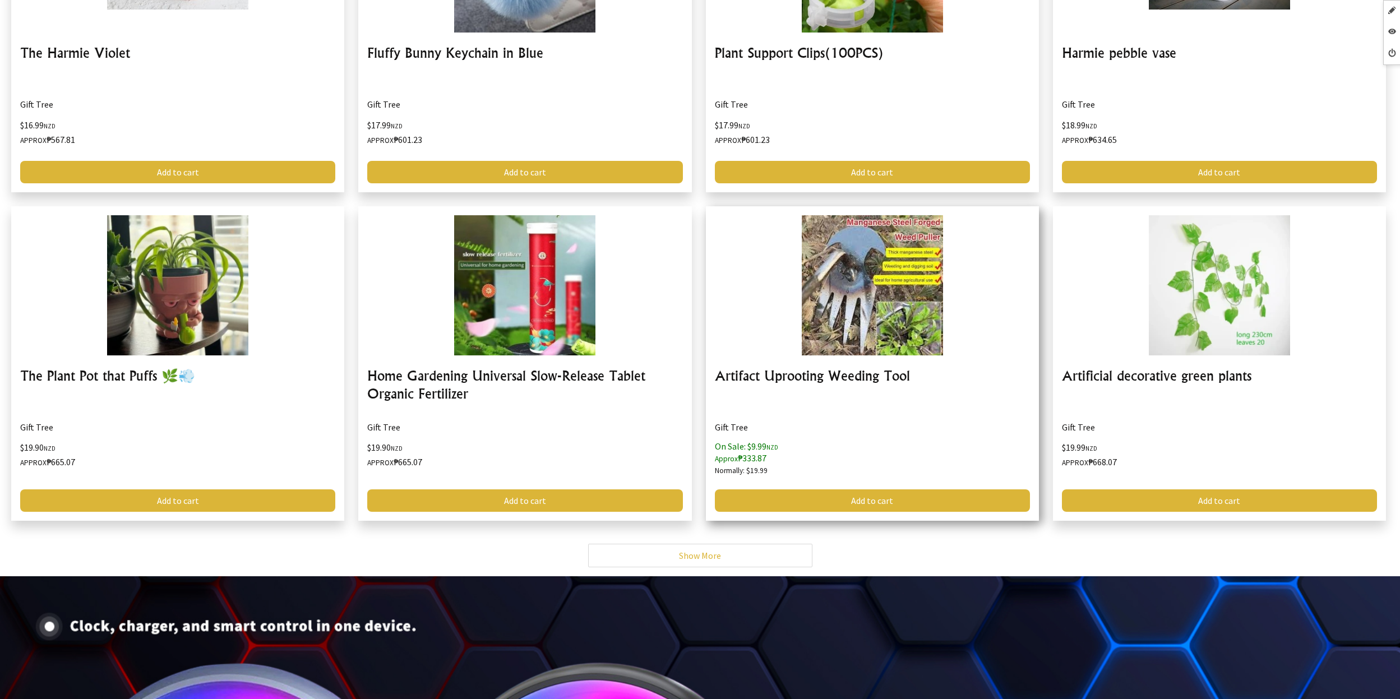
scroll to position [4580, 0]
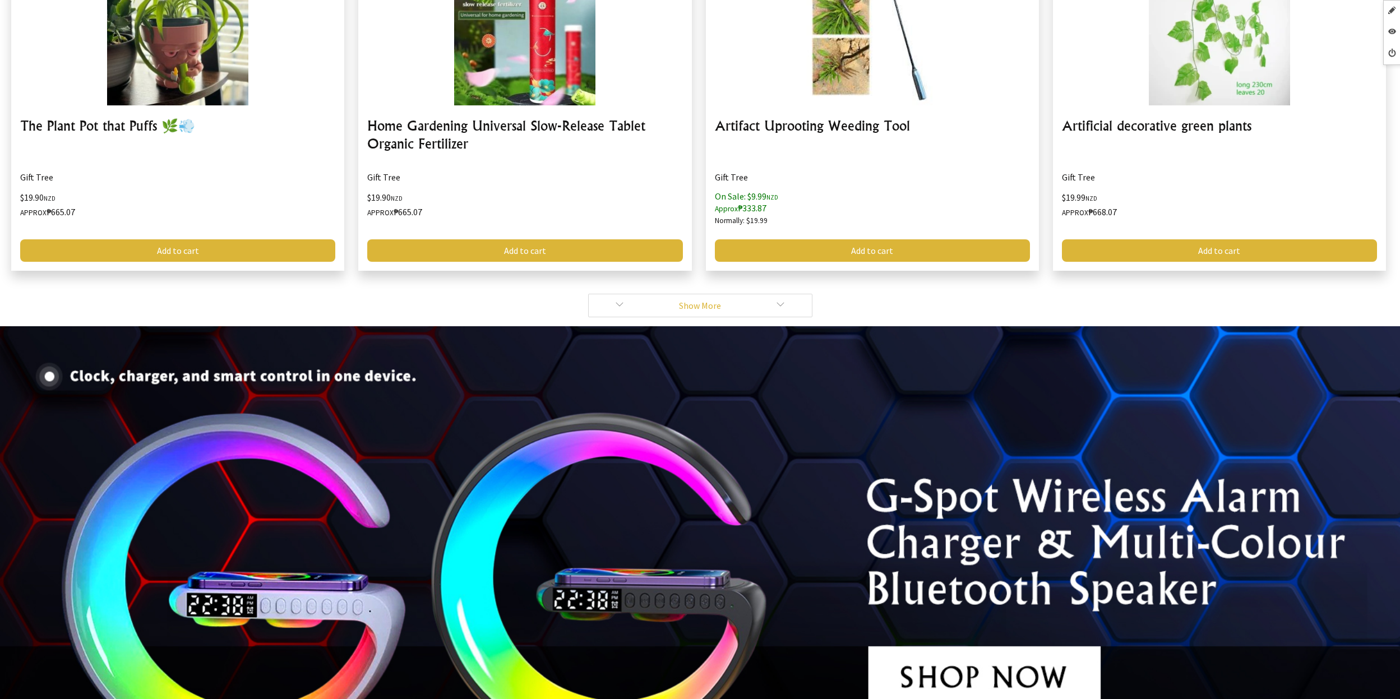
click at [714, 296] on link "Show More" at bounding box center [700, 306] width 224 height 24
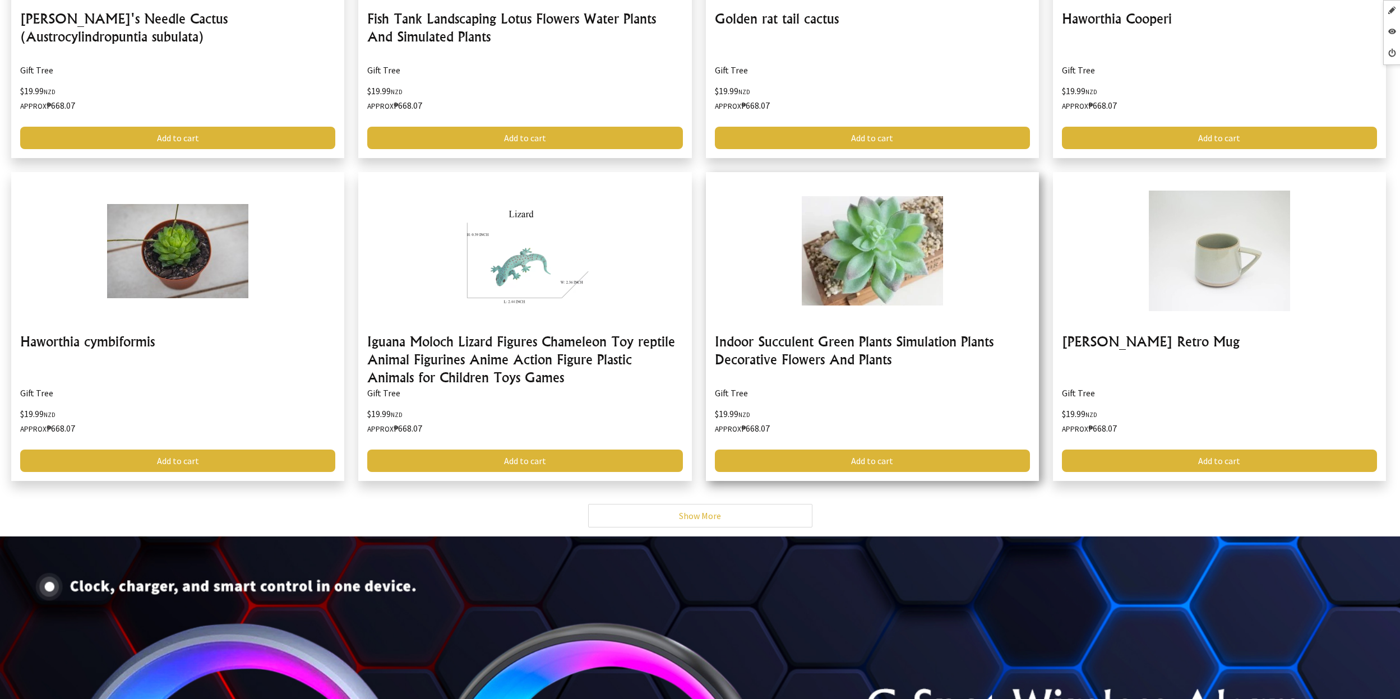
scroll to position [6172, 0]
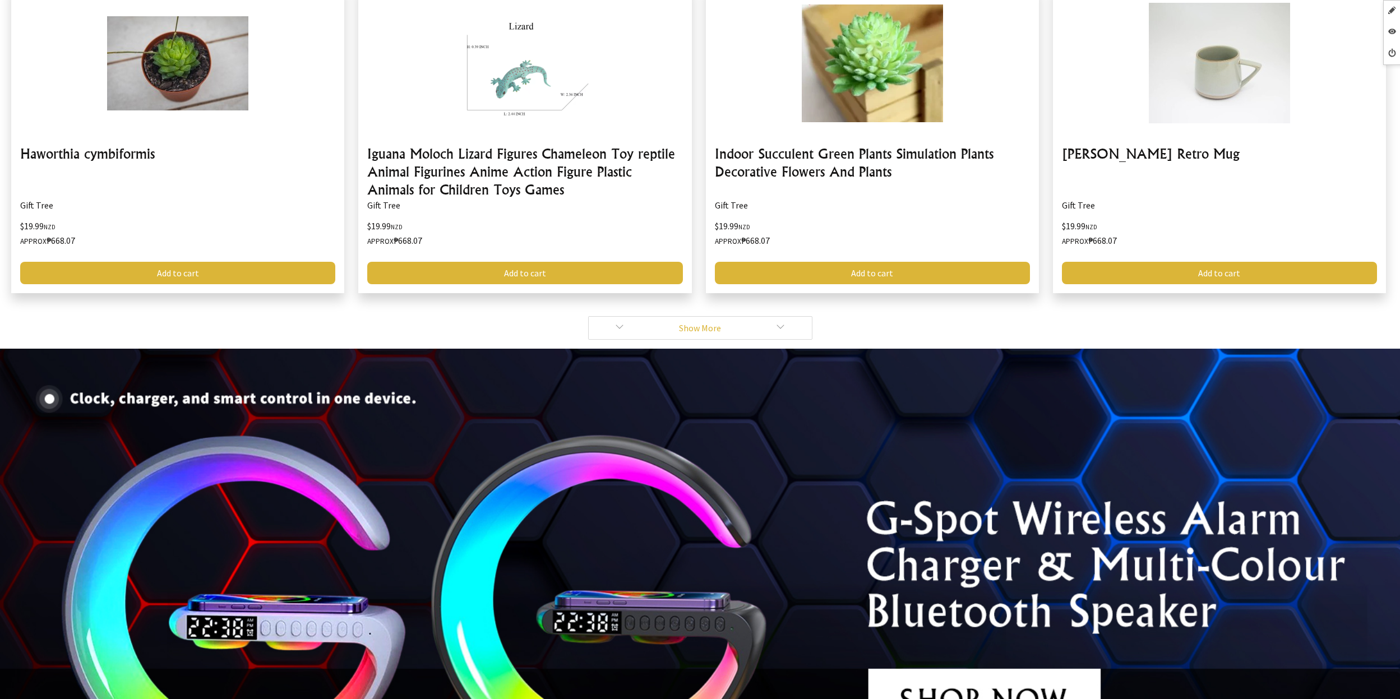
click at [690, 320] on link "Show More" at bounding box center [700, 328] width 224 height 24
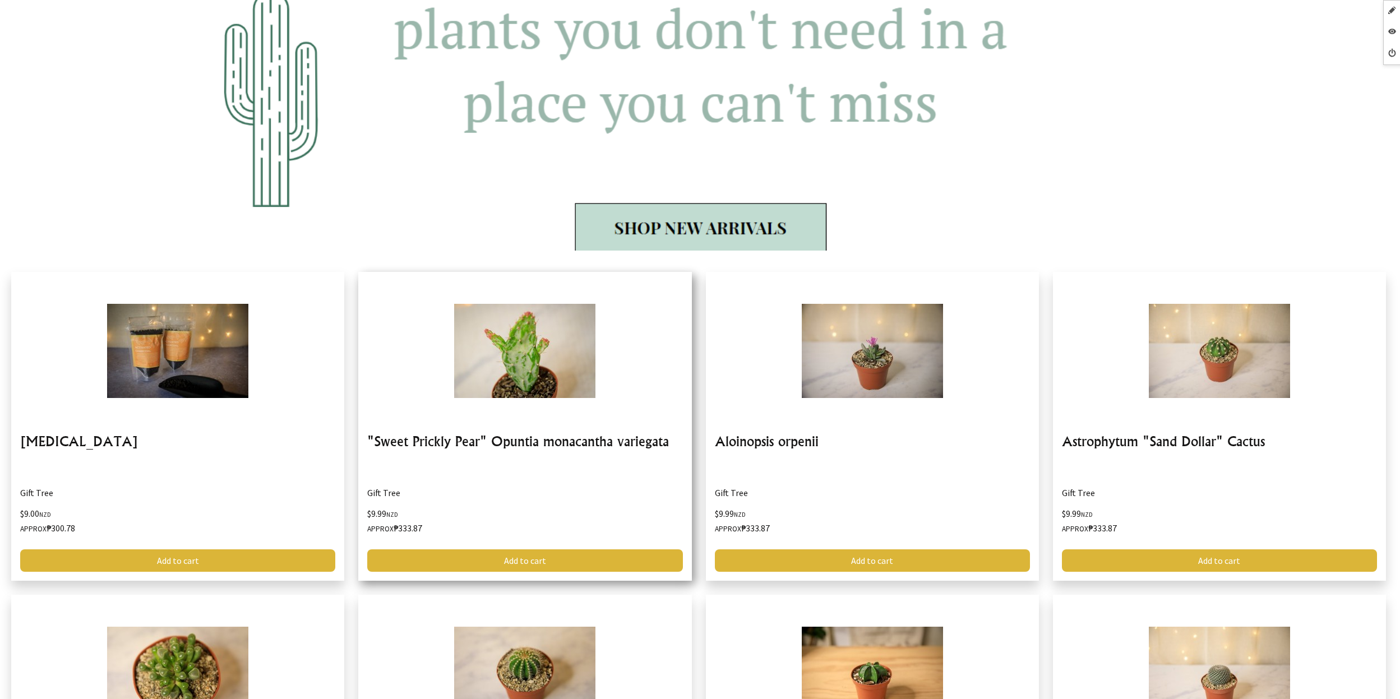
scroll to position [1031, 0]
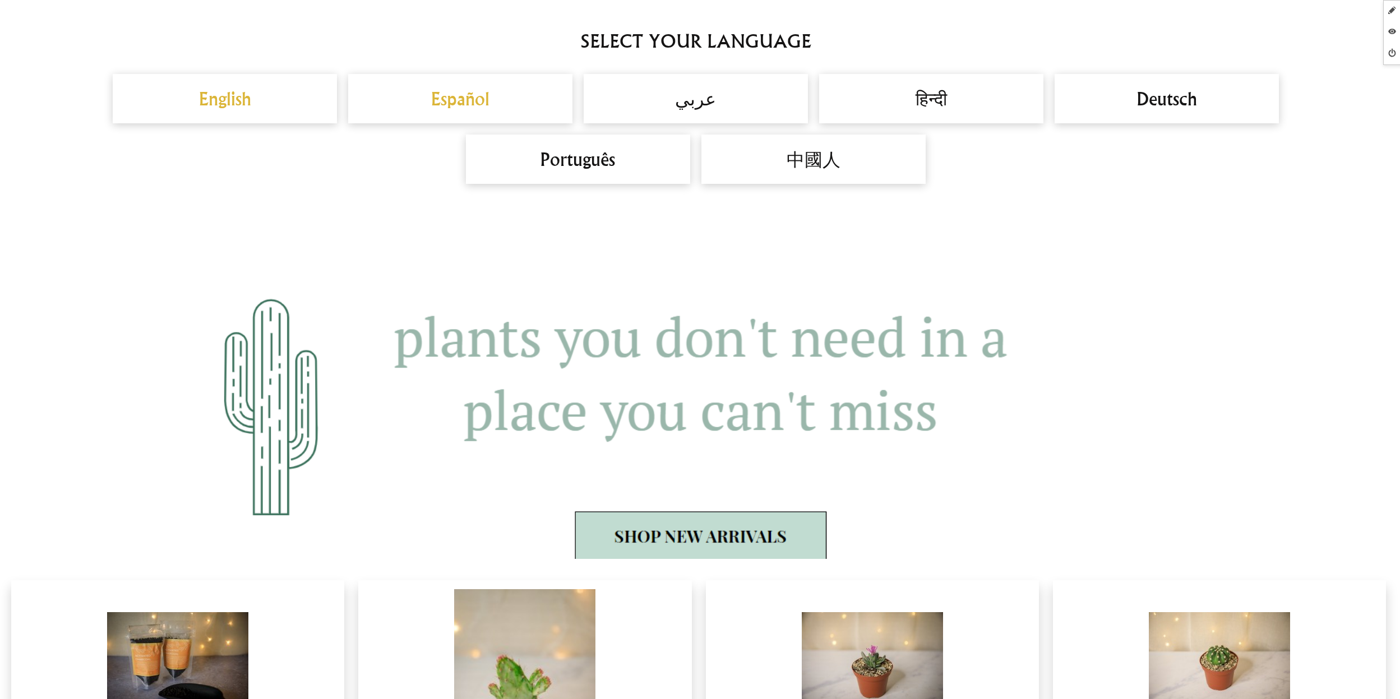
click at [223, 90] on h2 "English" at bounding box center [225, 98] width 202 height 27
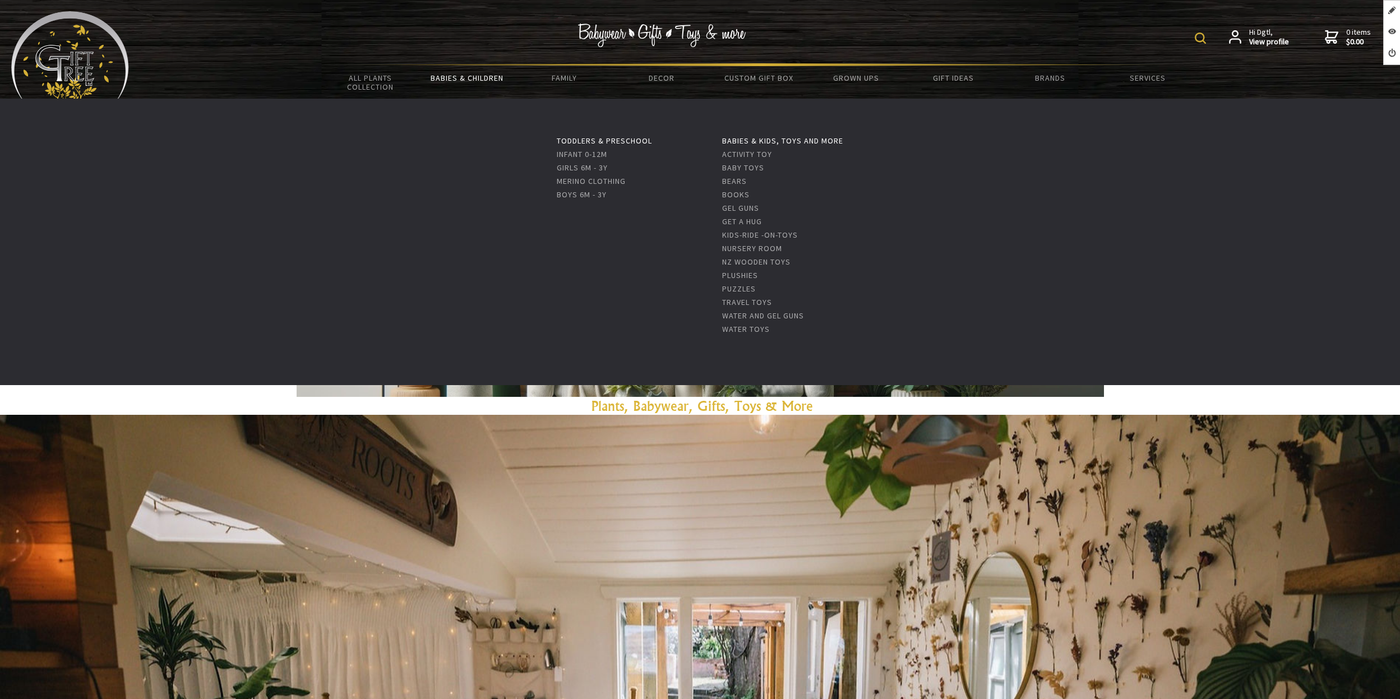
click at [469, 80] on link "Babies & Children" at bounding box center [467, 78] width 97 height 24
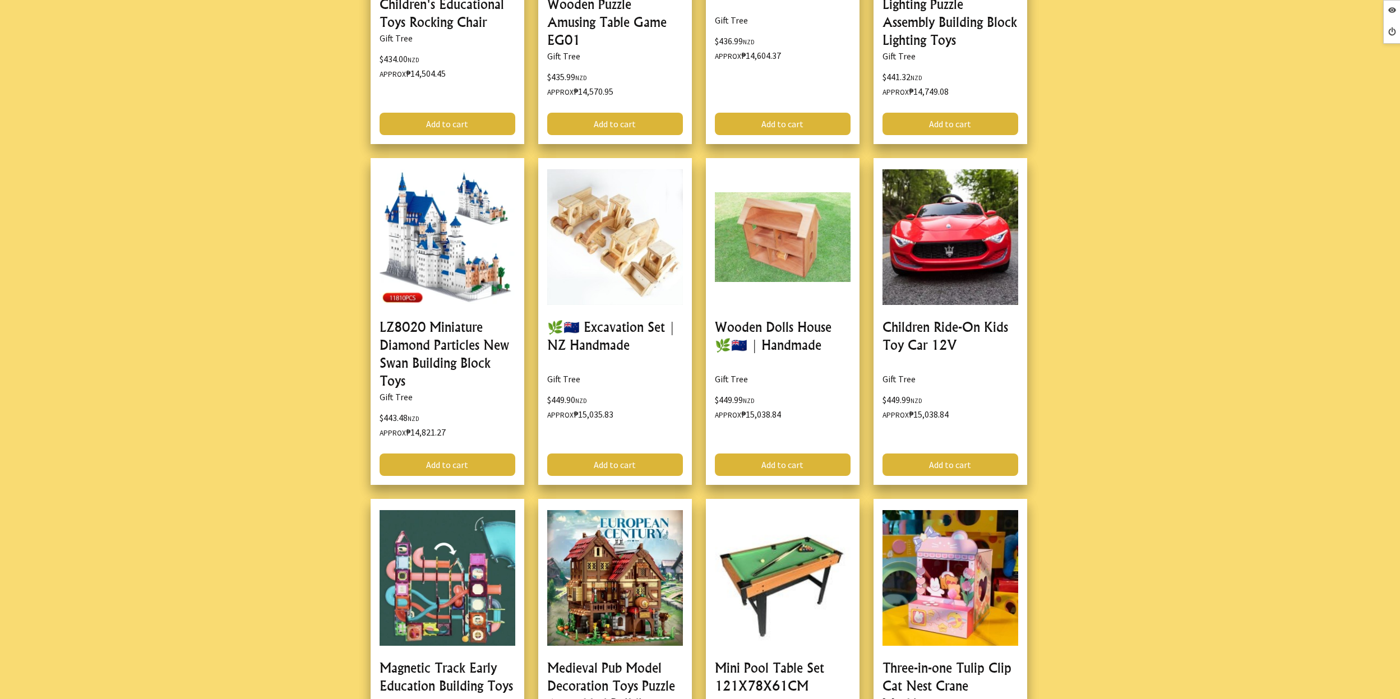
scroll to position [484484, 0]
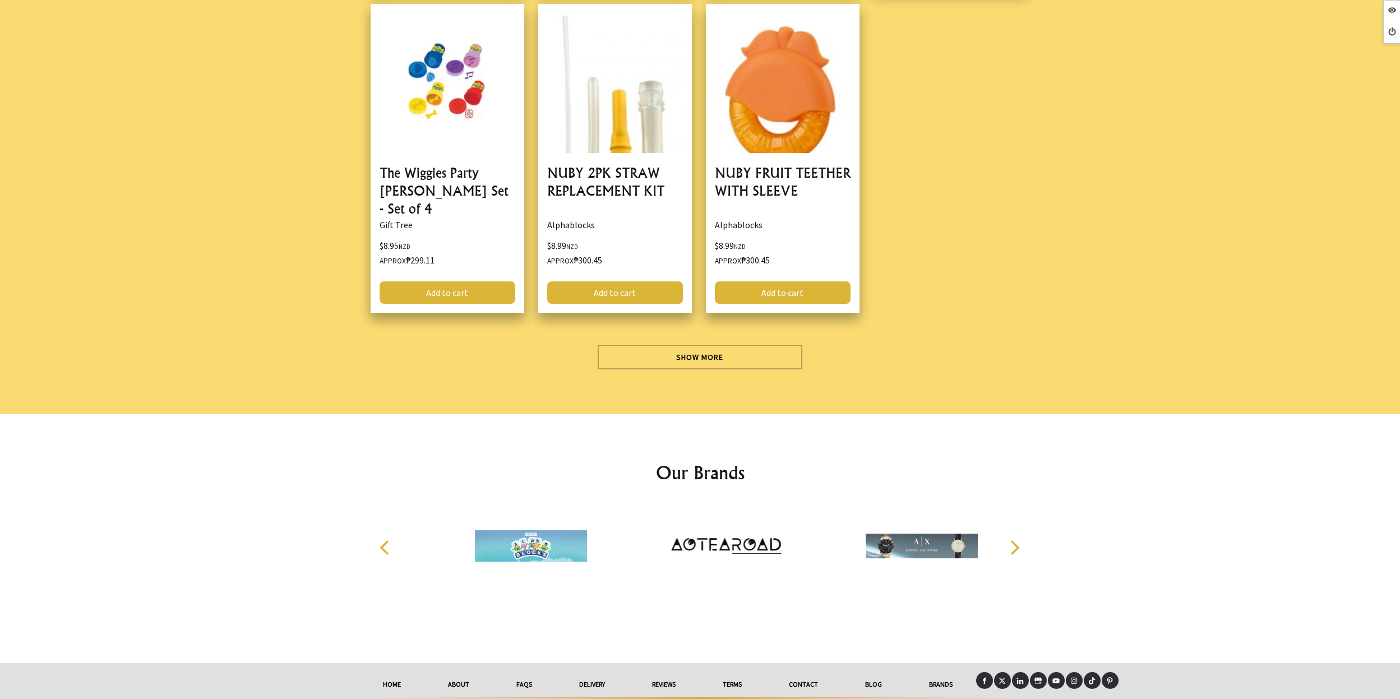
scroll to position [1680, 0]
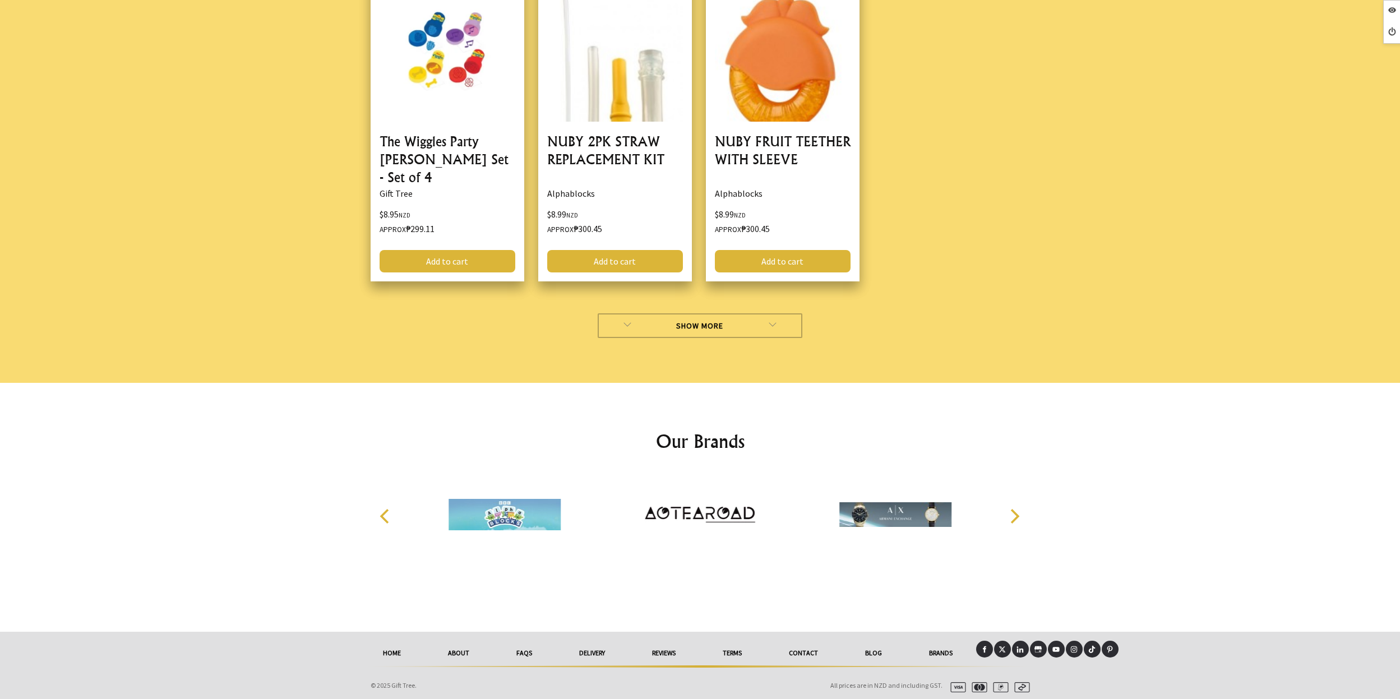
drag, startPoint x: 668, startPoint y: 331, endPoint x: 731, endPoint y: 321, distance: 63.5
click at [668, 330] on link "Show More" at bounding box center [700, 325] width 205 height 25
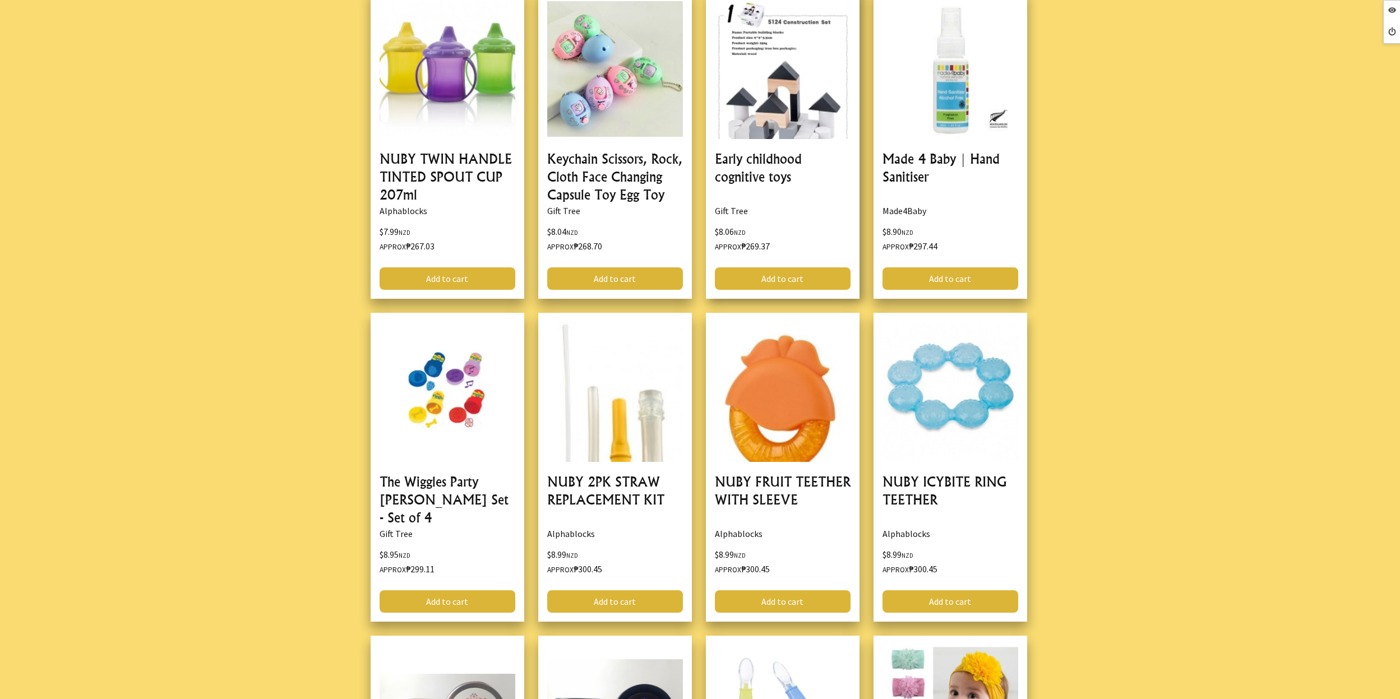
scroll to position [1347, 0]
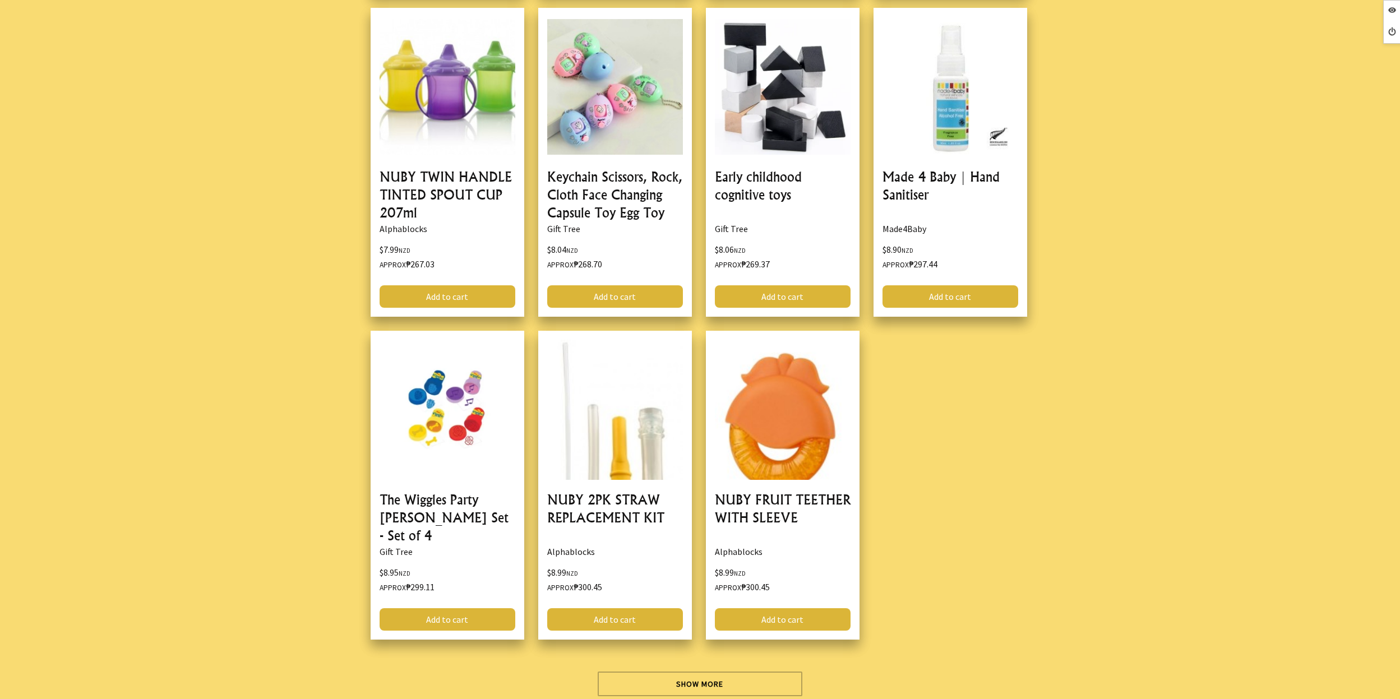
scroll to position [1617, 0]
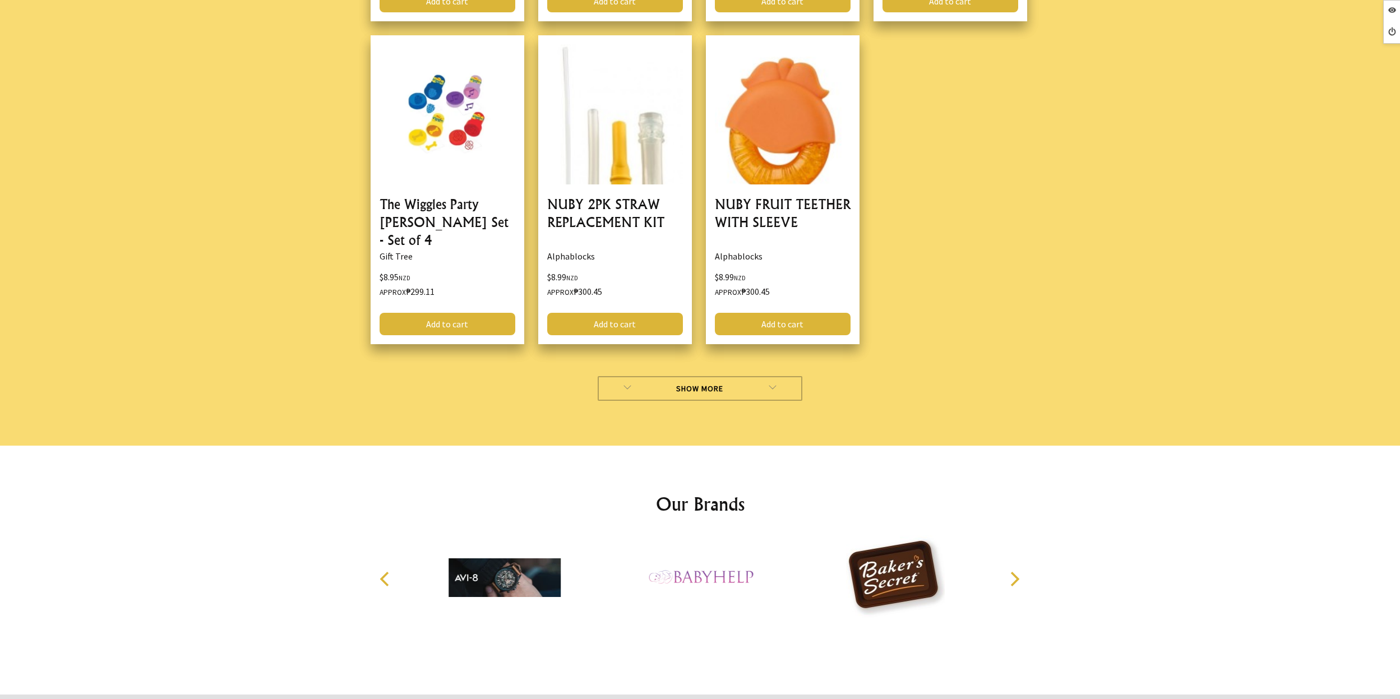
click at [727, 391] on link "Show More" at bounding box center [700, 388] width 205 height 25
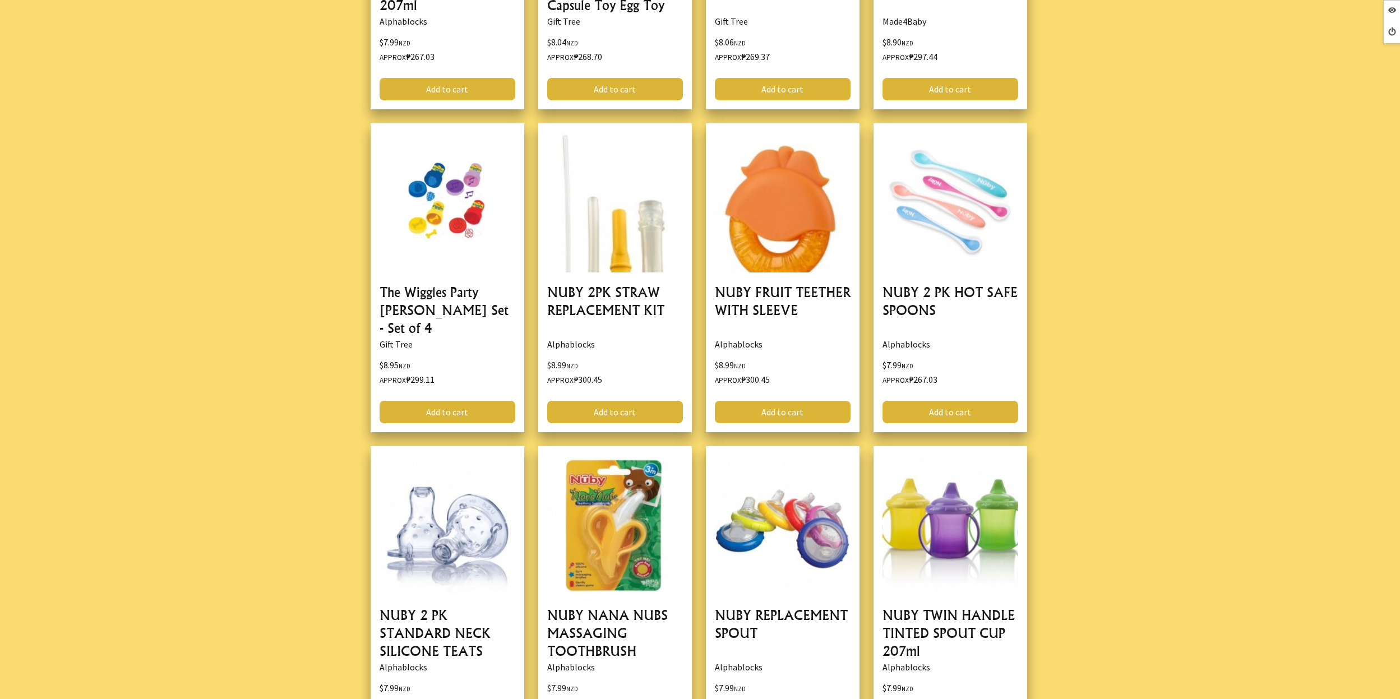
scroll to position [1537, 0]
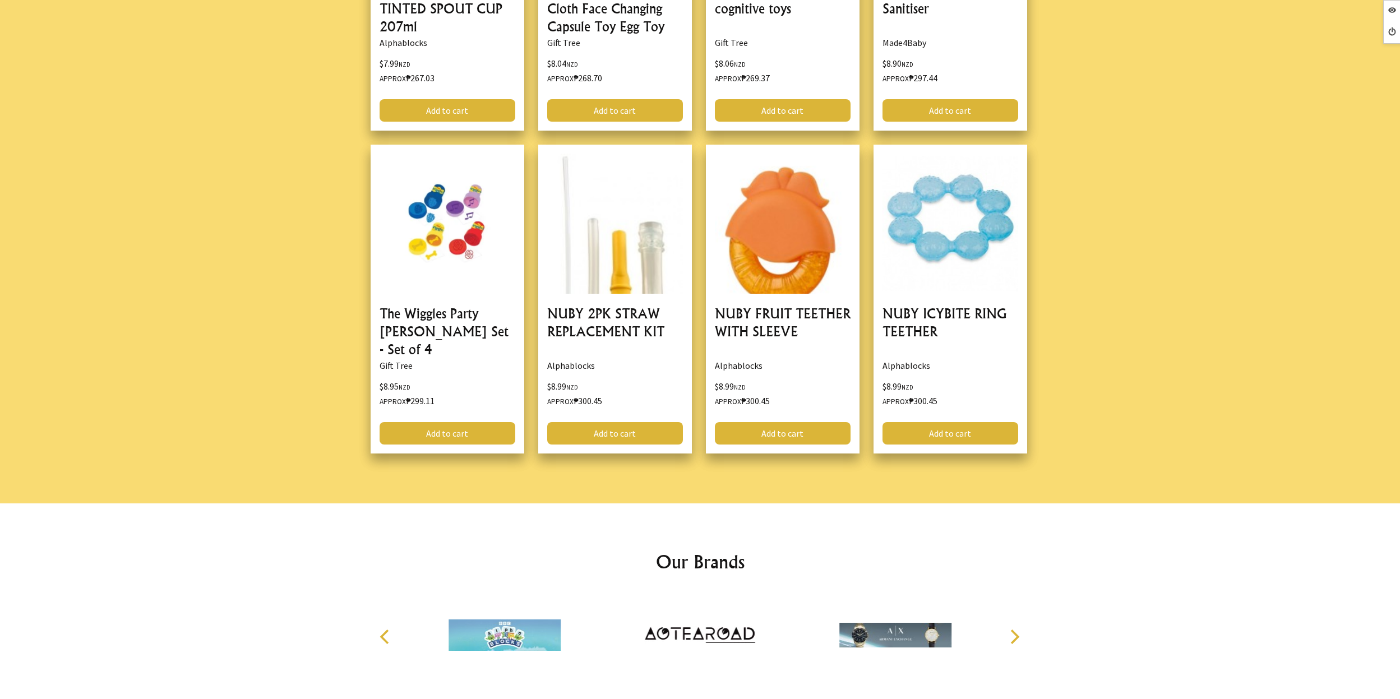
scroll to position [1501, 0]
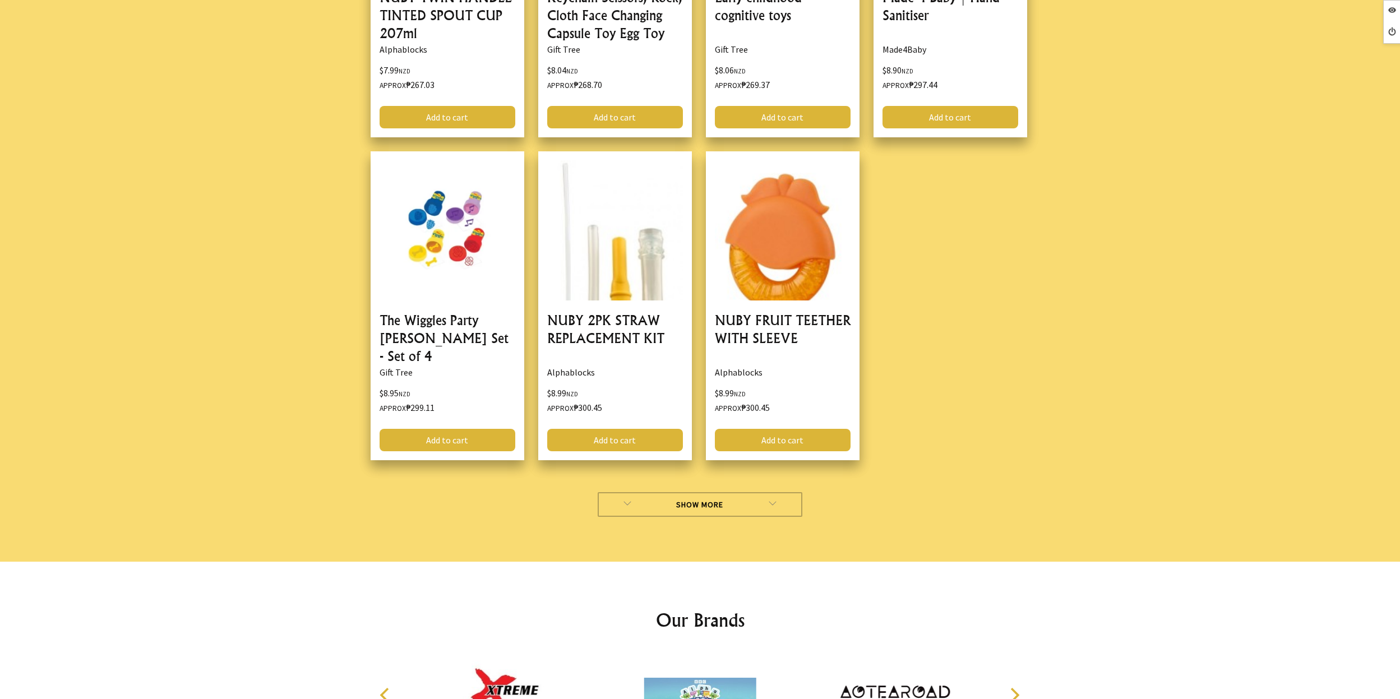
click at [754, 501] on link "Show More" at bounding box center [700, 504] width 205 height 25
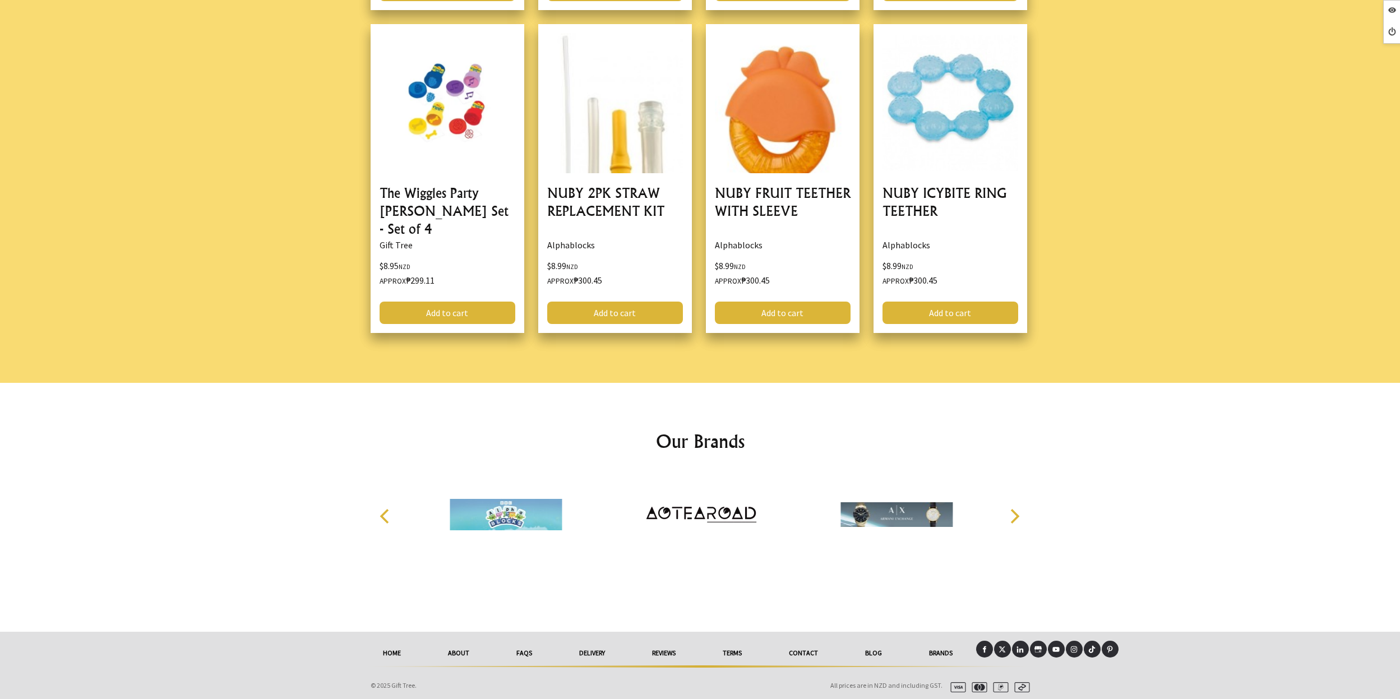
scroll to position [1442, 0]
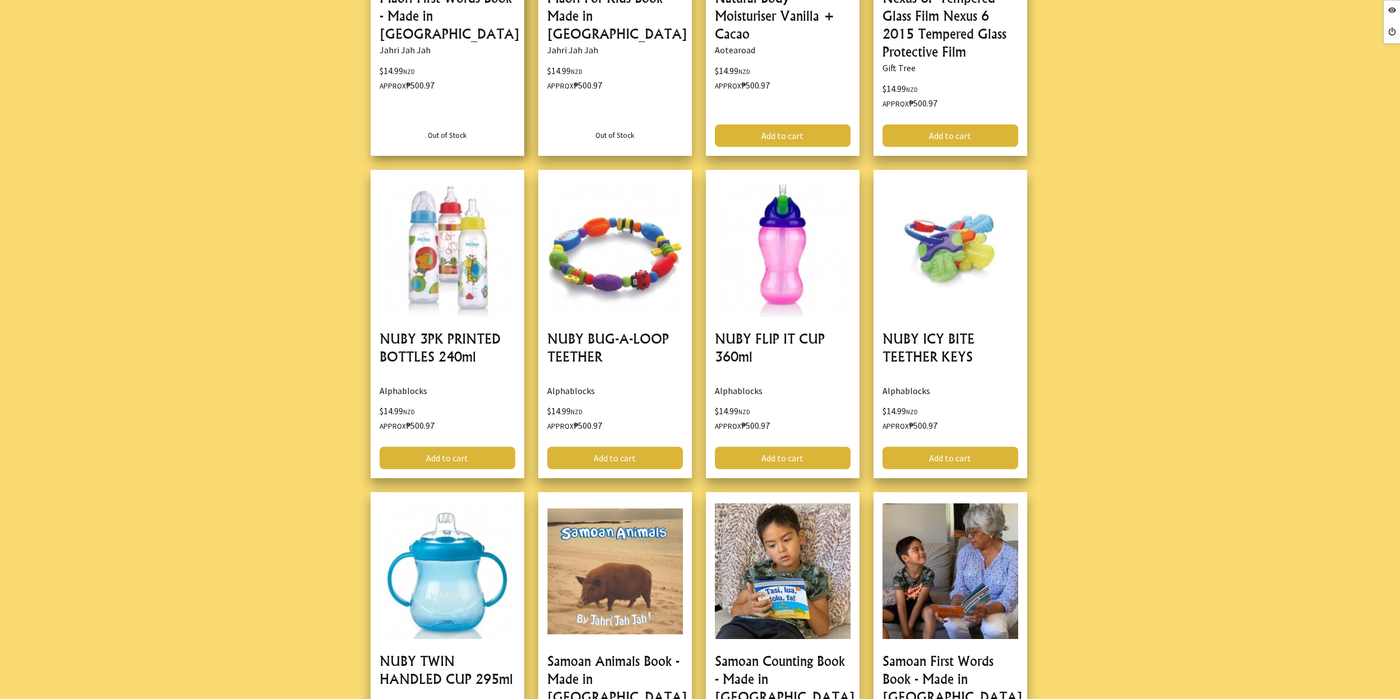
scroll to position [11372, 0]
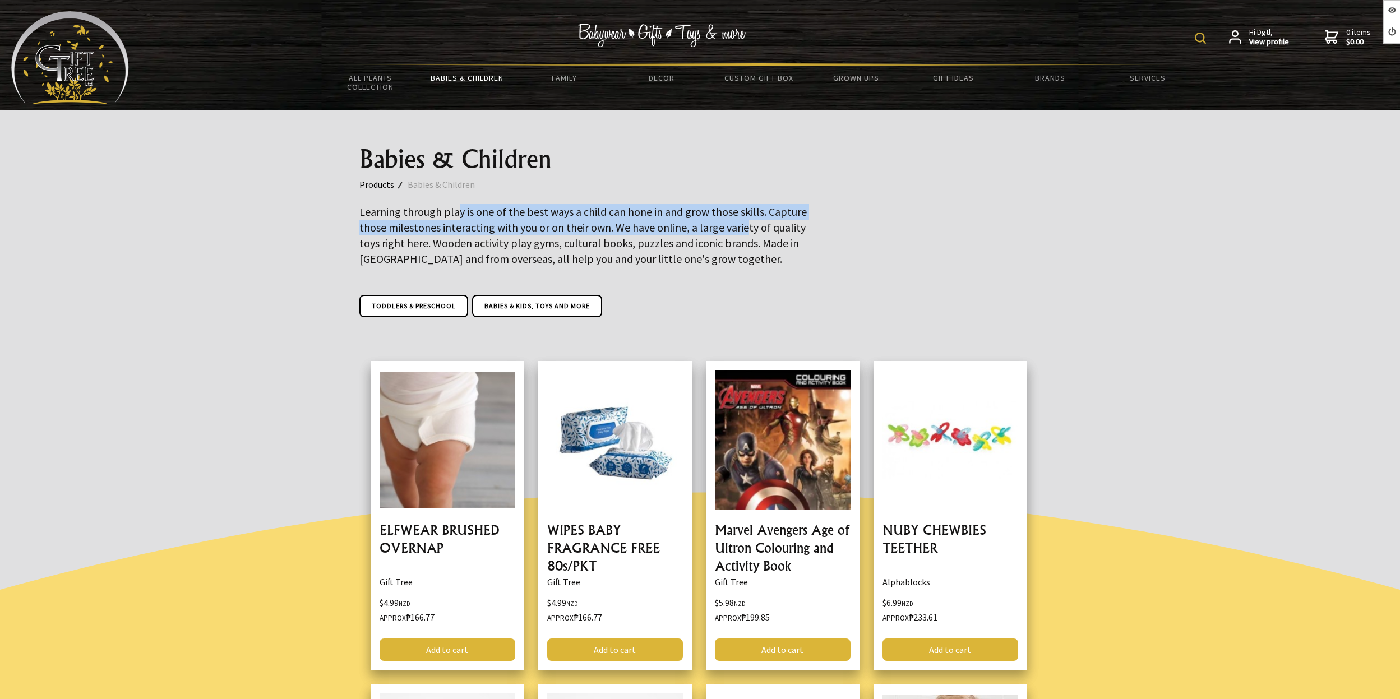
drag, startPoint x: 454, startPoint y: 215, endPoint x: 793, endPoint y: 228, distance: 339.0
click at [752, 227] on big "Learning through play is one of the best ways a child can hone in and grow thos…" at bounding box center [583, 235] width 448 height 61
click at [1041, 267] on div "Babies & Children Products Babies & Children Learning through play is one of th…" at bounding box center [701, 221] width 700 height 222
click at [1064, 277] on div at bounding box center [700, 221] width 1400 height 222
click at [608, 251] on p "Learning through play is one of the best ways a child can hone in and grow thos…" at bounding box center [583, 235] width 449 height 63
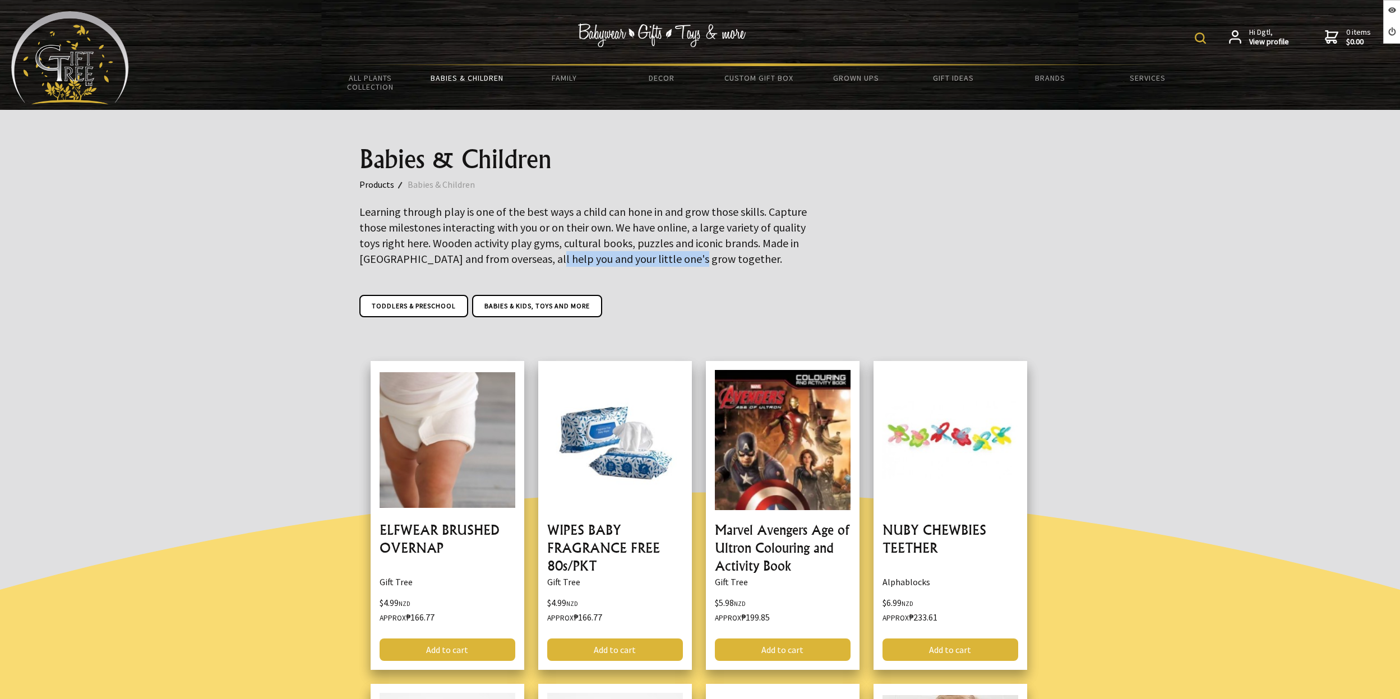
drag, startPoint x: 712, startPoint y: 261, endPoint x: 787, endPoint y: 265, distance: 75.8
click at [746, 262] on p "Learning through play is one of the best ways a child can hone in and grow thos…" at bounding box center [583, 235] width 449 height 63
click at [1098, 290] on div at bounding box center [700, 221] width 1400 height 222
drag, startPoint x: 1127, startPoint y: 312, endPoint x: 1119, endPoint y: 342, distance: 30.7
click at [1127, 312] on div at bounding box center [700, 221] width 1400 height 222
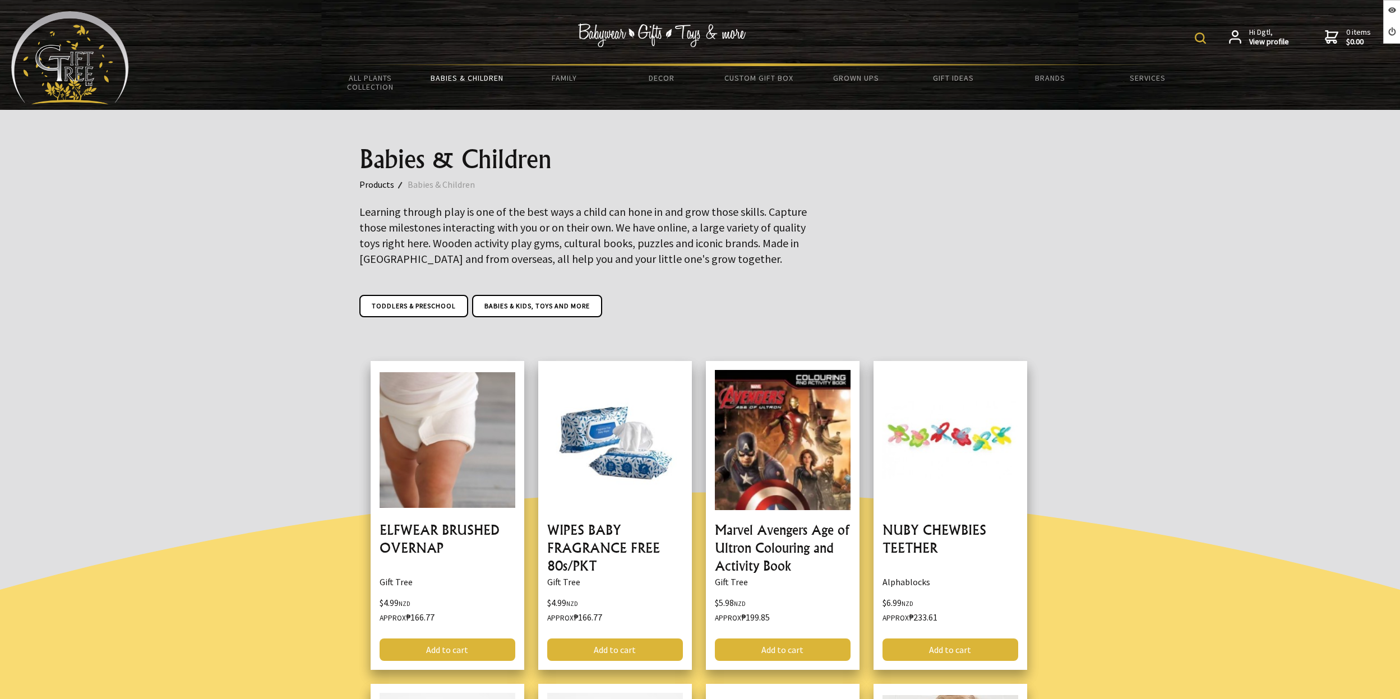
click at [906, 261] on div "Babies & Children Products Babies & Children Learning through play is one of th…" at bounding box center [701, 221] width 700 height 222
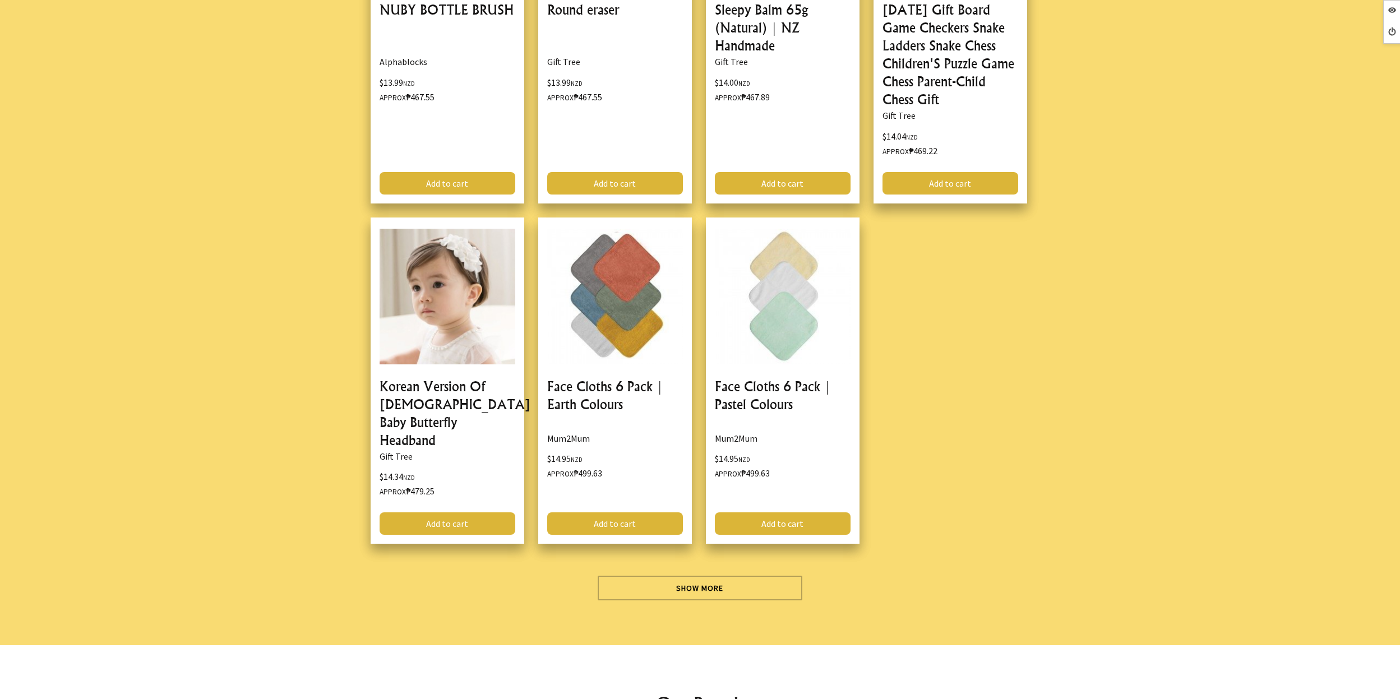
scroll to position [8113, 0]
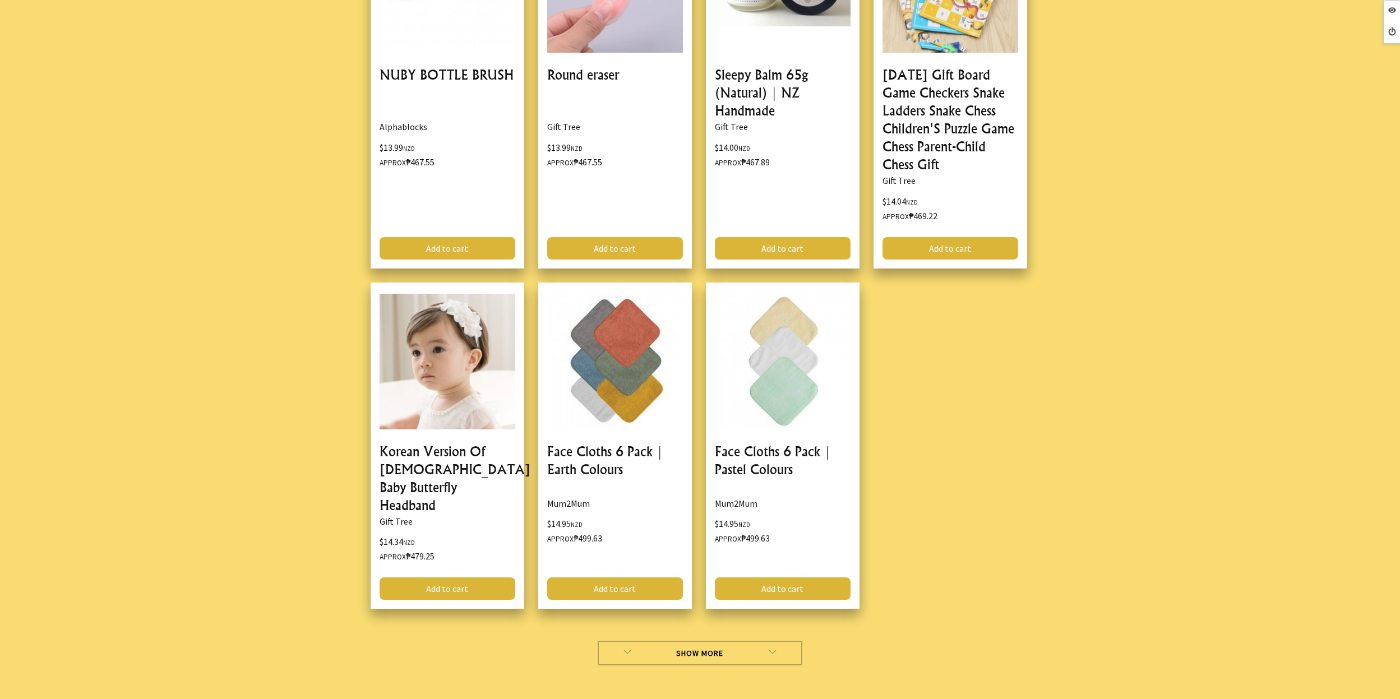
click at [707, 641] on link "Show More" at bounding box center [700, 653] width 205 height 25
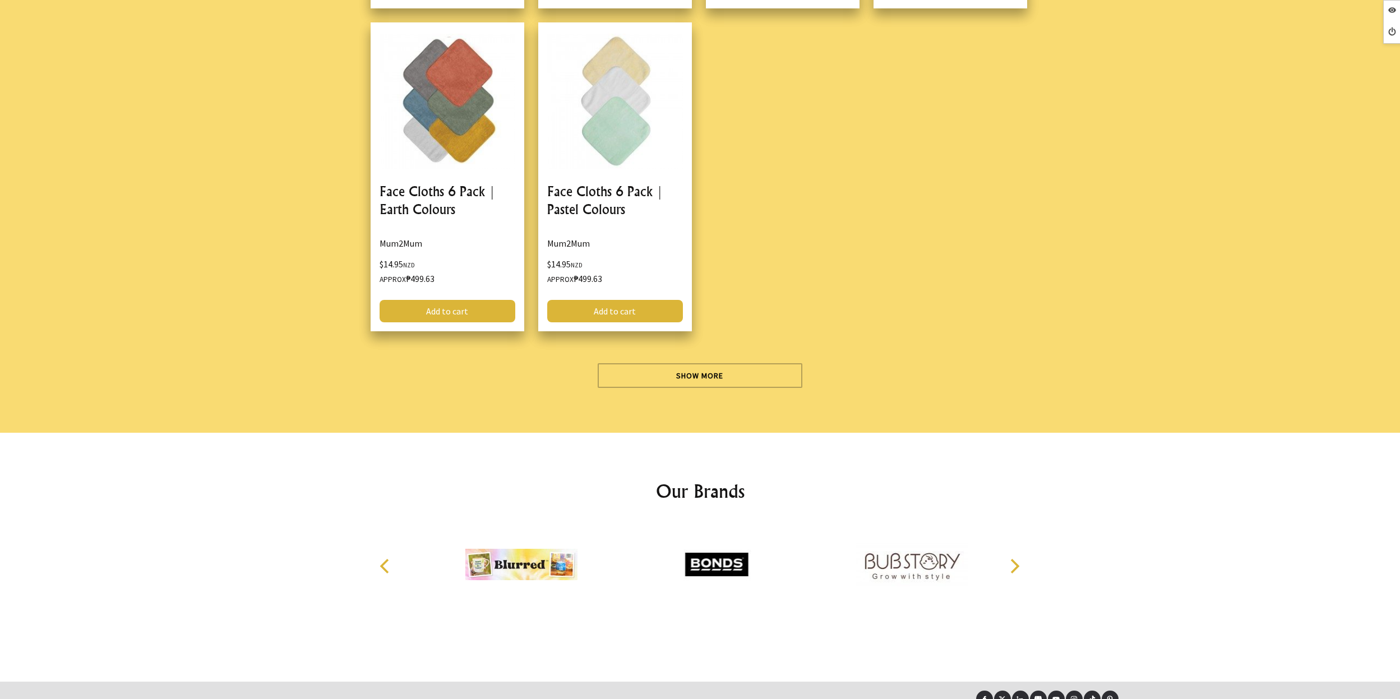
scroll to position [14903, 0]
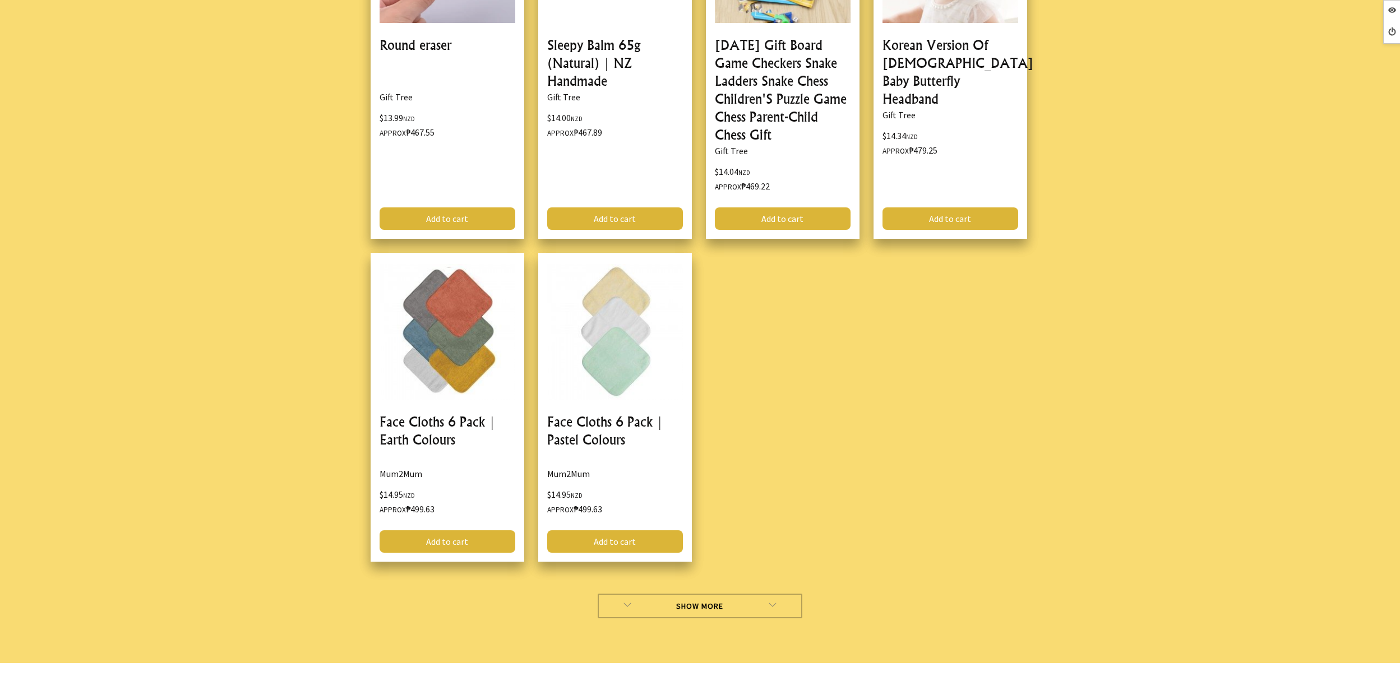
click at [711, 594] on link "Show More" at bounding box center [700, 606] width 205 height 25
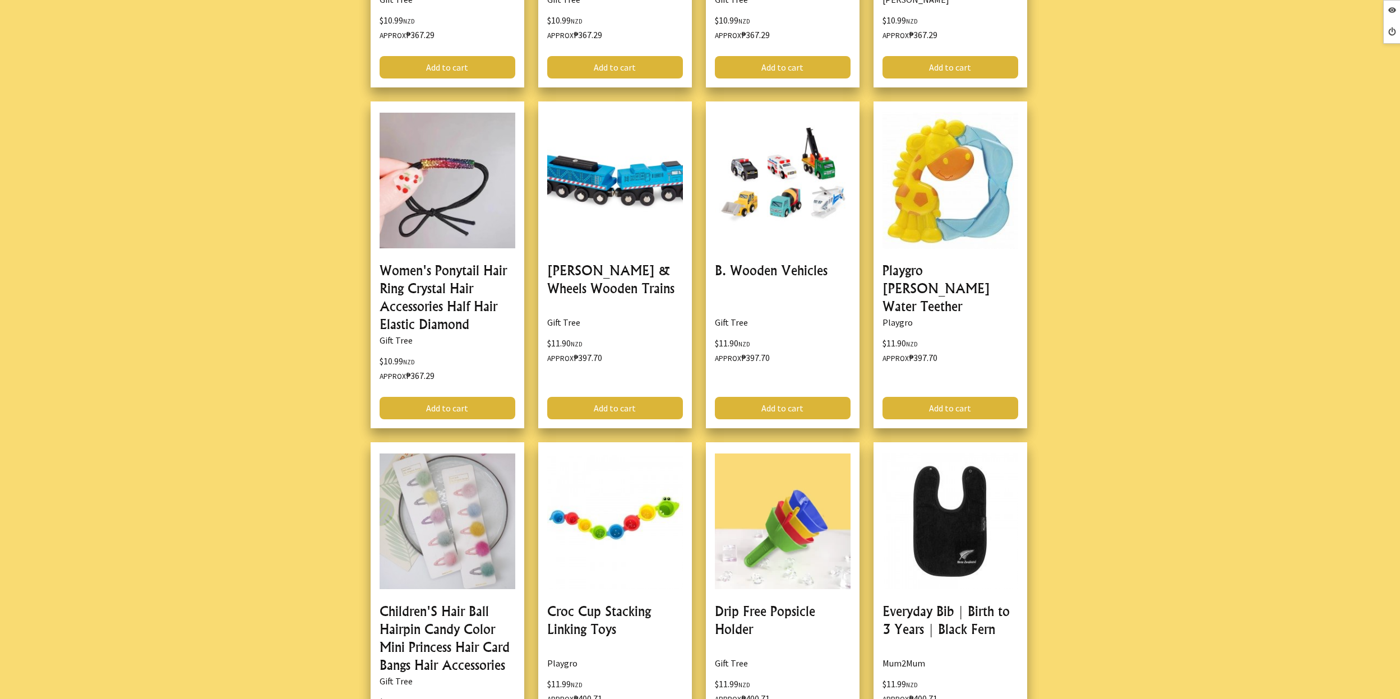
scroll to position [16757, 0]
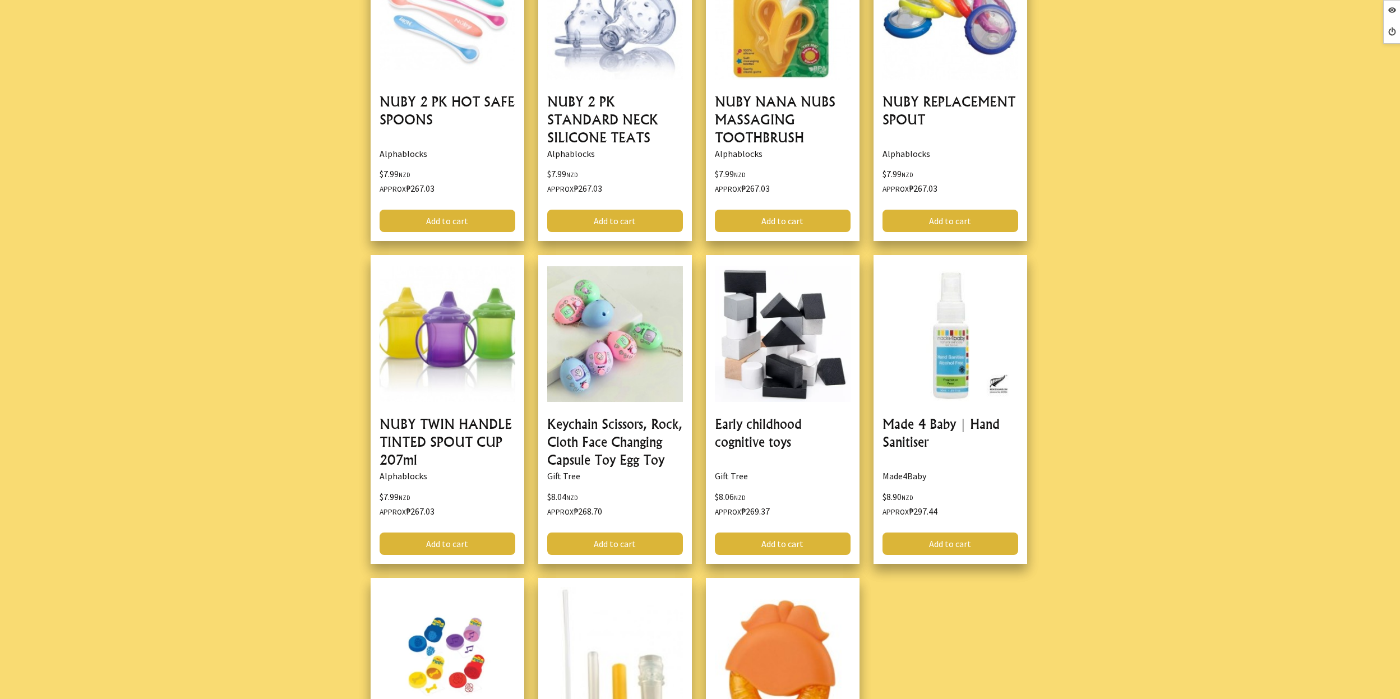
scroll to position [1680, 0]
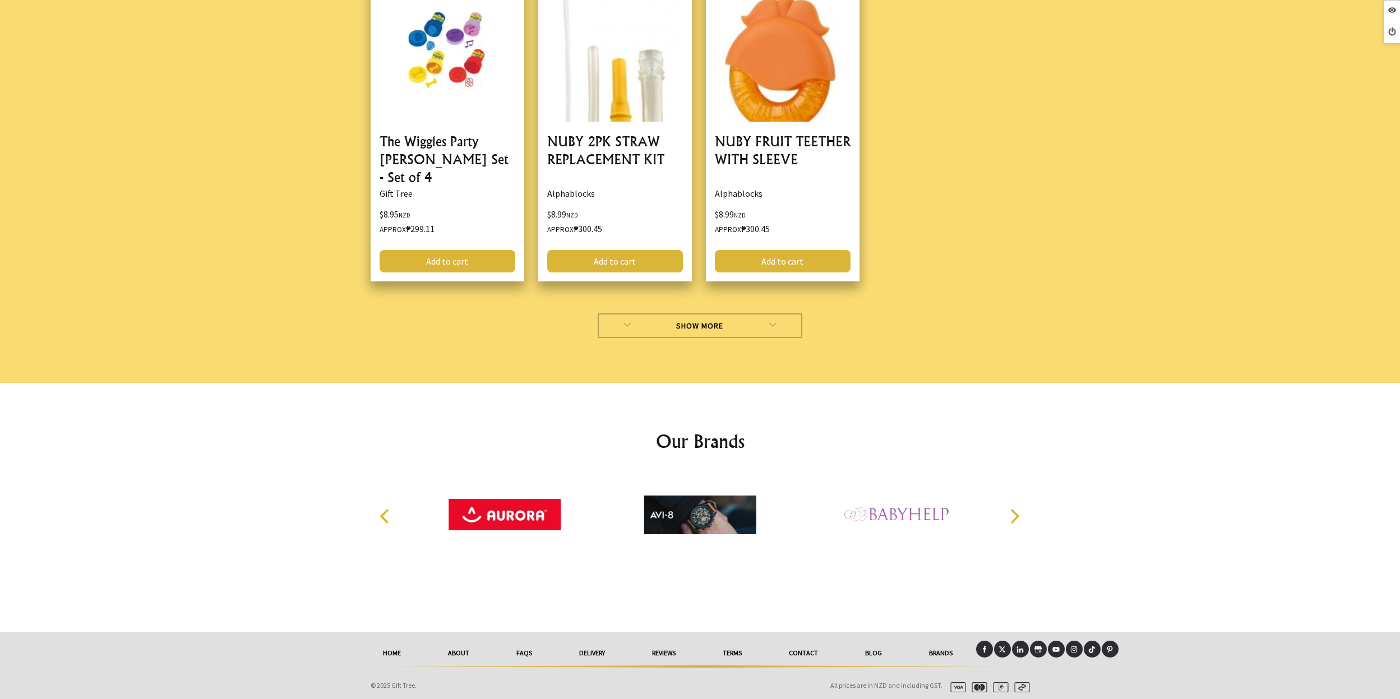
click at [722, 329] on link "Show More" at bounding box center [700, 325] width 205 height 25
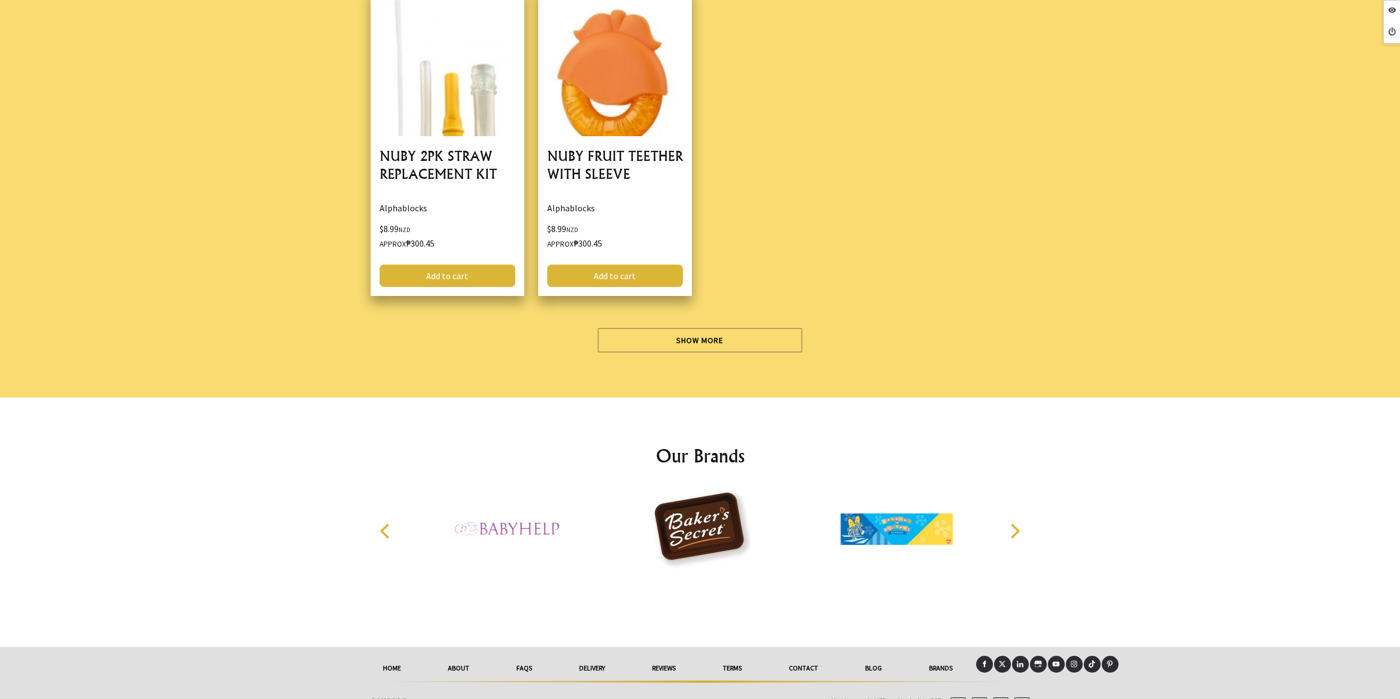
scroll to position [2964, 0]
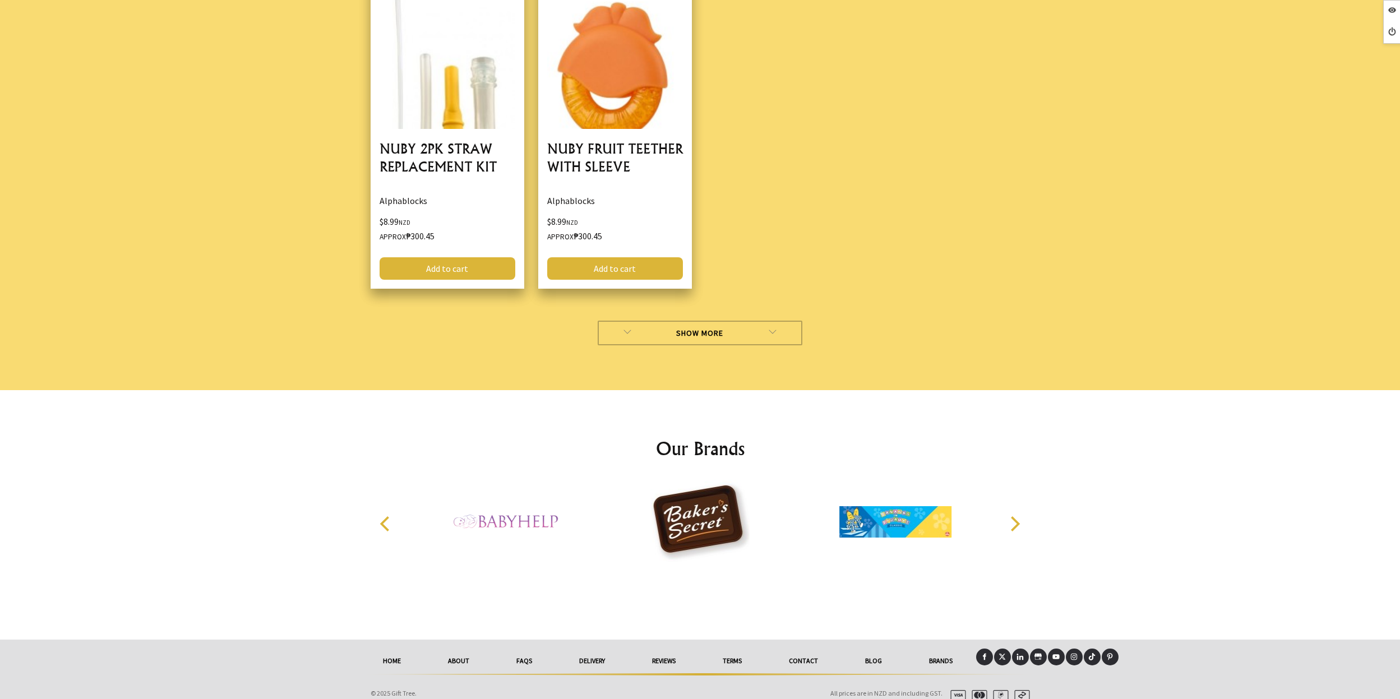
click at [711, 328] on link "Show More" at bounding box center [700, 333] width 205 height 25
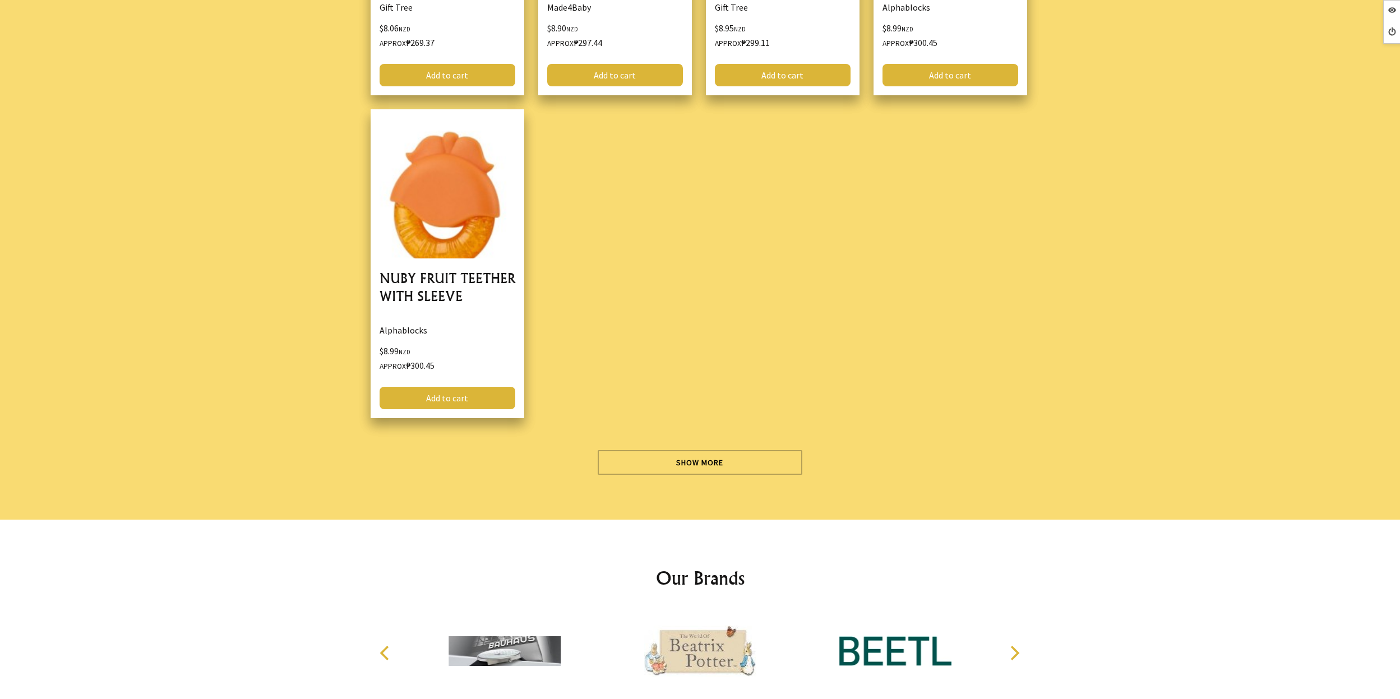
scroll to position [3935, 0]
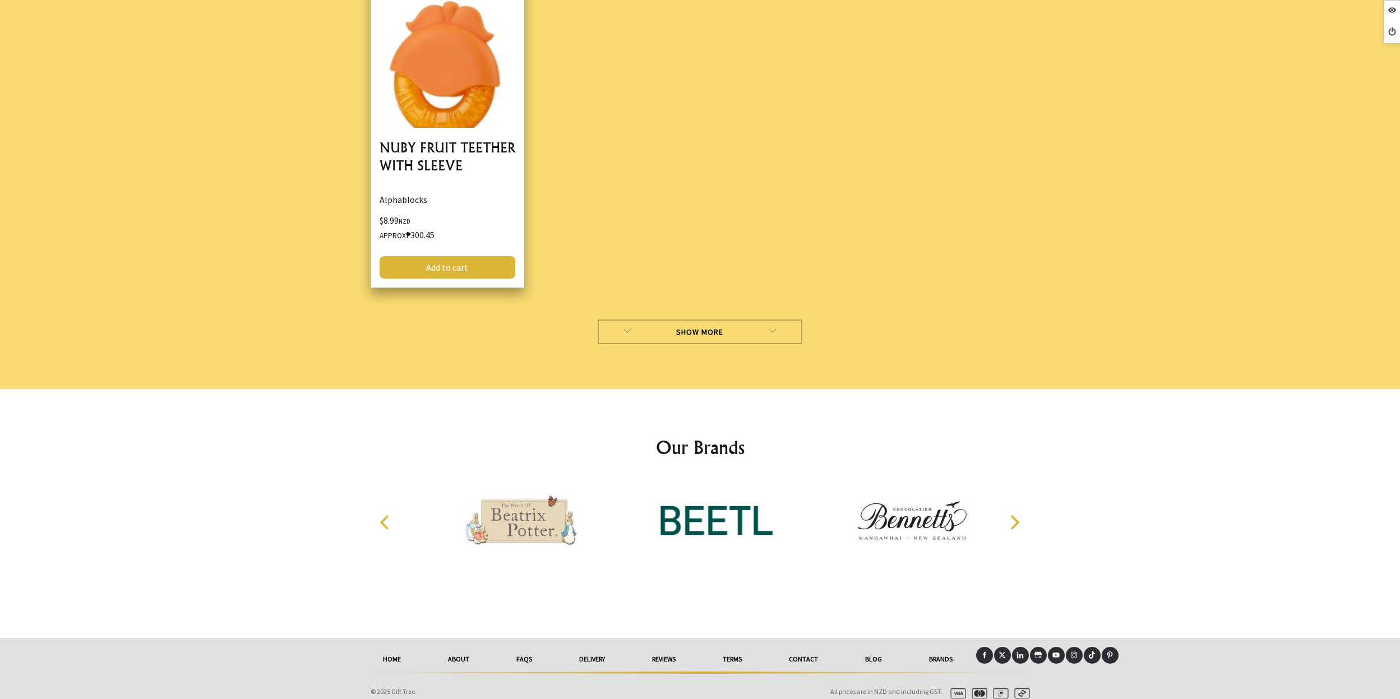
click at [711, 320] on link "Show More" at bounding box center [700, 332] width 205 height 25
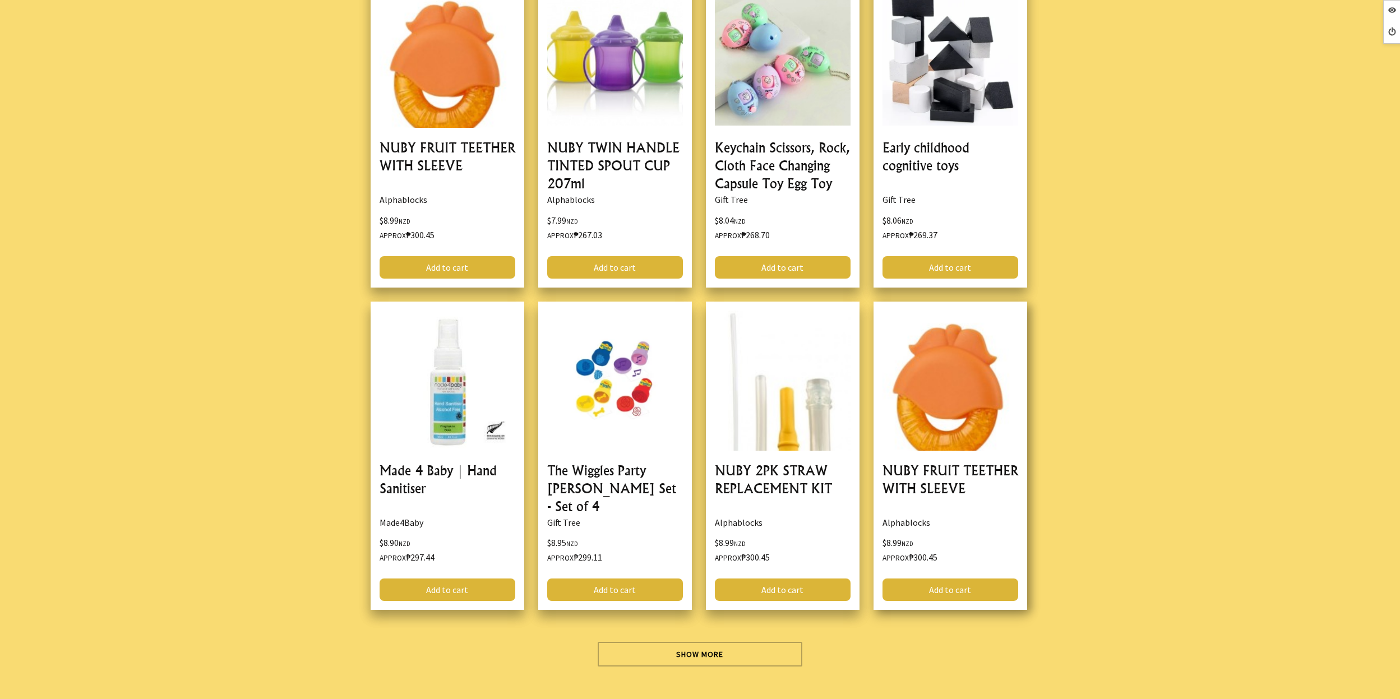
scroll to position [3928, 0]
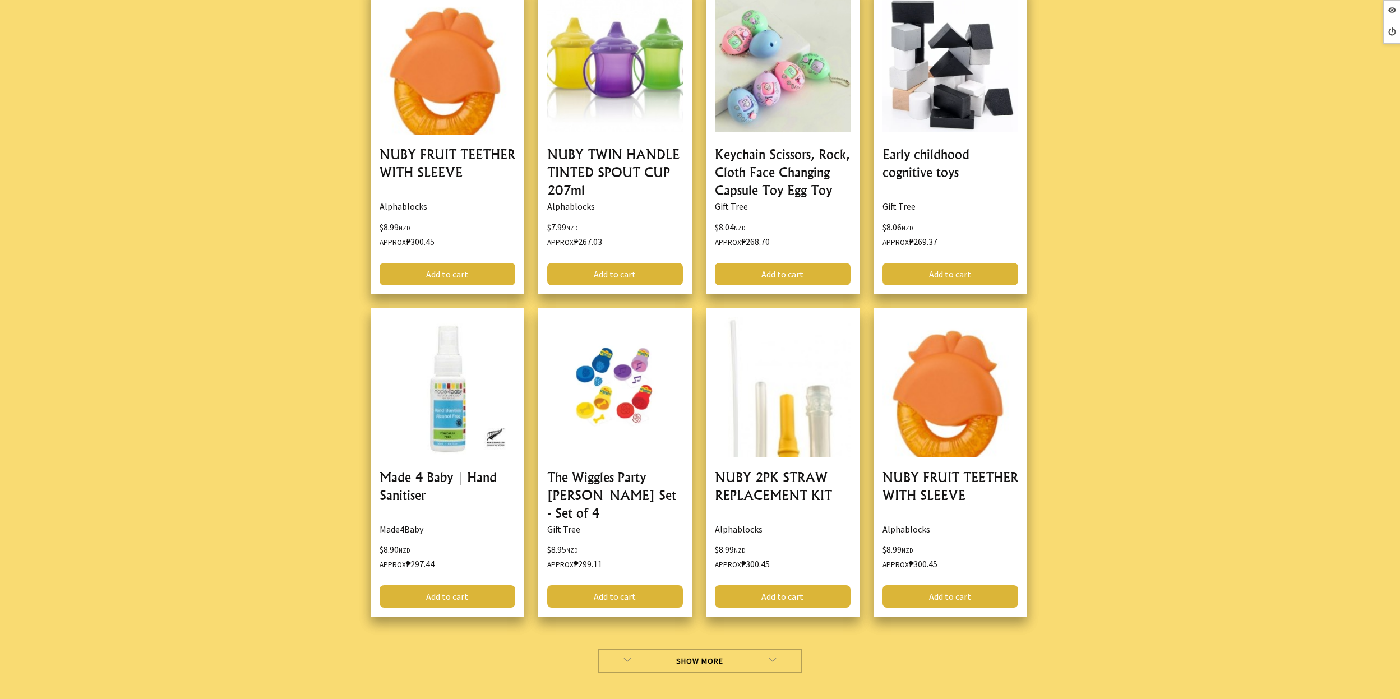
click at [741, 654] on link "Show More" at bounding box center [700, 661] width 205 height 25
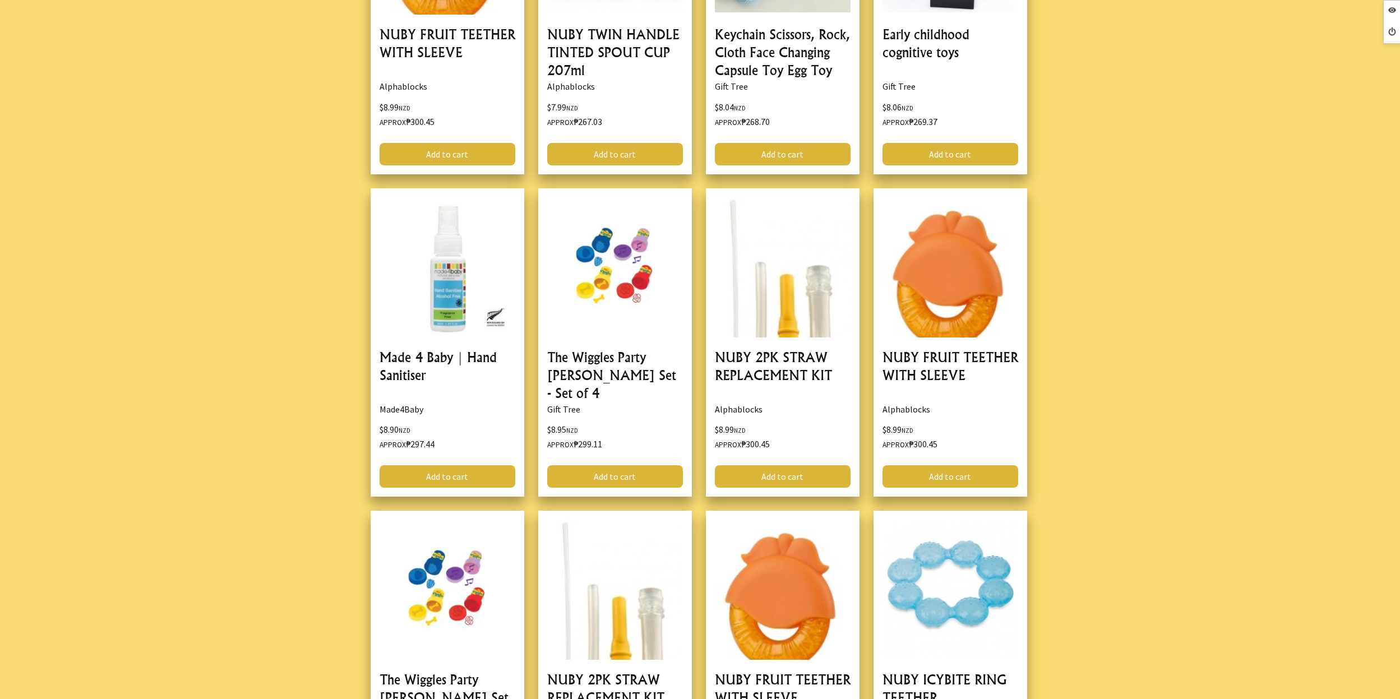
scroll to position [4336, 0]
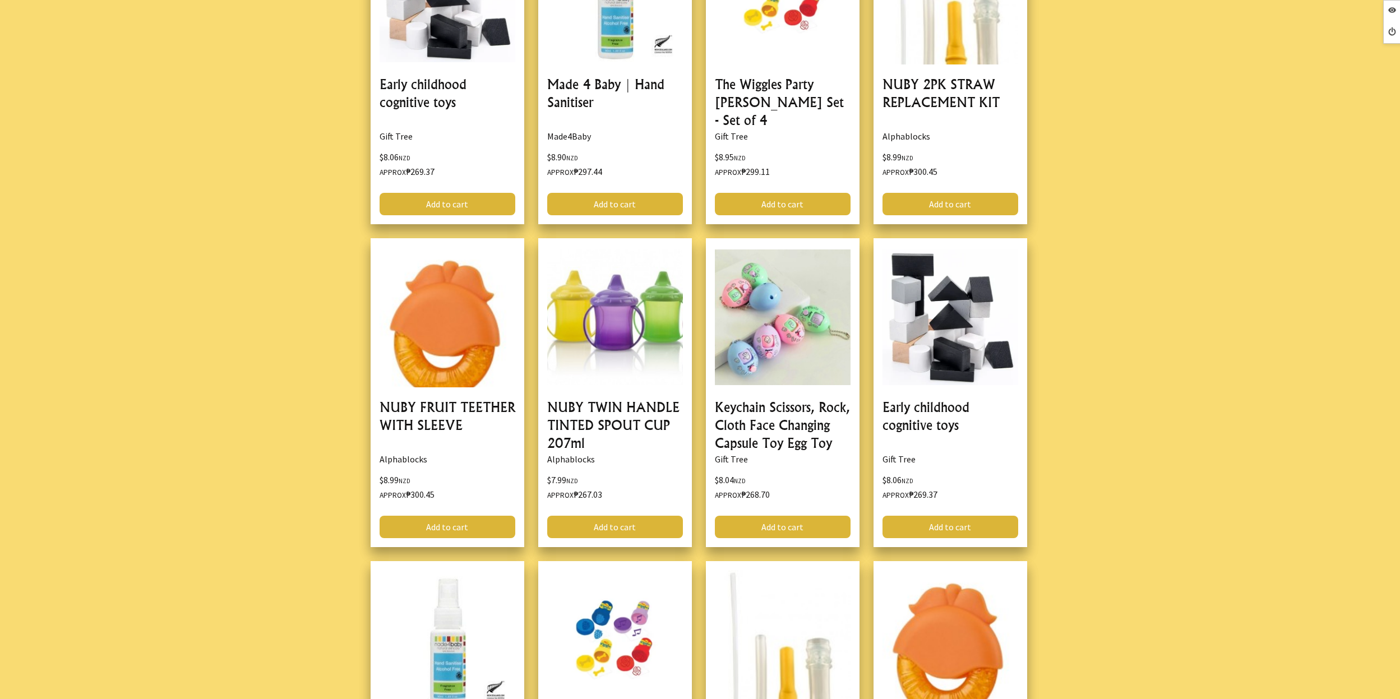
scroll to position [4309, 0]
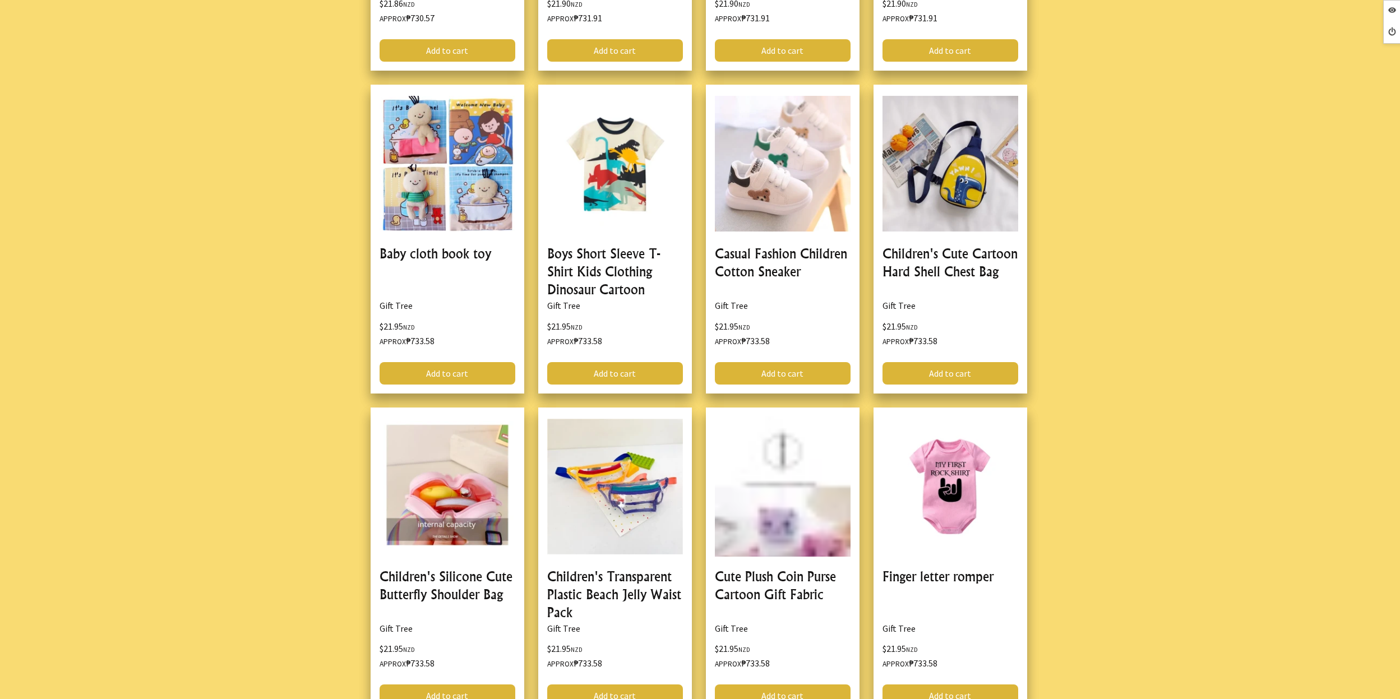
scroll to position [36609, 0]
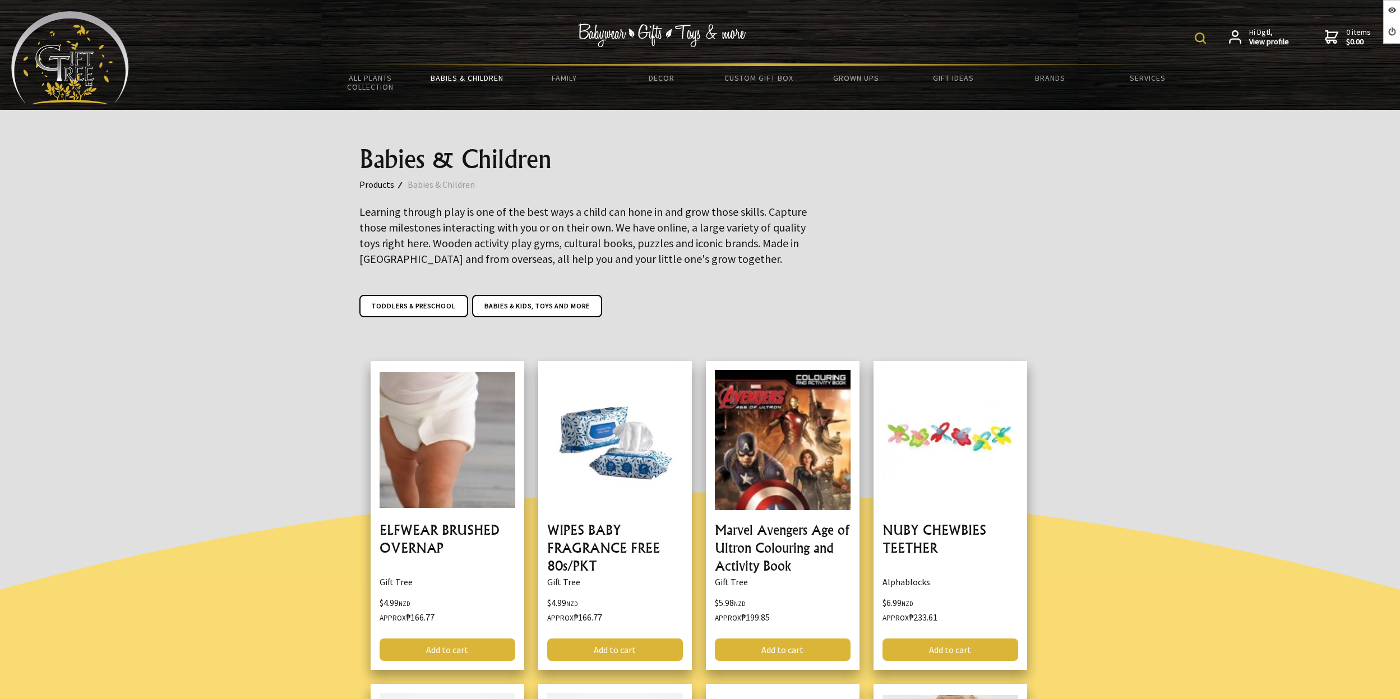
click at [902, 183] on div "Babies & Children Products Babies & Children Learning through play is one of th…" at bounding box center [701, 221] width 700 height 222
click at [1057, 202] on div at bounding box center [700, 221] width 1400 height 222
click at [672, 263] on big "Learning through play is one of the best ways a child can hone in and grow thos…" at bounding box center [583, 235] width 448 height 61
click at [657, 190] on div "Babies & Children Products Babies & Children Learning through play is one of th…" at bounding box center [701, 221] width 700 height 222
click at [863, 244] on div "Babies & Children Products Babies & Children Learning through play is one of th…" at bounding box center [701, 221] width 700 height 222
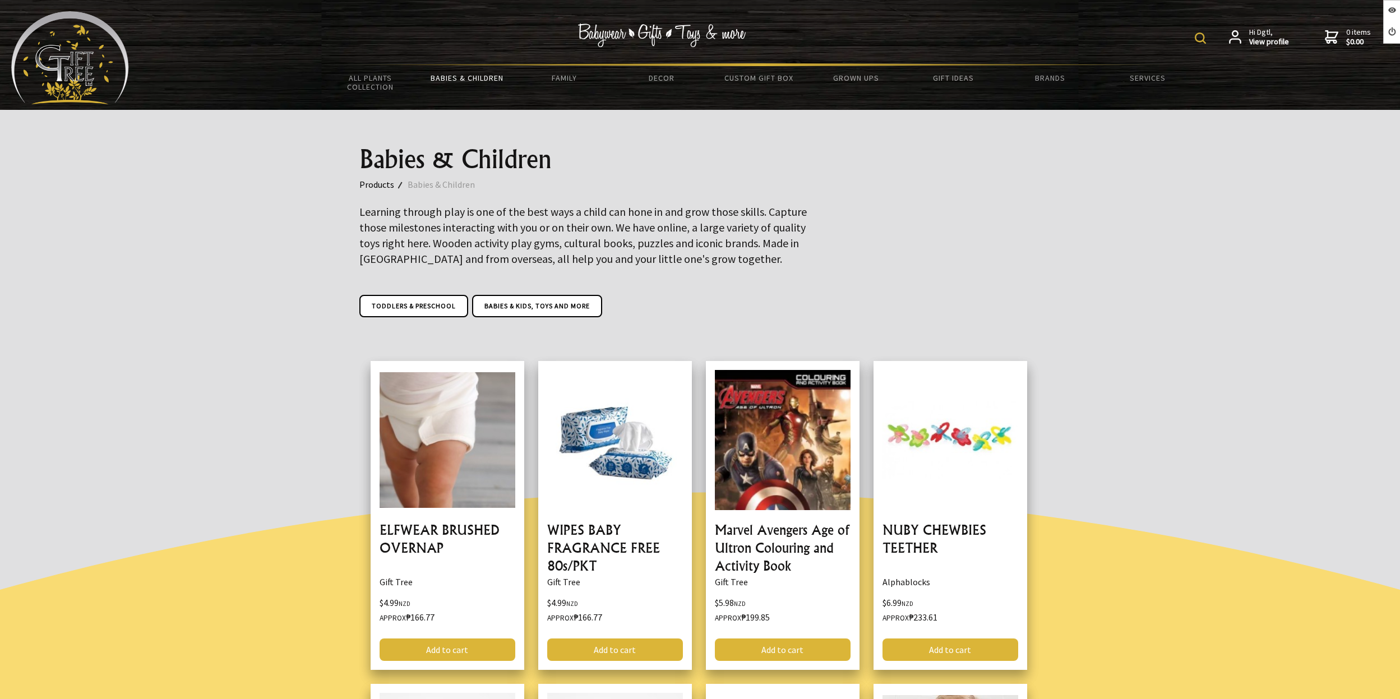
click at [1131, 288] on div at bounding box center [700, 221] width 1400 height 222
click at [64, 68] on img at bounding box center [70, 57] width 118 height 93
